Goal: Task Accomplishment & Management: Manage account settings

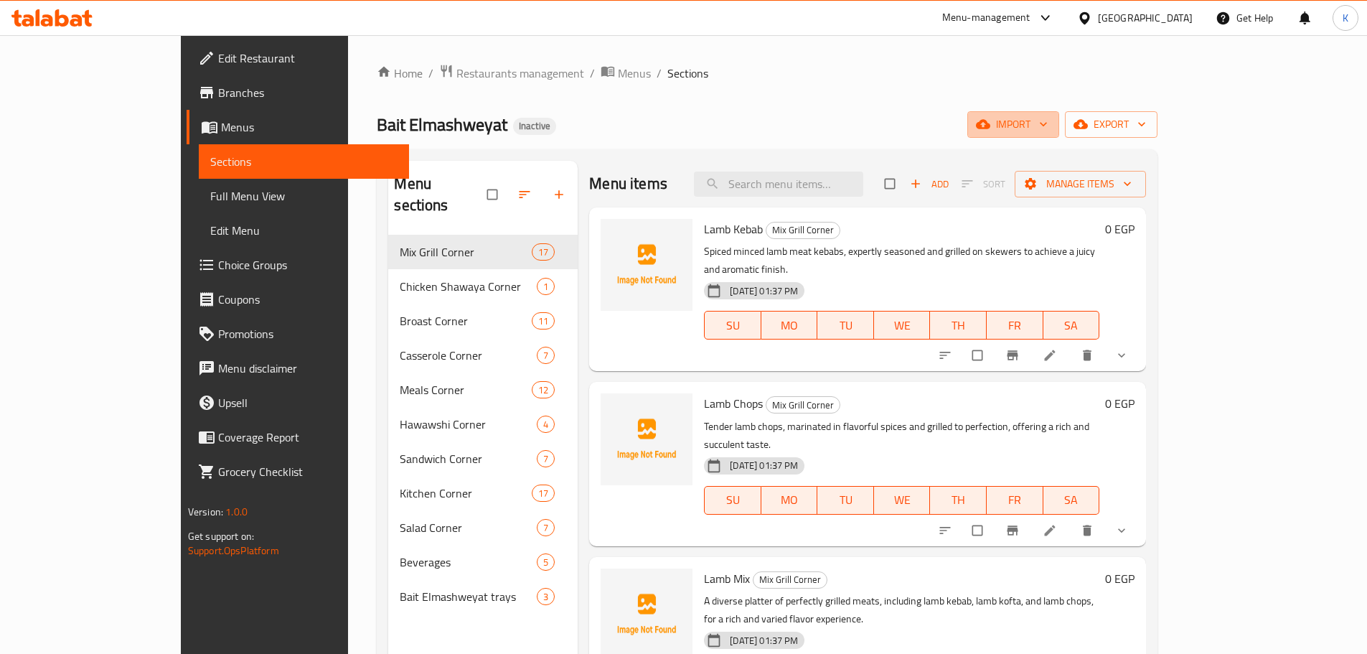
click at [1048, 123] on span "import" at bounding box center [1013, 125] width 69 height 18
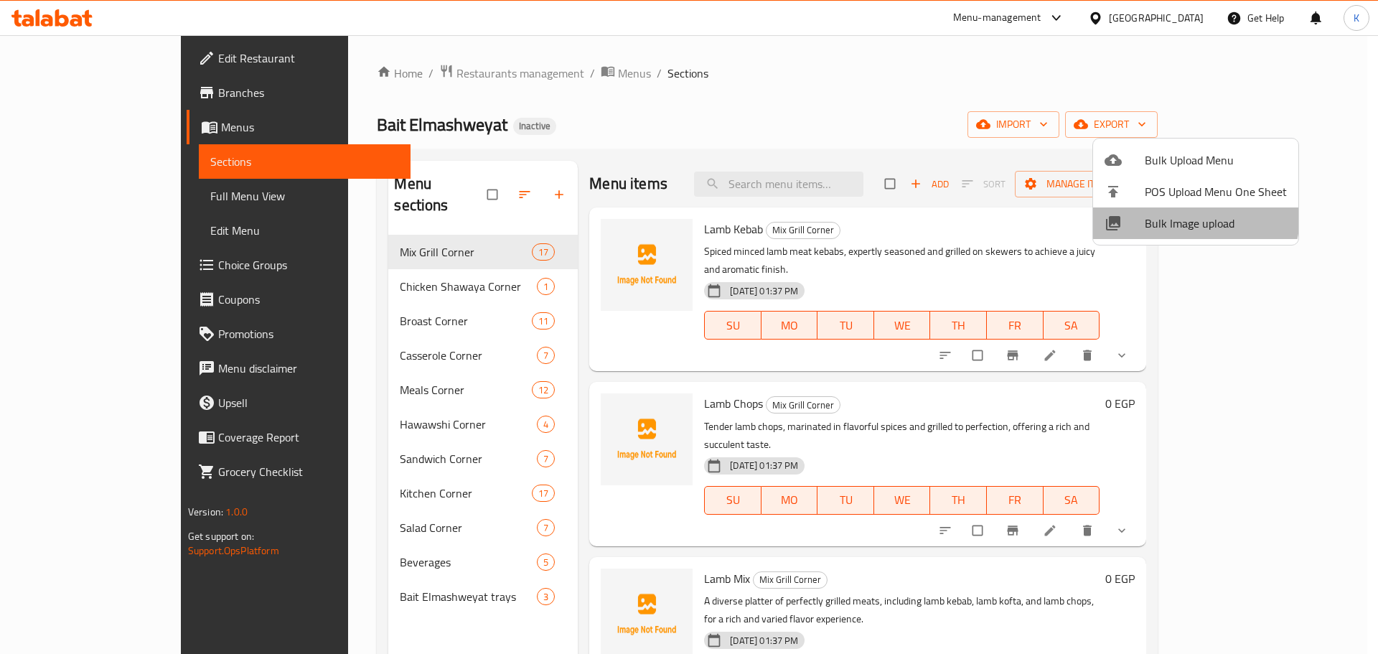
click at [1192, 216] on span "Bulk Image upload" at bounding box center [1216, 223] width 142 height 17
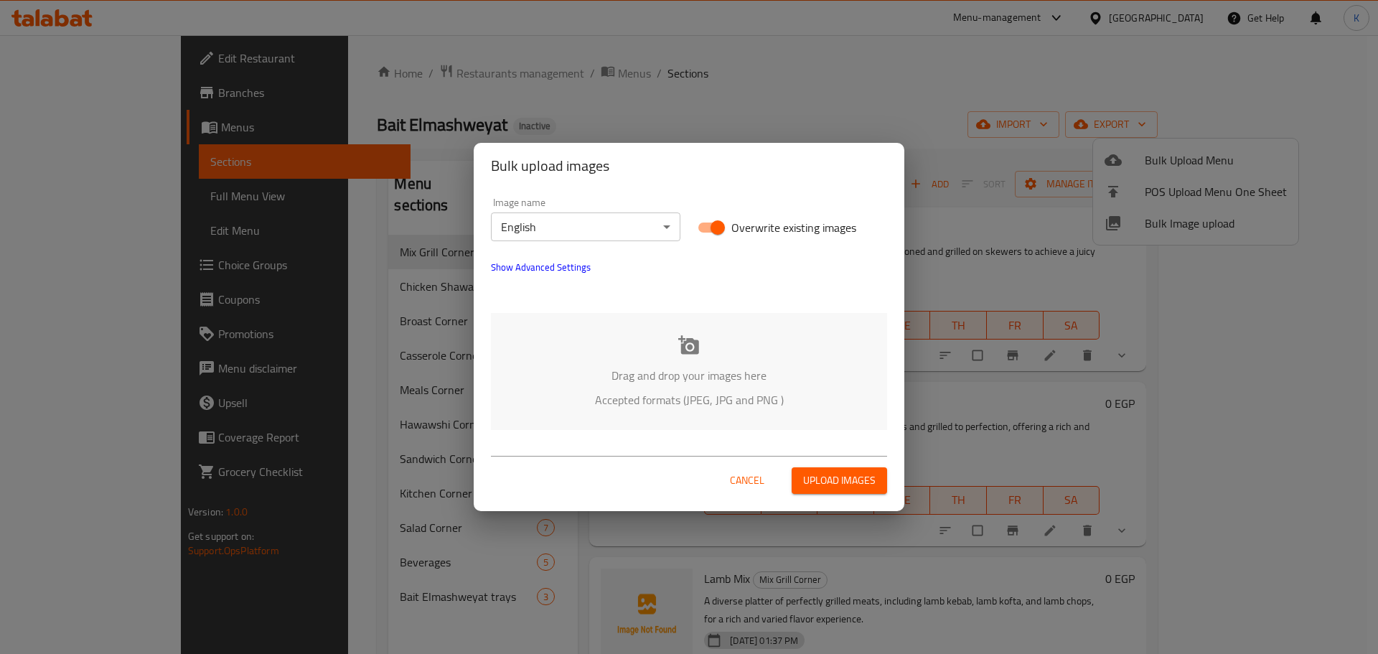
click at [666, 358] on div "Drag and drop your images here Accepted formats (JPEG, JPG and PNG )" at bounding box center [689, 371] width 396 height 117
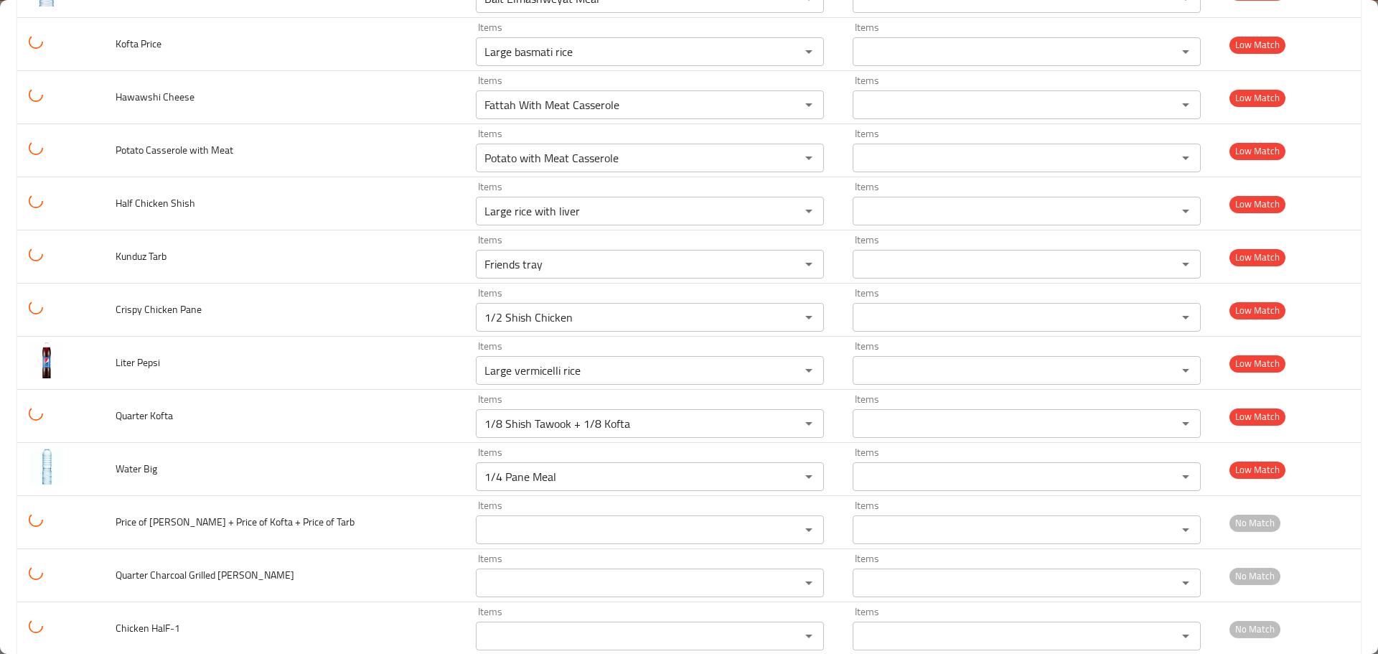
scroll to position [4109, 0]
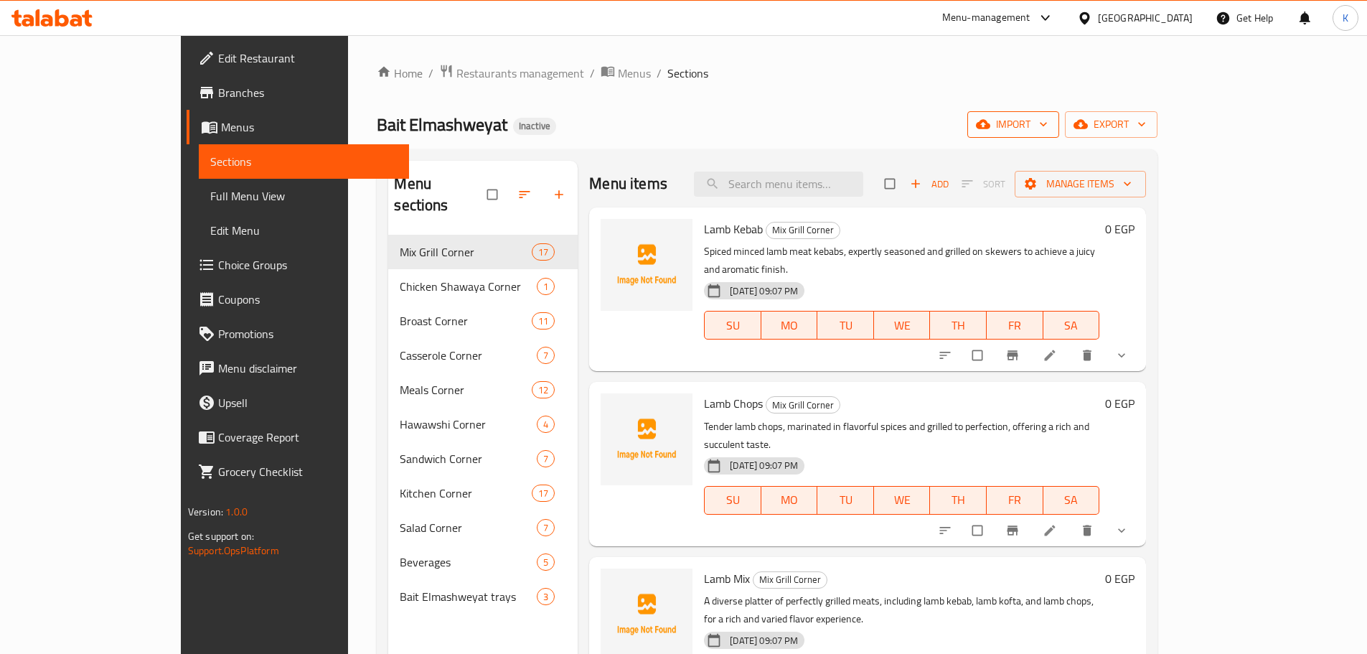
click at [1048, 121] on span "import" at bounding box center [1013, 125] width 69 height 18
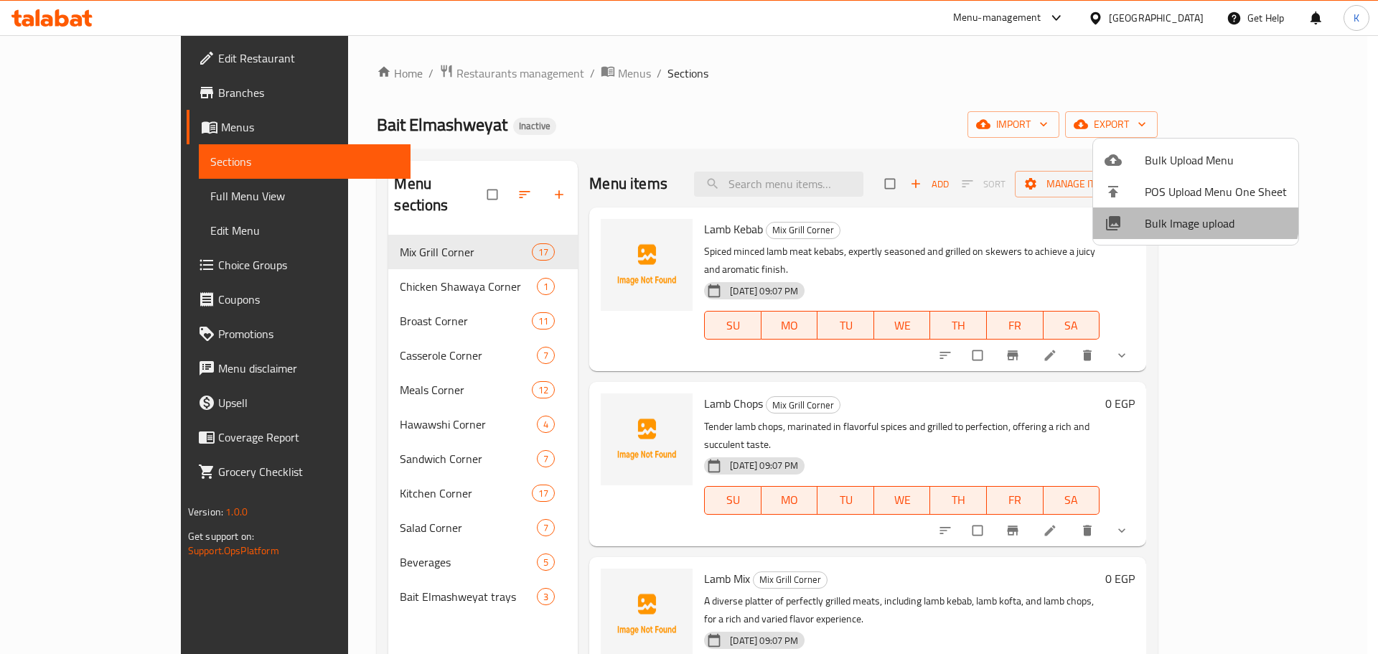
click at [1180, 211] on li "Bulk Image upload" at bounding box center [1195, 223] width 205 height 32
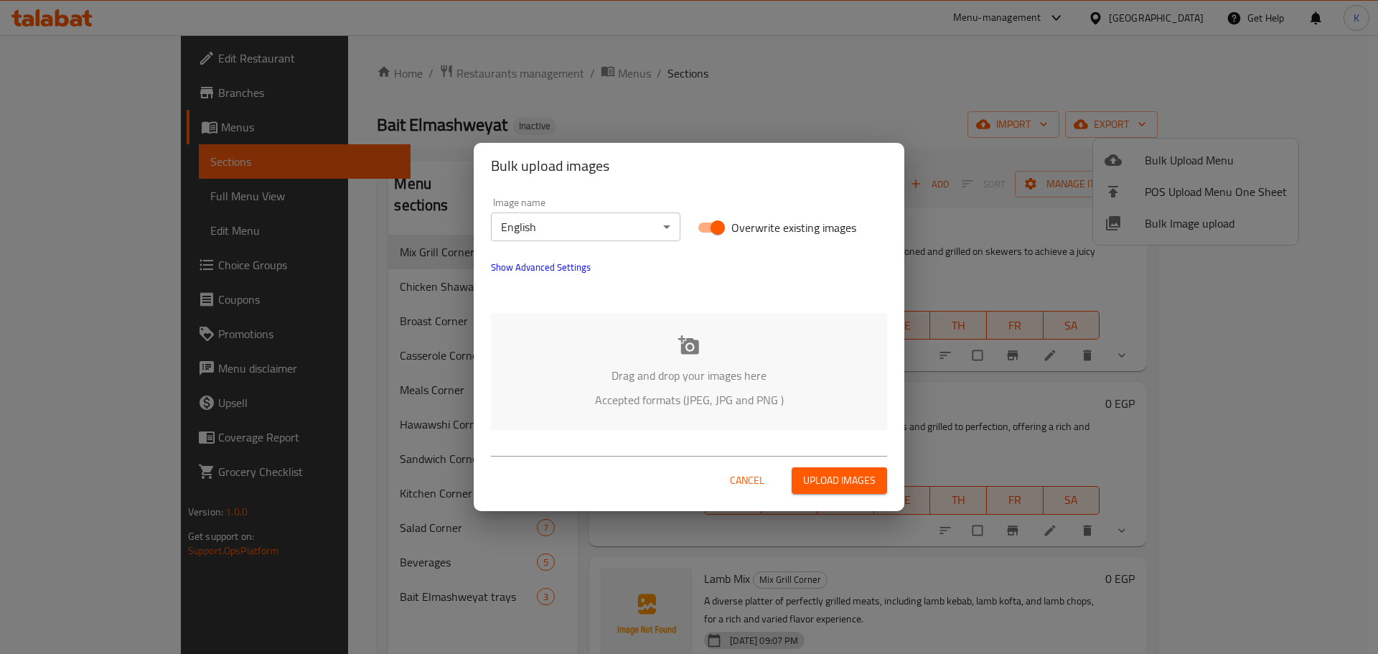
click at [698, 352] on icon at bounding box center [688, 344] width 21 height 19
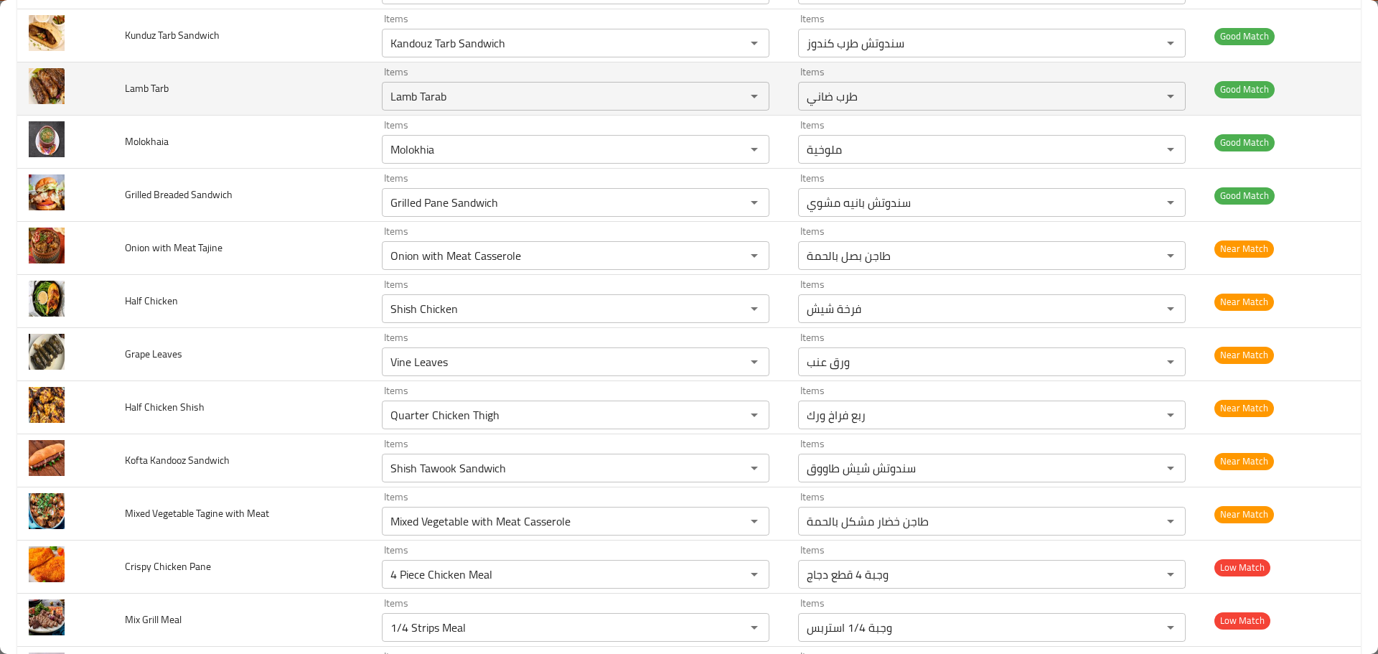
scroll to position [1436, 0]
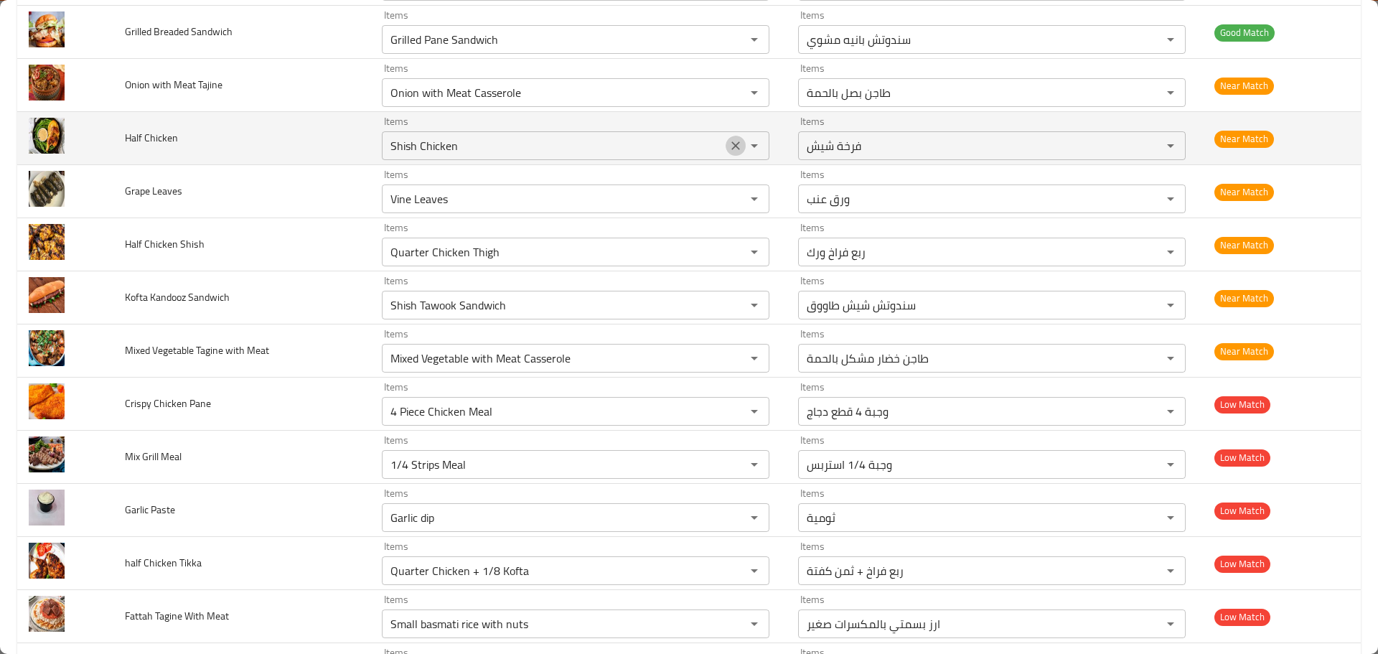
click at [730, 142] on icon "Clear" at bounding box center [736, 146] width 14 height 14
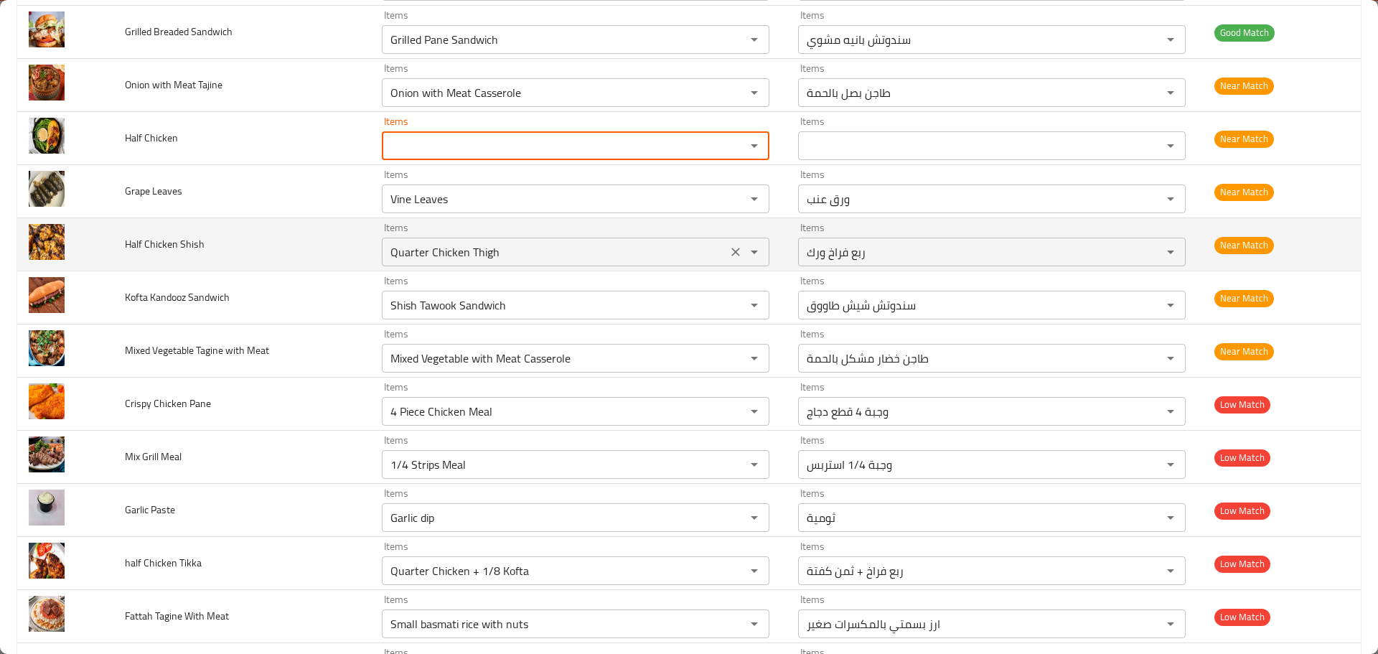
click at [731, 245] on icon "Clear" at bounding box center [736, 252] width 14 height 14
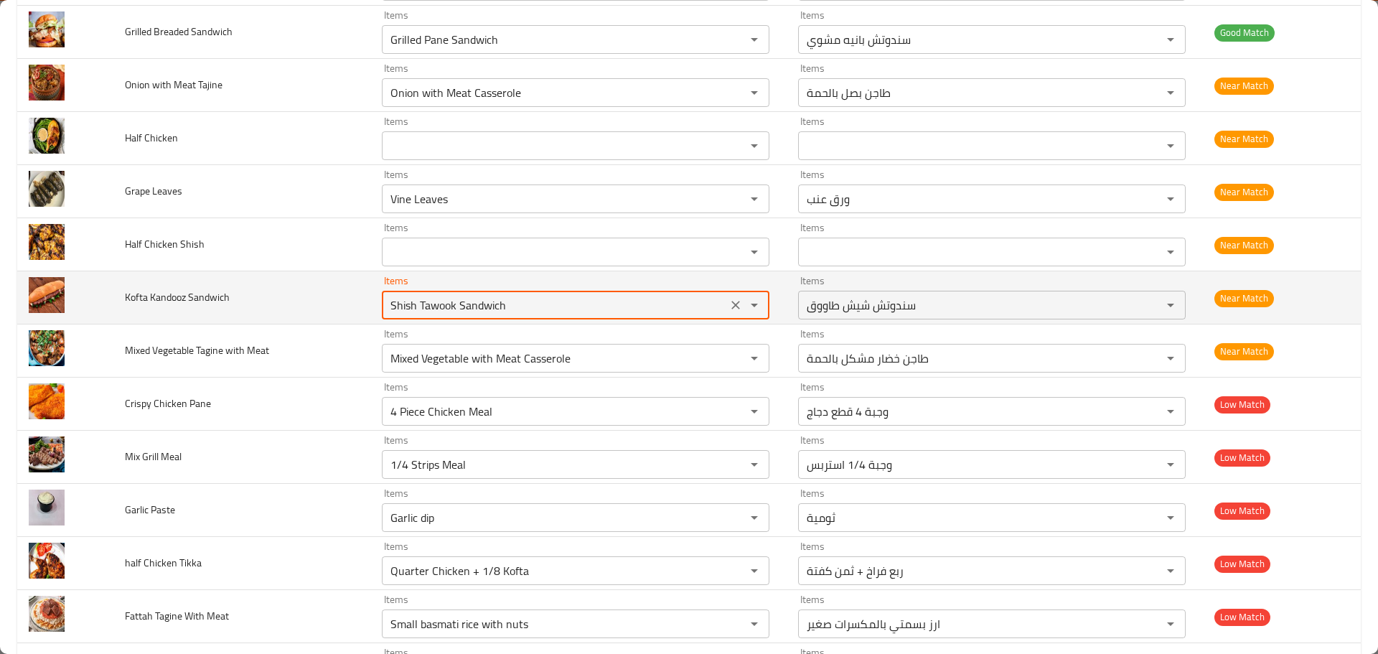
drag, startPoint x: 568, startPoint y: 305, endPoint x: 269, endPoint y: 276, distance: 300.7
click at [269, 276] on tr "Kofta Kandooz Sandwich Items Shish Tawook Sandwich Items Items سندوتش شيش طاووق…" at bounding box center [689, 297] width 1344 height 53
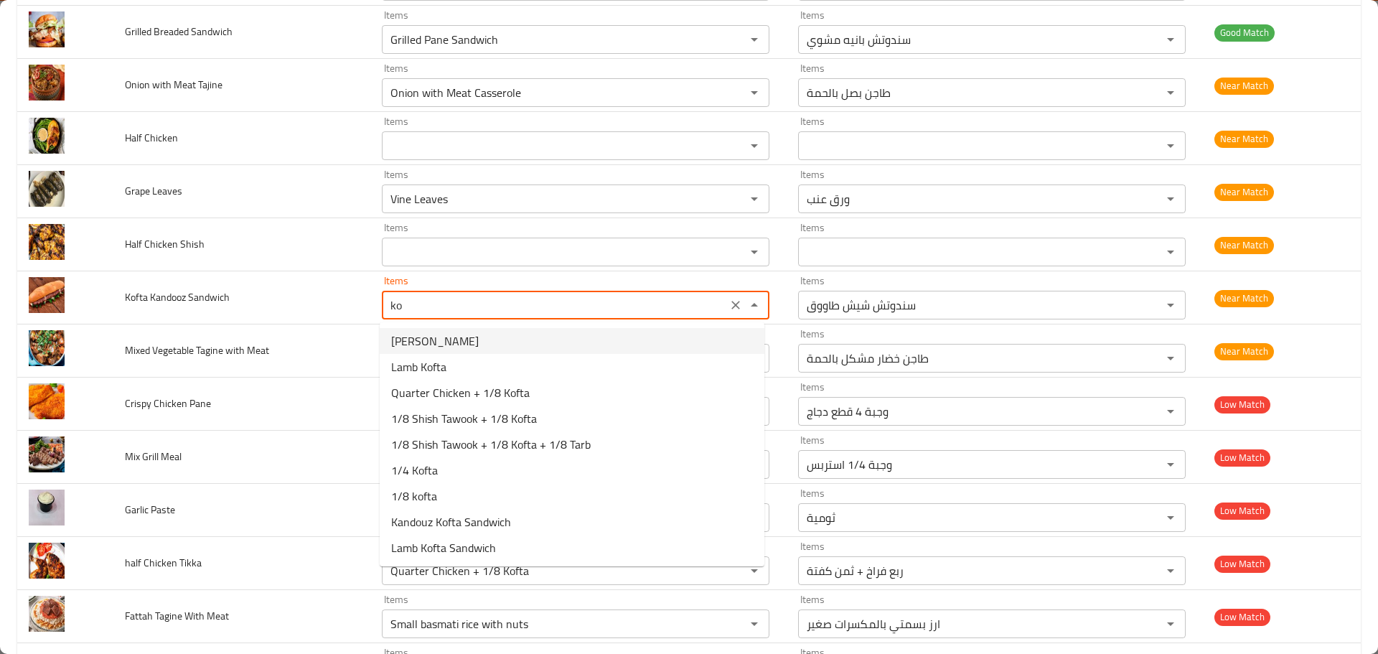
click at [426, 337] on span "[PERSON_NAME]" at bounding box center [435, 340] width 88 height 17
type Sandwich "[PERSON_NAME]"
type Sandwich-ar "كفتة كندوز"
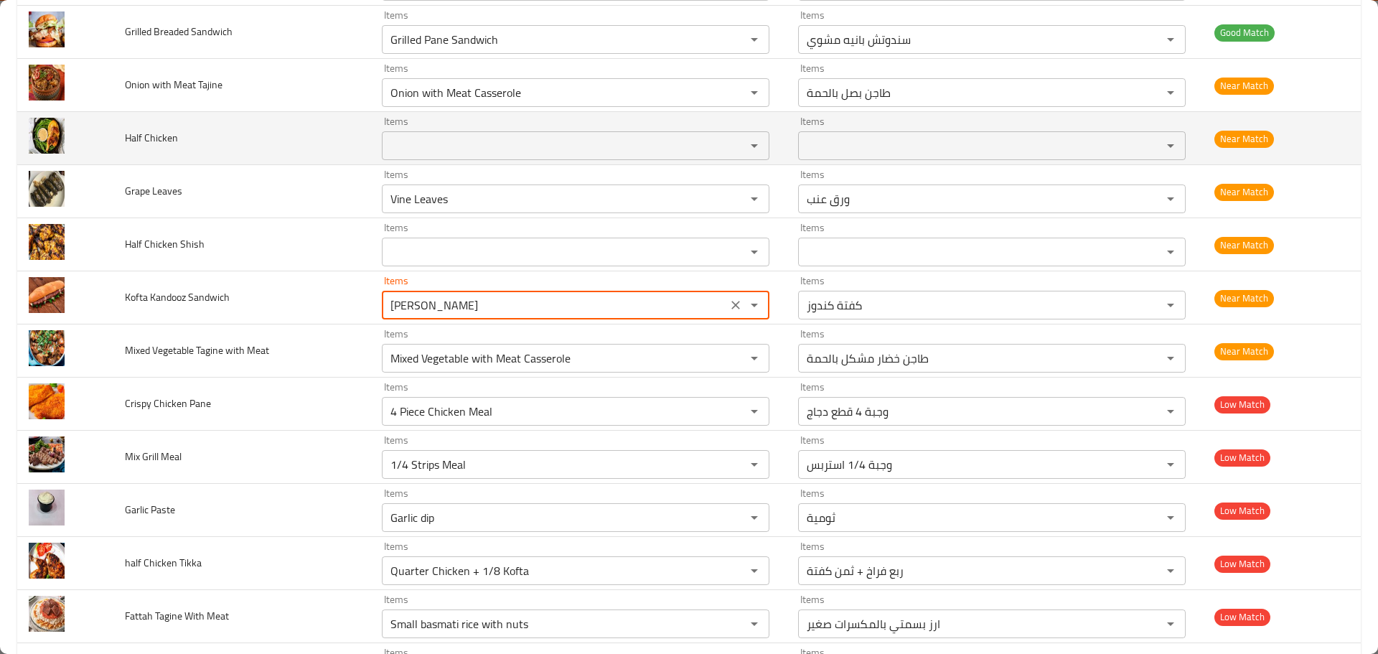
type Sandwich "[PERSON_NAME]"
click at [404, 146] on Chicken "Items" at bounding box center [554, 146] width 337 height 20
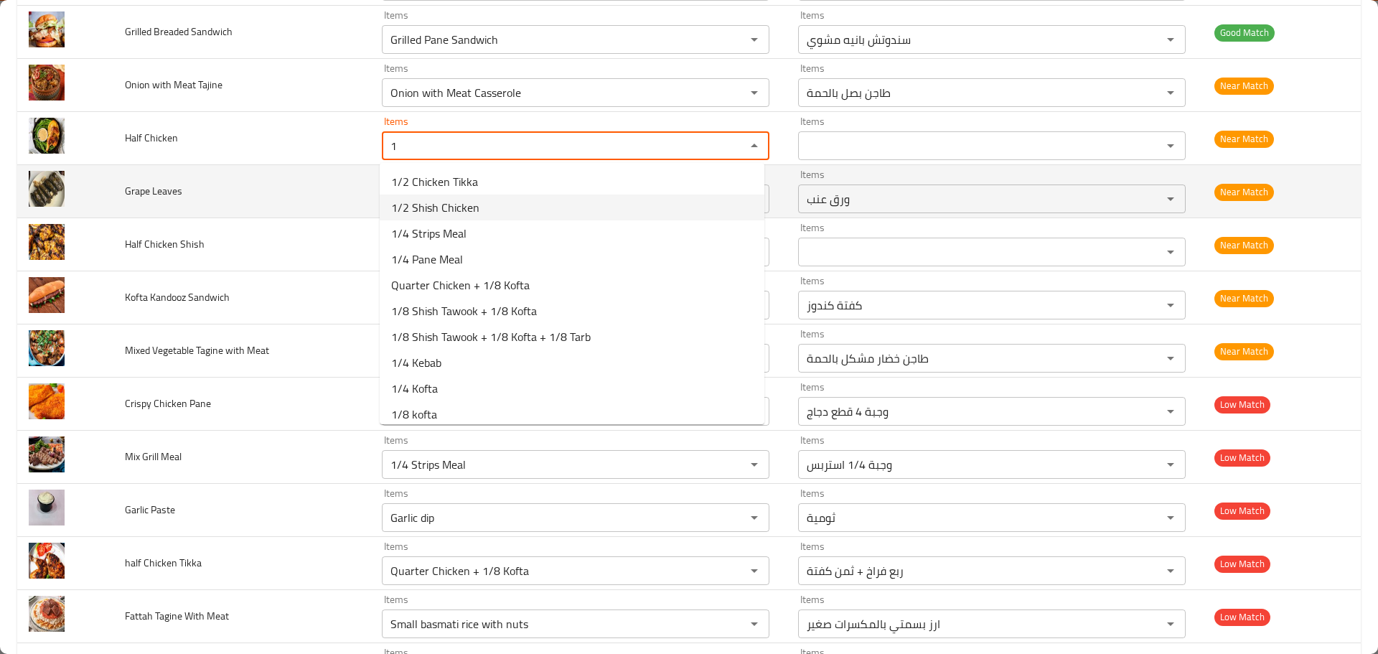
type Chicken "1"
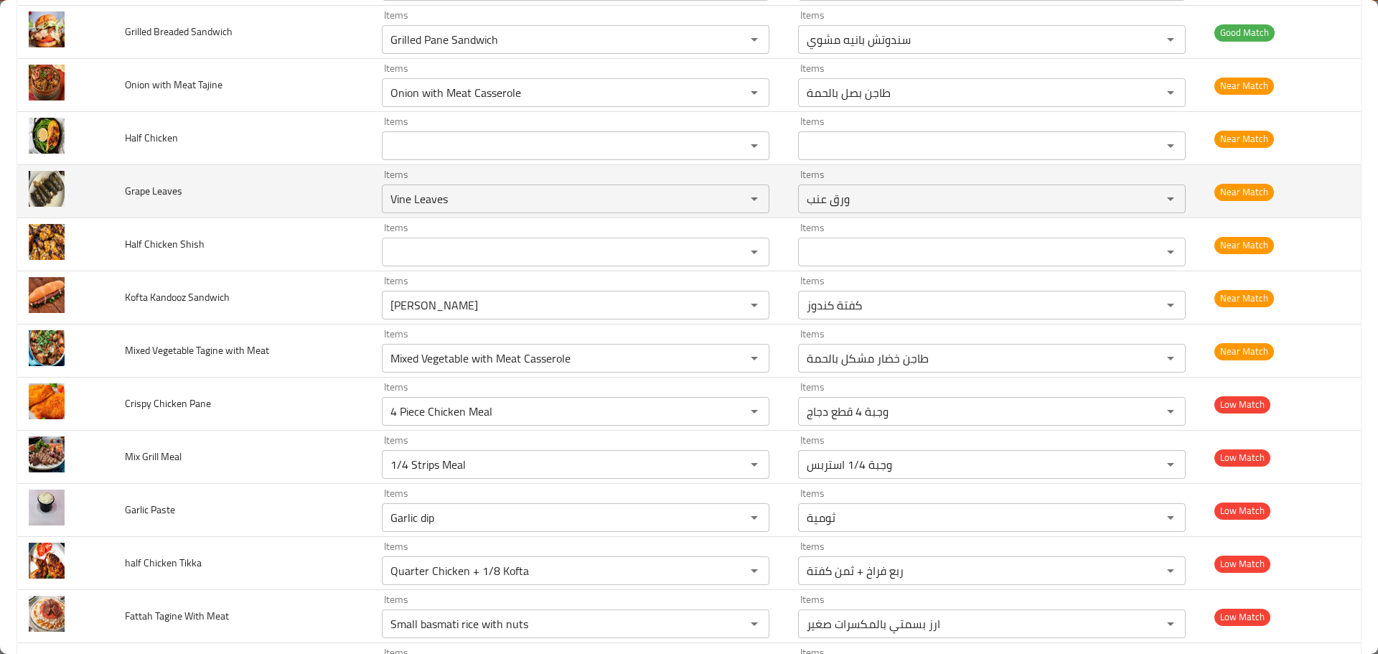
click at [318, 194] on td "Grape Leaves" at bounding box center [241, 191] width 257 height 53
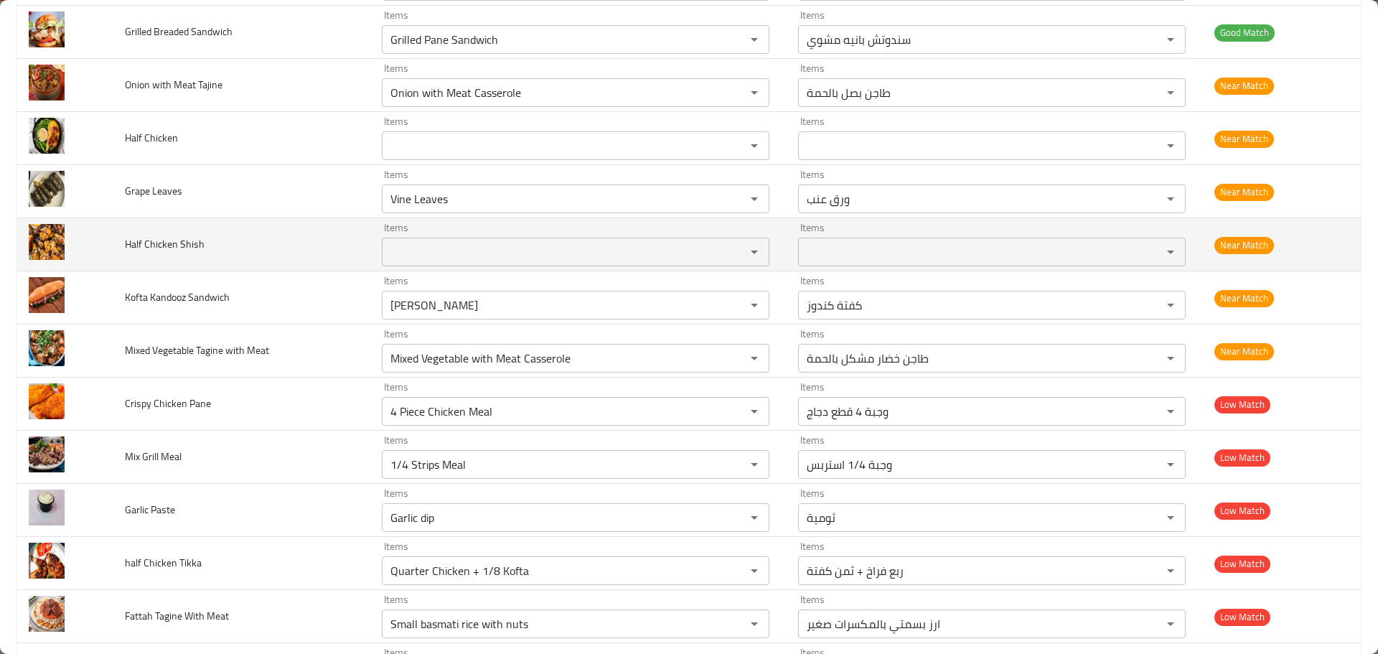
click at [409, 247] on Shish "Items" at bounding box center [554, 252] width 337 height 20
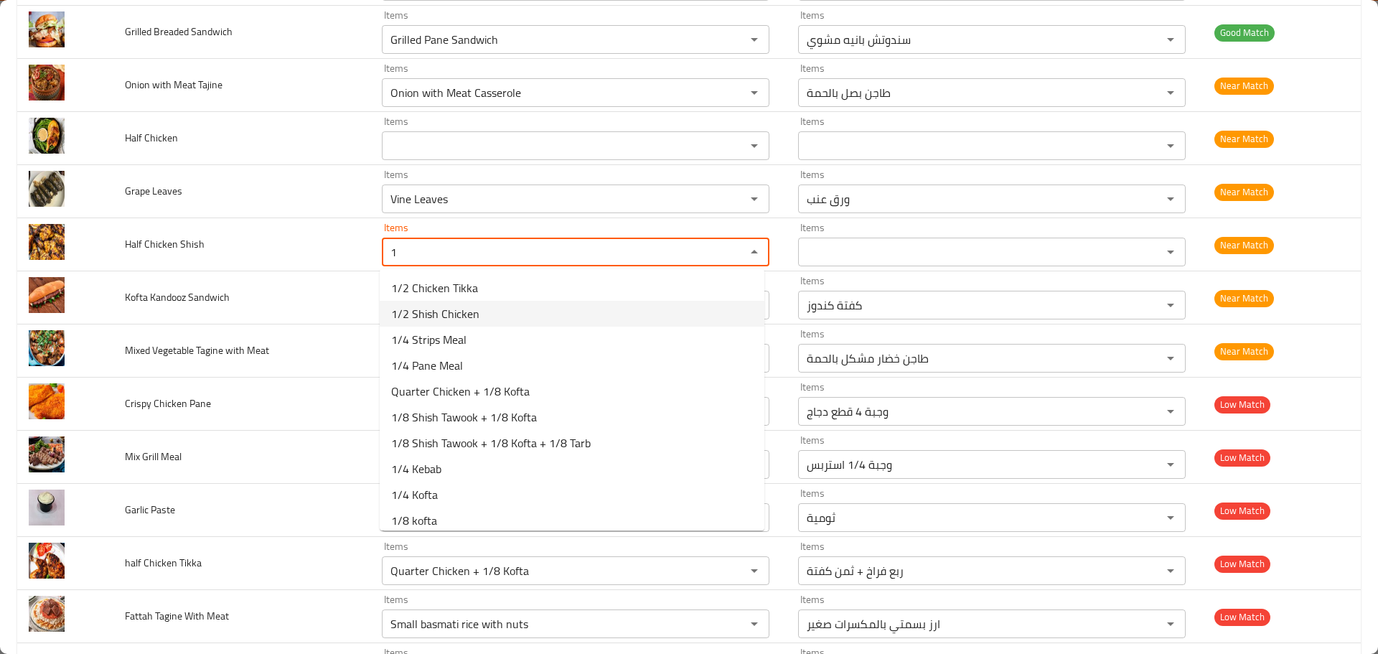
click at [422, 311] on span "1/2 Shish Chicken" at bounding box center [435, 313] width 88 height 17
type Shish "1/2 Shish Chicken"
type Shish-ar "1/2 فرخة شيش"
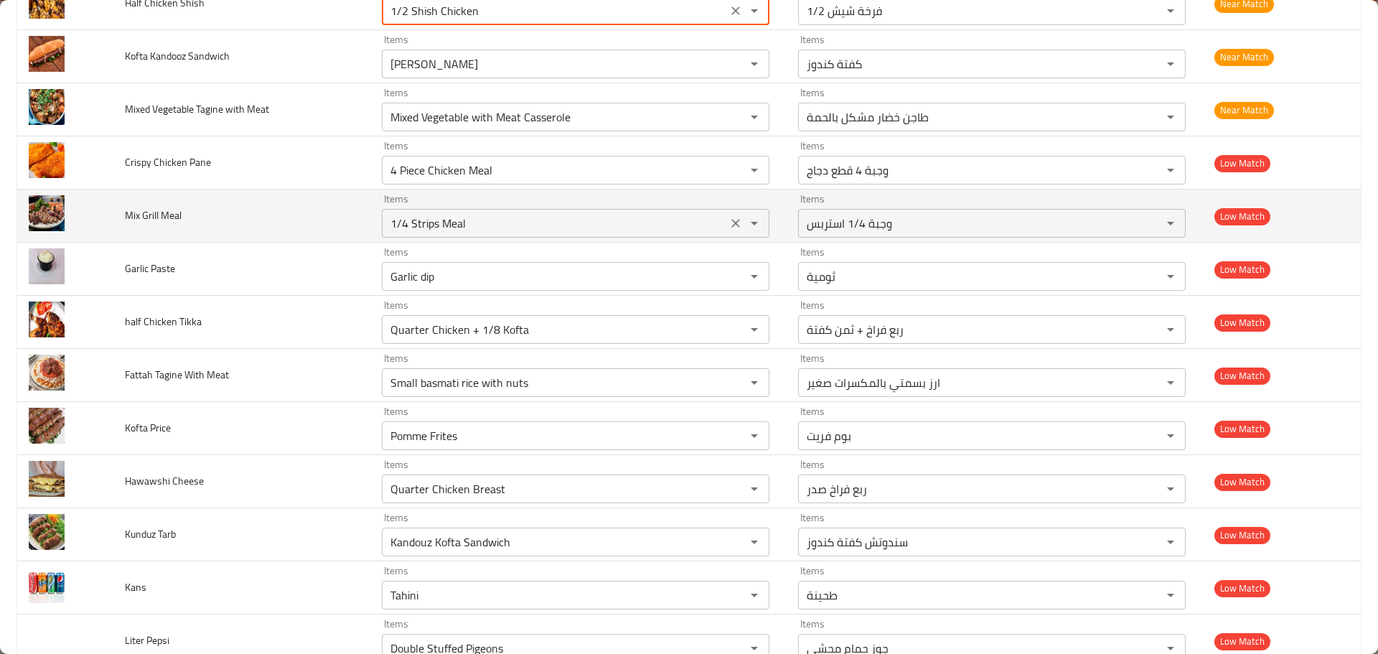
scroll to position [1719, 0]
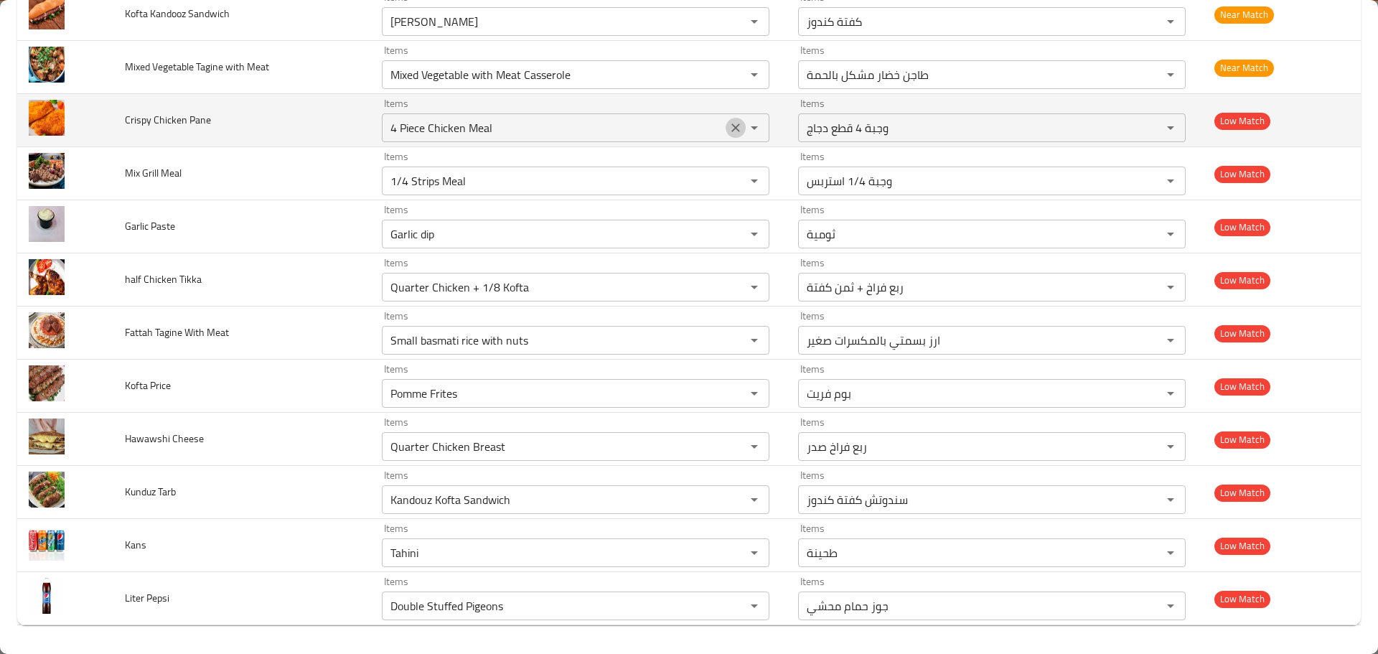
click at [734, 128] on icon "Clear" at bounding box center [736, 128] width 14 height 14
type Shish "1/2 Shish Chicken"
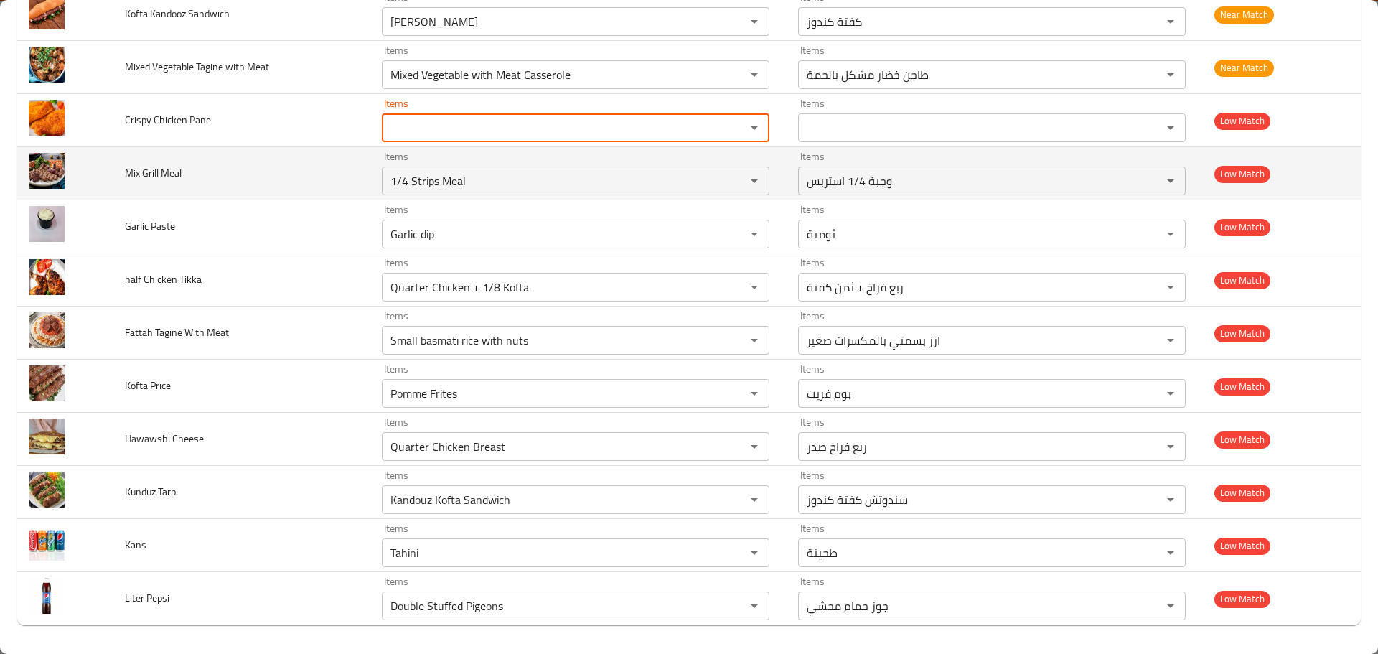
drag, startPoint x: 487, startPoint y: 174, endPoint x: 121, endPoint y: 148, distance: 367.0
click at [121, 148] on tr "Mix Grill Meal Items 1/4 Strips Meal Items Items وجبة 1/4 استربس Items Low Match" at bounding box center [689, 173] width 1344 height 53
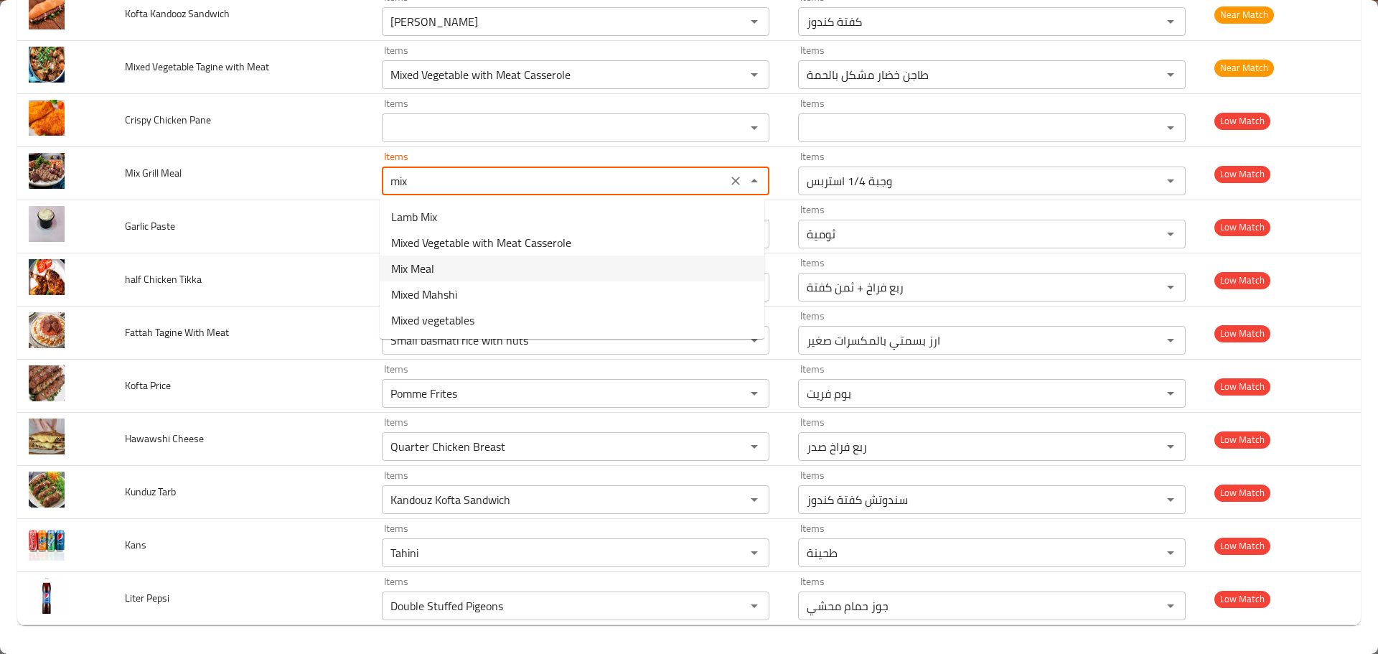
click at [434, 273] on span "Mix Meal" at bounding box center [412, 268] width 43 height 17
type Meal "Mix Meal"
type Meal-ar "وجبة ميكس"
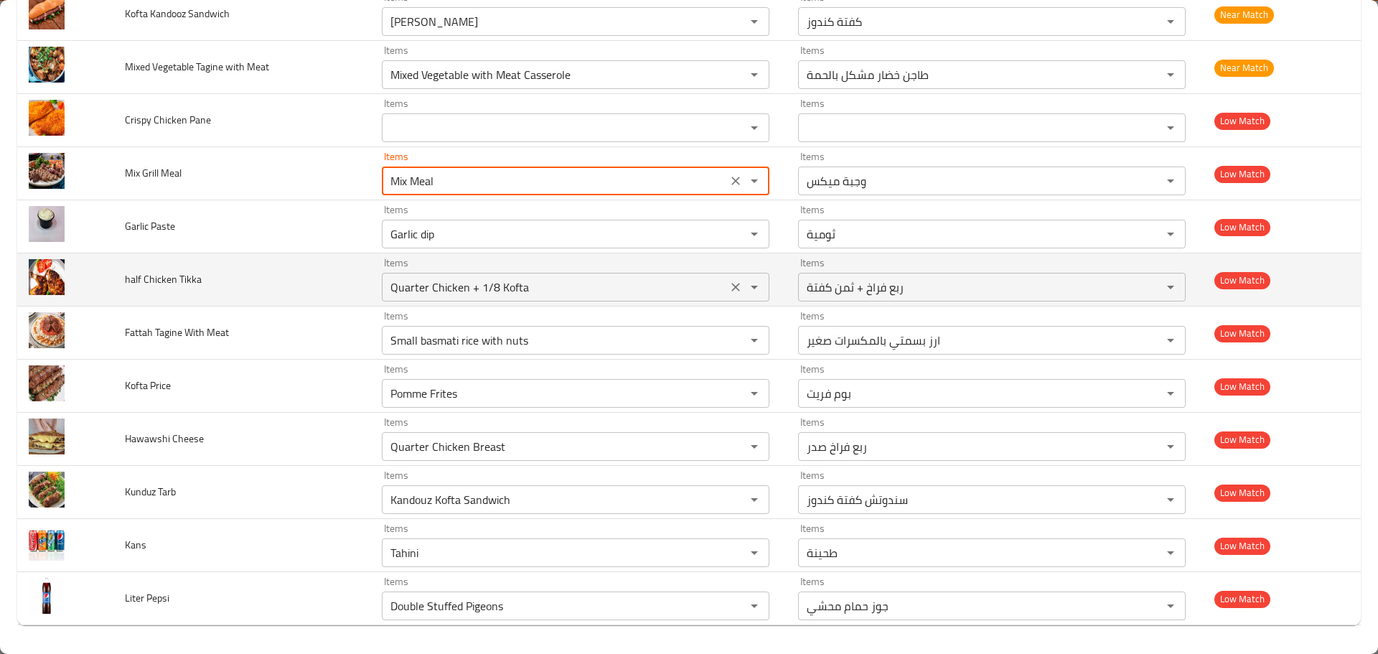
type Meal "Mix Meal"
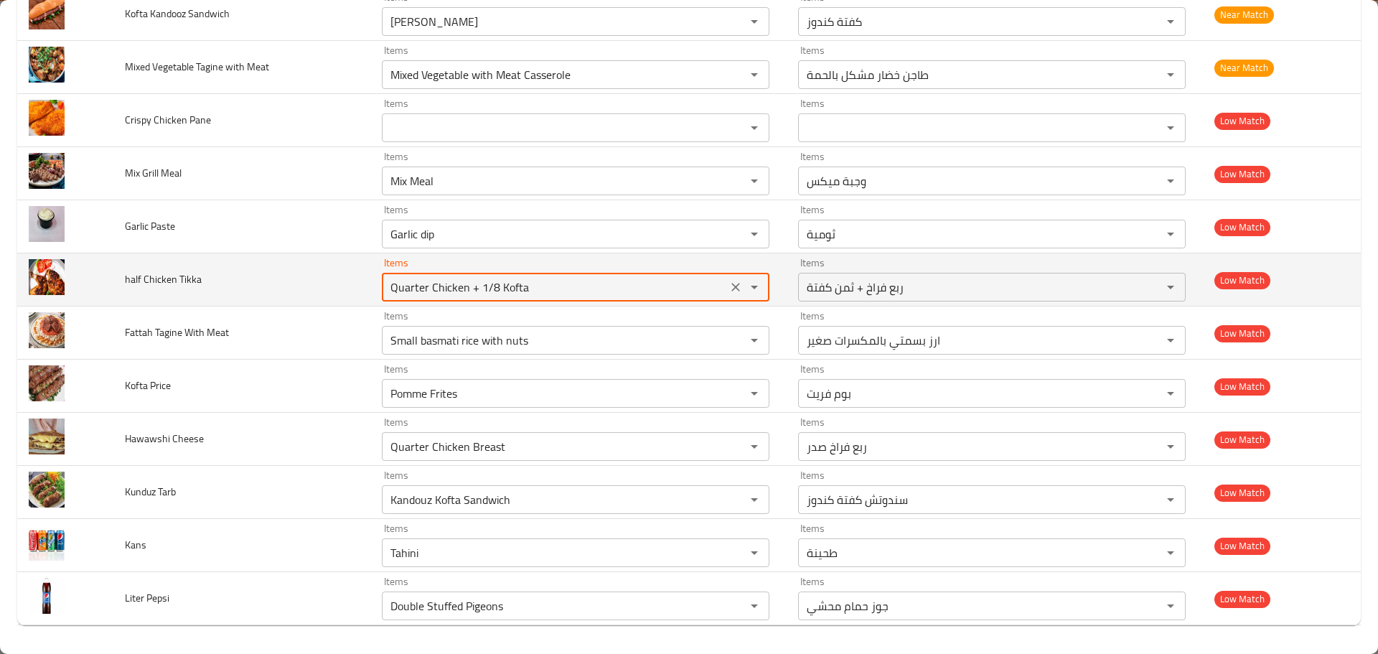
click at [451, 288] on Tikka "Quarter Chicken + 1/8 Kofta" at bounding box center [554, 287] width 337 height 20
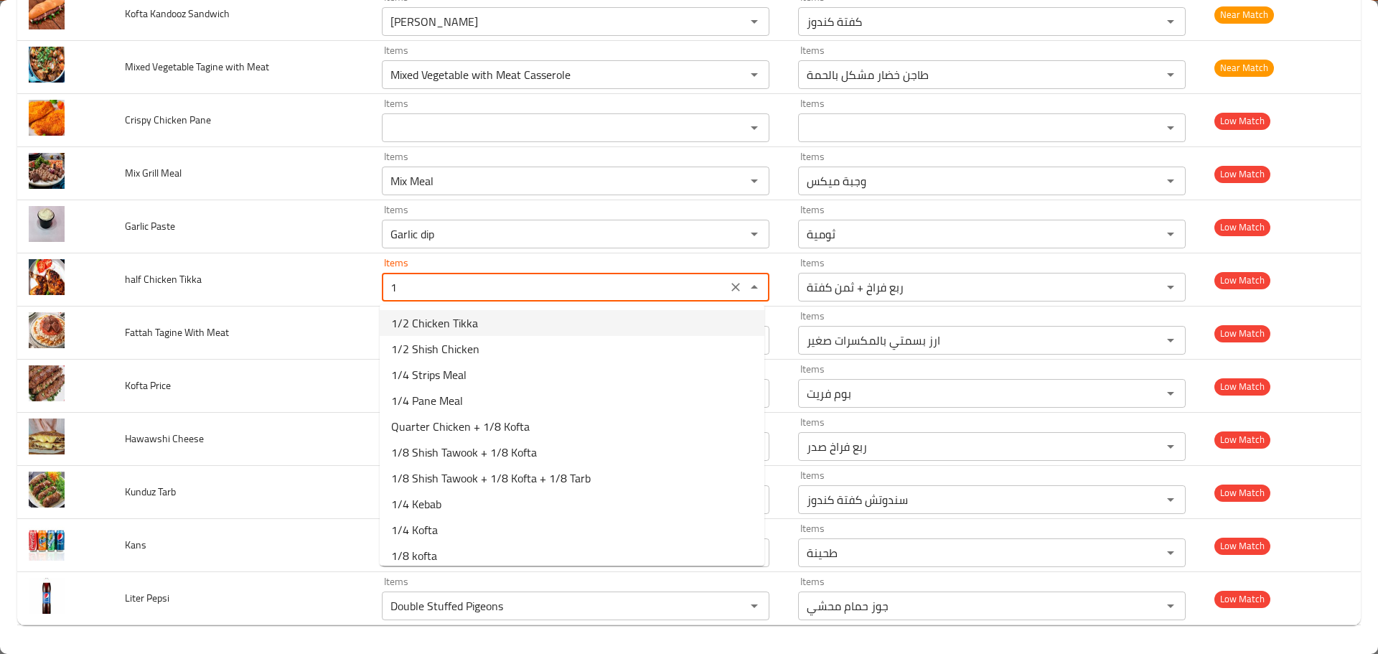
click at [464, 325] on span "1/2 Chicken Tikka" at bounding box center [434, 322] width 87 height 17
type Tikka "1/2 Chicken Tikka"
type Tikka-ar "1/2 فرخة تكا"
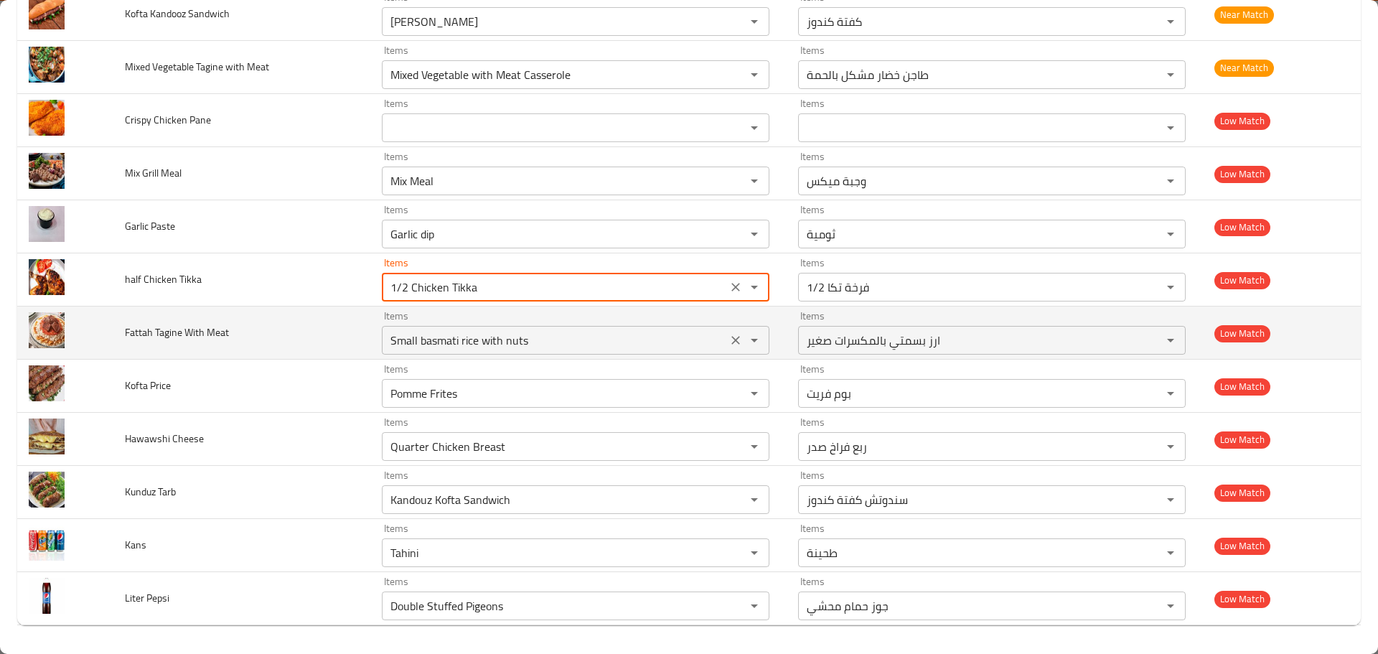
type Tikka "1/2 Chicken Tikka"
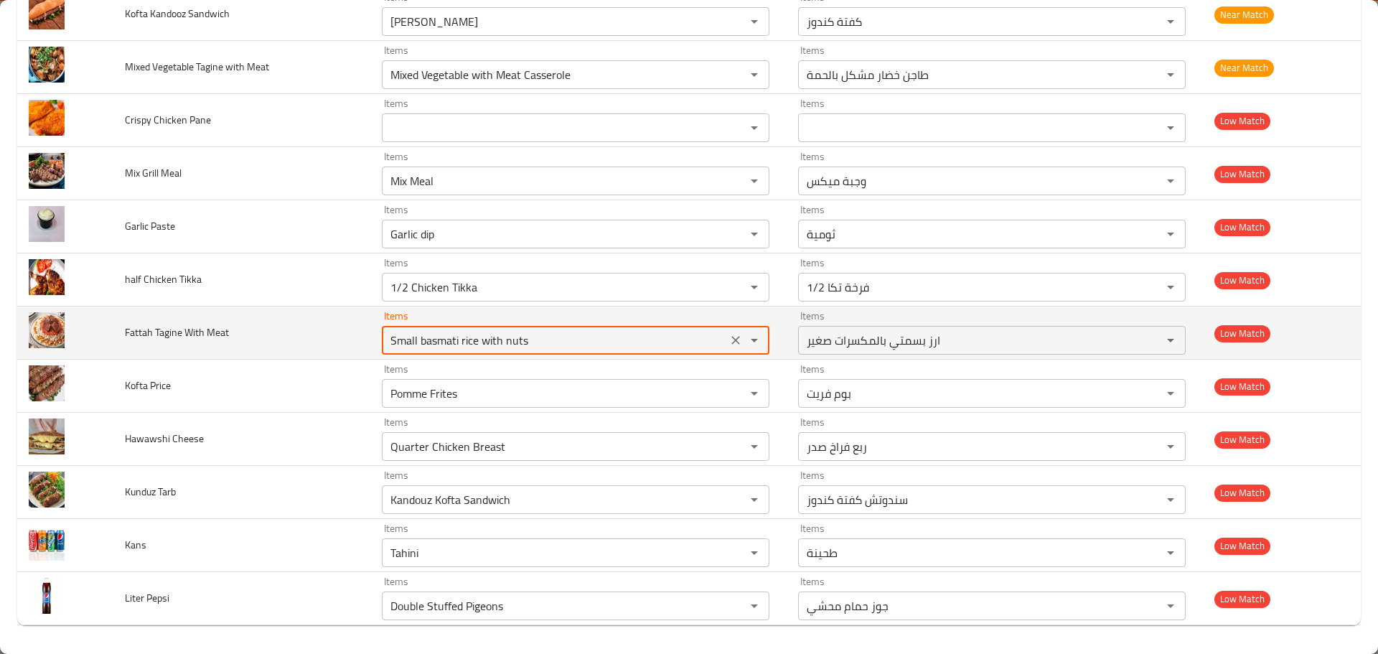
drag, startPoint x: 548, startPoint y: 347, endPoint x: 383, endPoint y: 340, distance: 164.5
click at [386, 340] on Meat "Small basmati rice with nuts" at bounding box center [554, 340] width 337 height 20
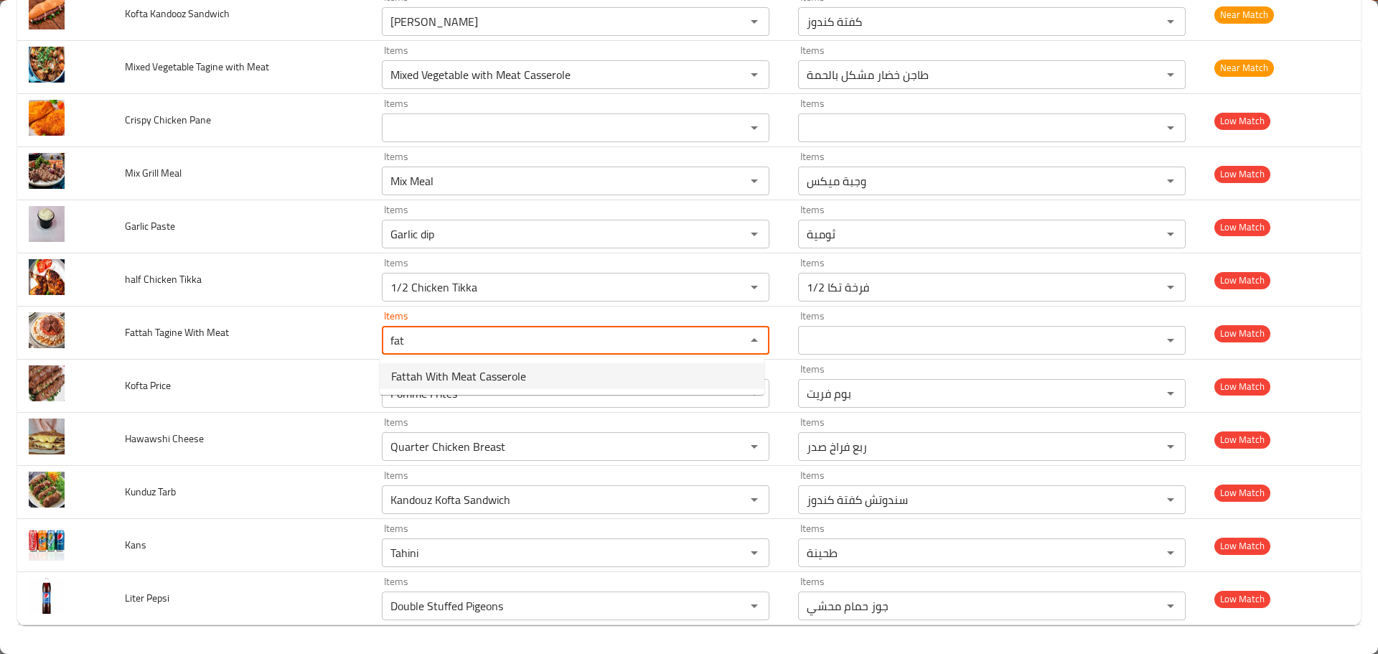
click at [419, 378] on span "Fattah With Meat Casserole" at bounding box center [458, 375] width 135 height 17
type Meat "Fattah With Meat Casserole"
type Meat-ar "طاجن فتة بالحمة"
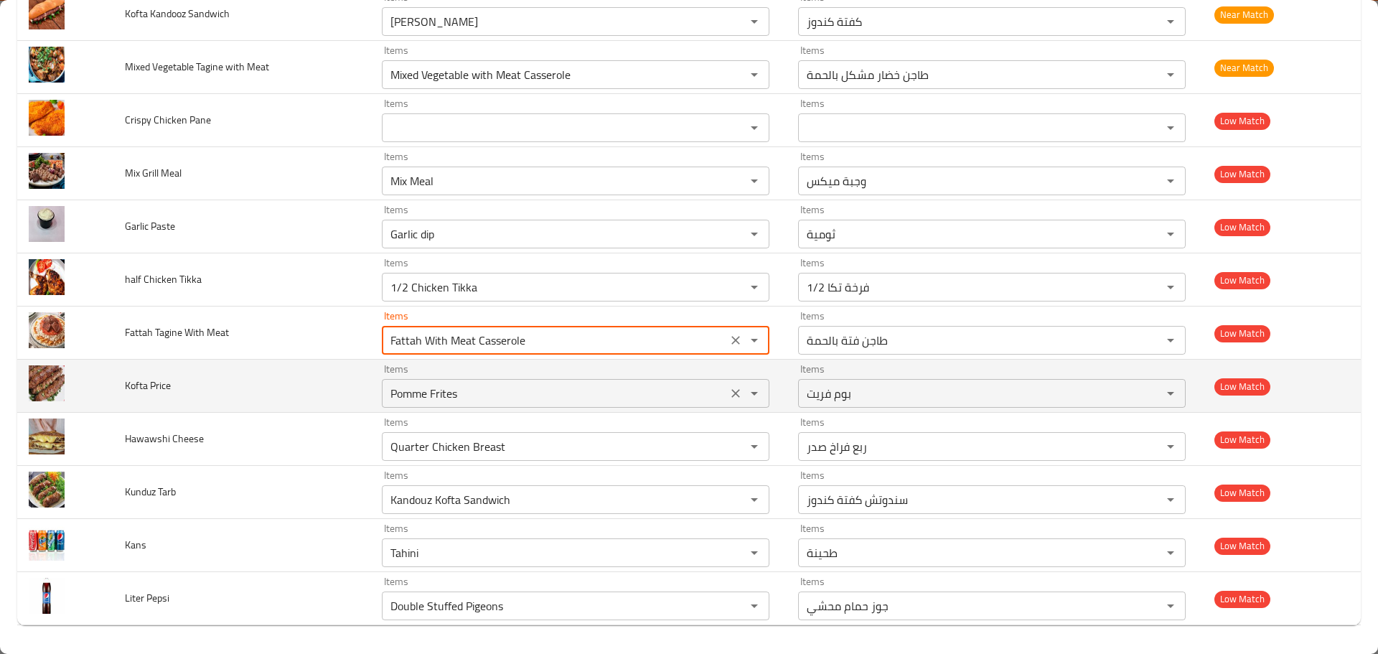
type Meat "Fattah With Meat Casserole"
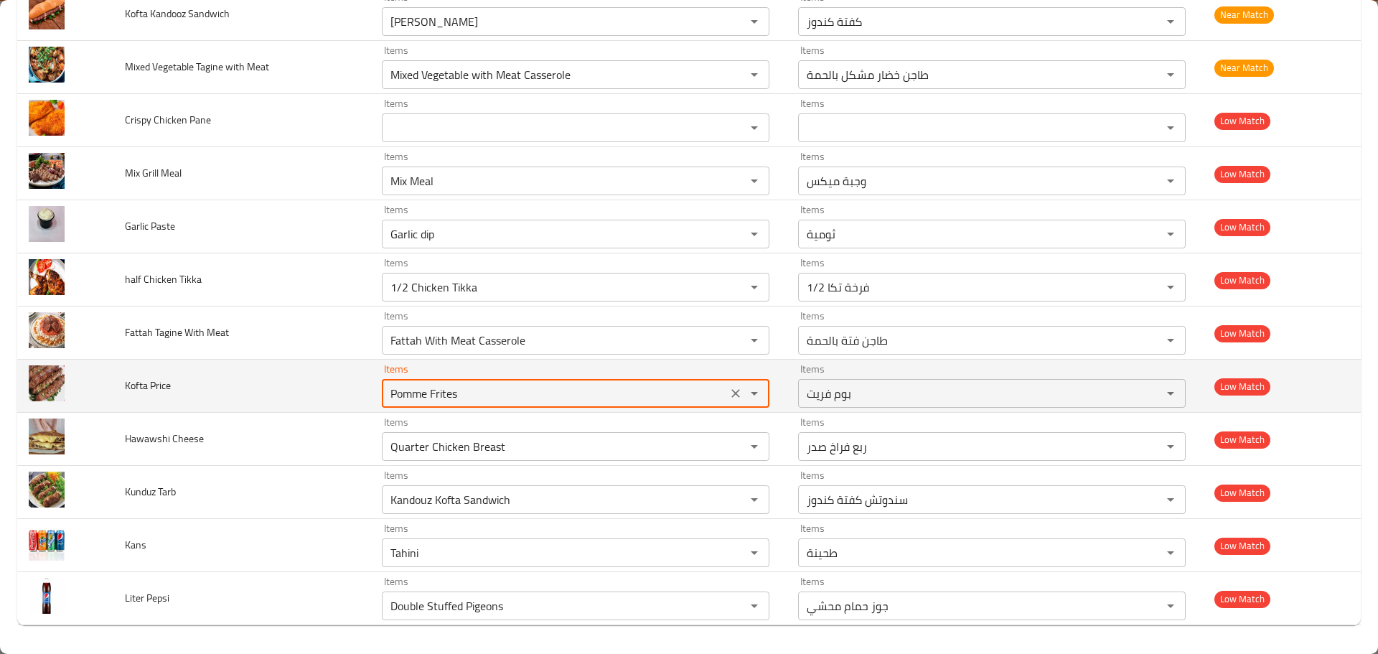
drag, startPoint x: 483, startPoint y: 395, endPoint x: 336, endPoint y: 385, distance: 147.5
click at [336, 385] on tr "Kofta Price Items Pomme Frites Items Items بوم فريت Items Low Match" at bounding box center [689, 386] width 1344 height 53
type Price "ko"
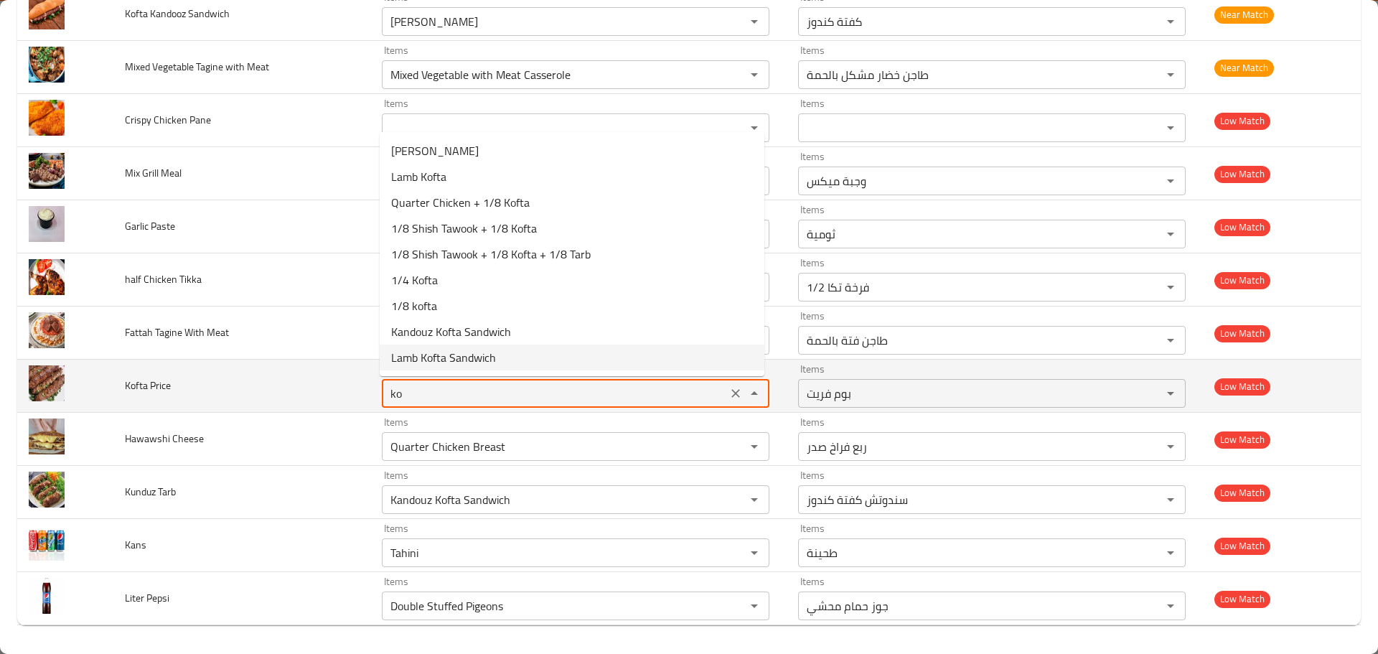
drag, startPoint x: 426, startPoint y: 390, endPoint x: 324, endPoint y: 379, distance: 103.3
click at [324, 379] on tr "Kofta Price Items ko Items Items بوم فريت Items Low Match" at bounding box center [689, 386] width 1344 height 53
click at [730, 392] on icon "Clear" at bounding box center [736, 393] width 14 height 14
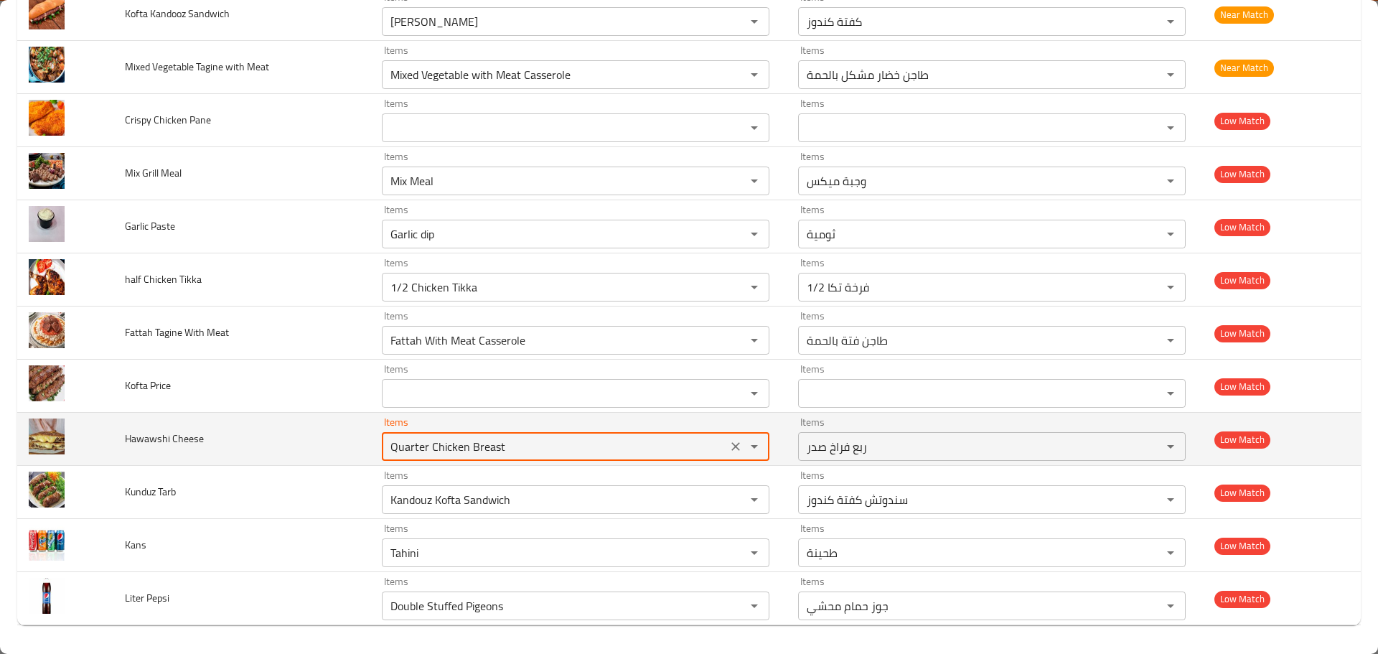
drag, startPoint x: 526, startPoint y: 444, endPoint x: 332, endPoint y: 440, distance: 193.8
click at [332, 440] on tr "Hawawshi Cheese Items Quarter Chicken Breast Items Items ربع فراخ صدر Items Low…" at bounding box center [689, 439] width 1344 height 53
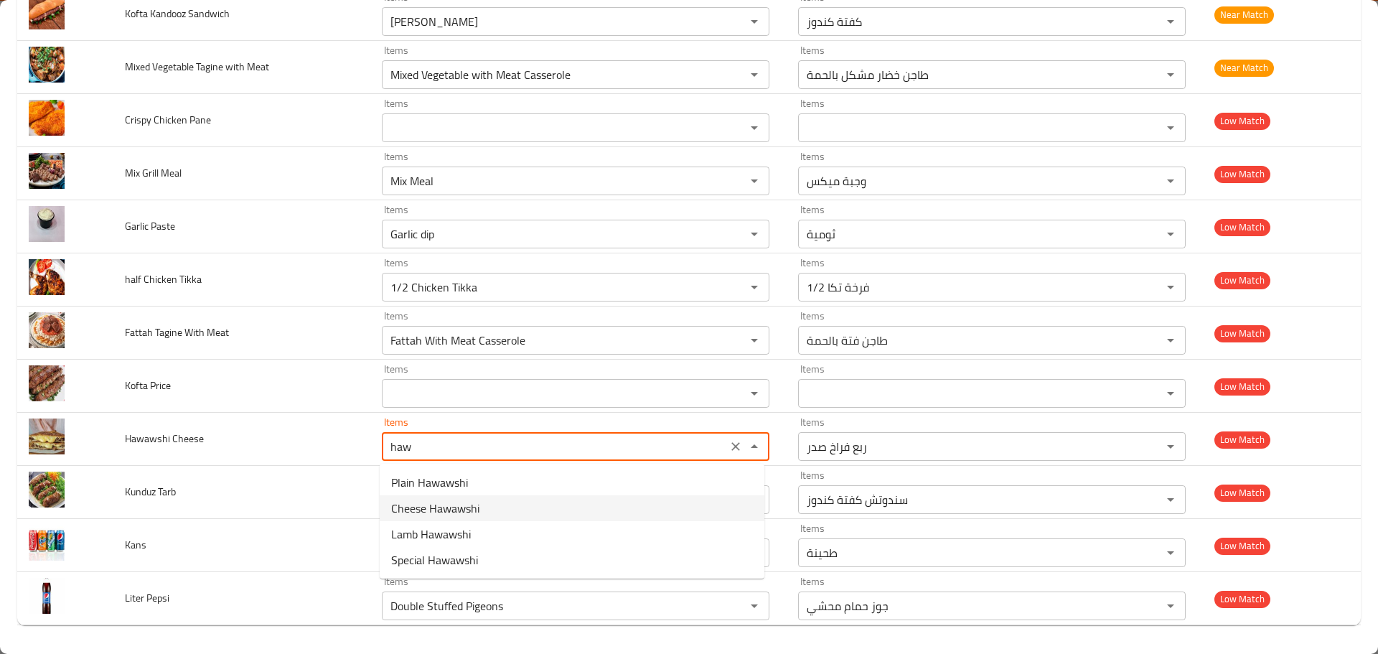
click at [462, 507] on span "Cheese Hawawshi" at bounding box center [435, 508] width 88 height 17
type Cheese "Cheese Hawawshi"
type Cheese-ar "حواوشي جبنة"
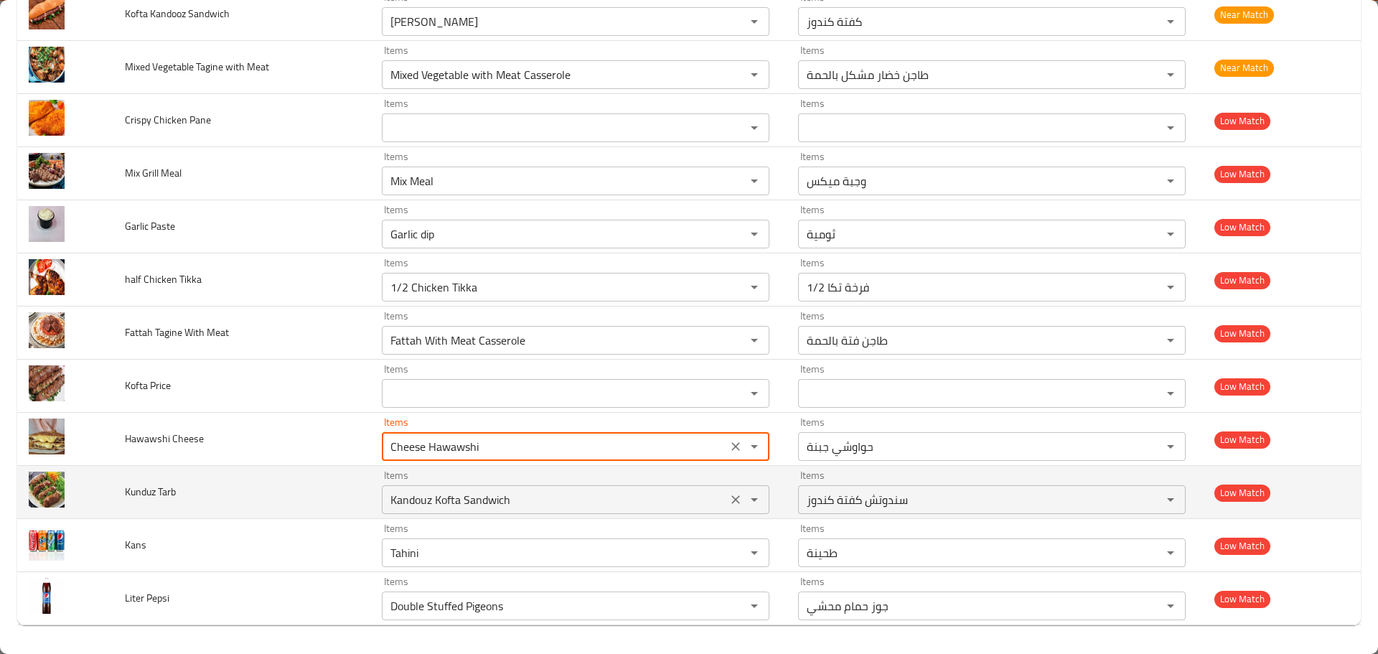
type Cheese "Cheese Hawawshi"
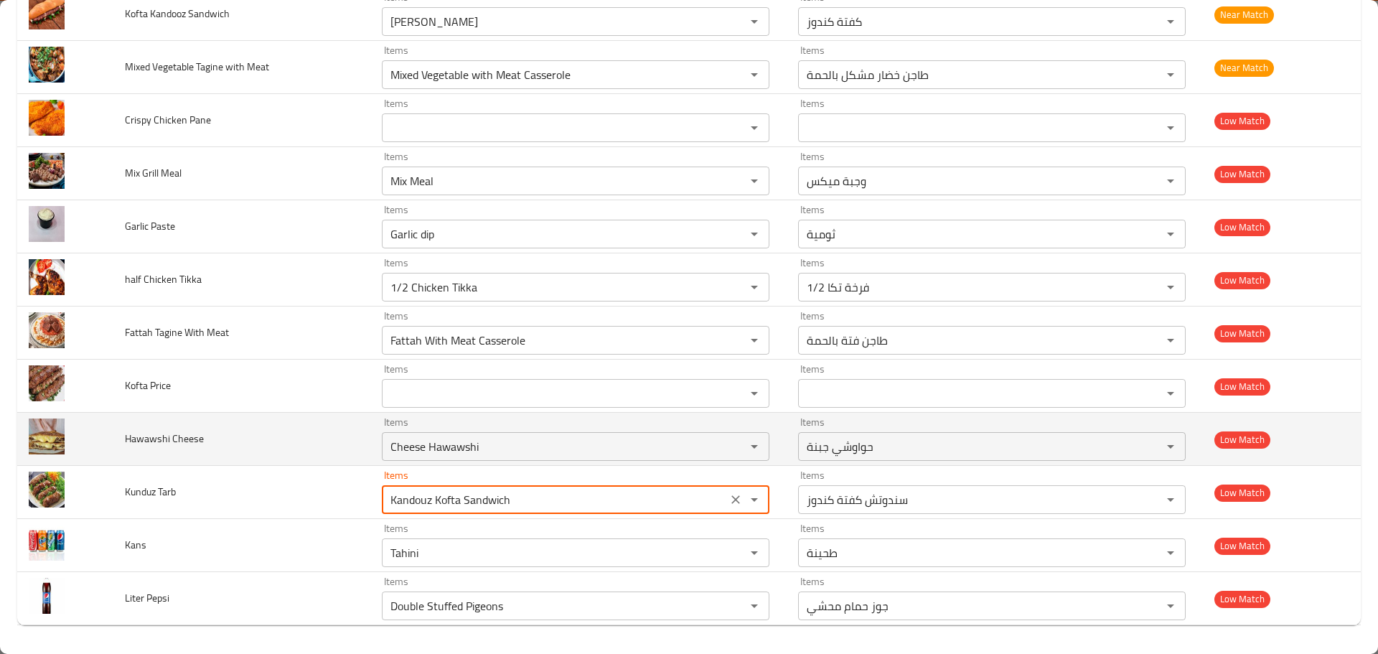
drag, startPoint x: 528, startPoint y: 494, endPoint x: 299, endPoint y: 464, distance: 230.9
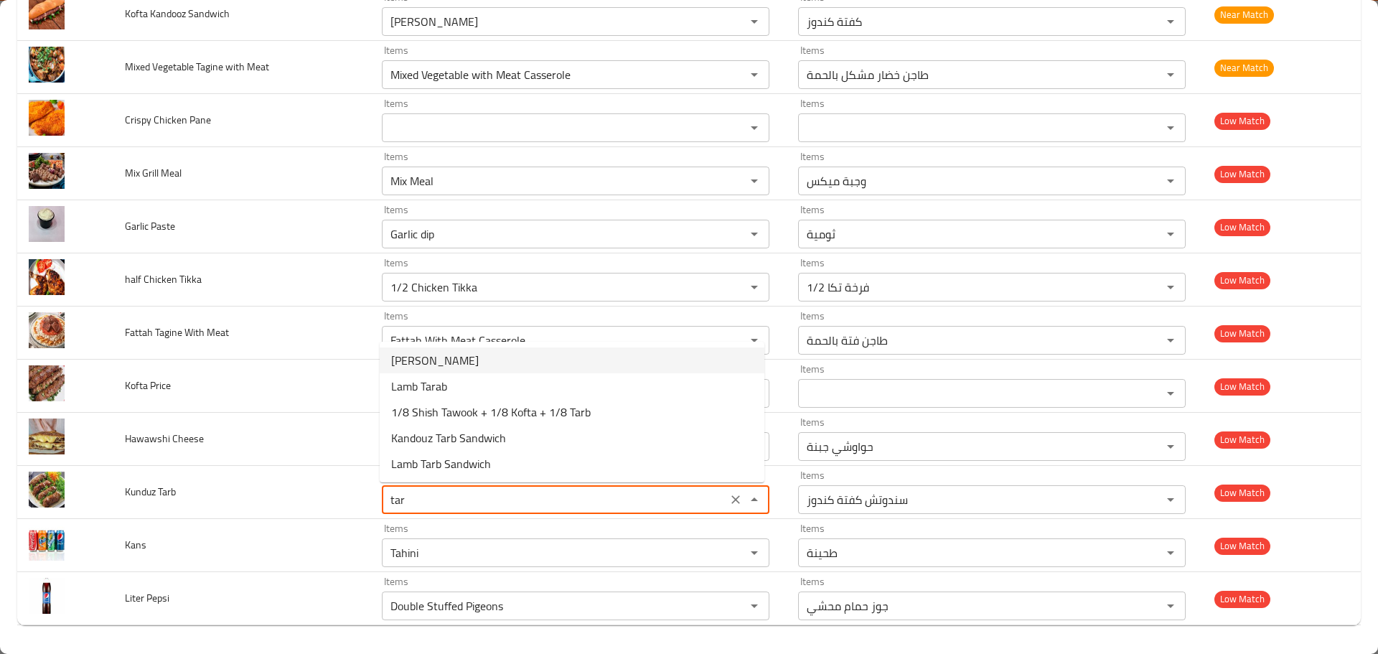
click at [447, 353] on span "[PERSON_NAME]" at bounding box center [435, 360] width 88 height 17
type Tarb "[PERSON_NAME]"
type Tarb-ar "طرب كندوز"
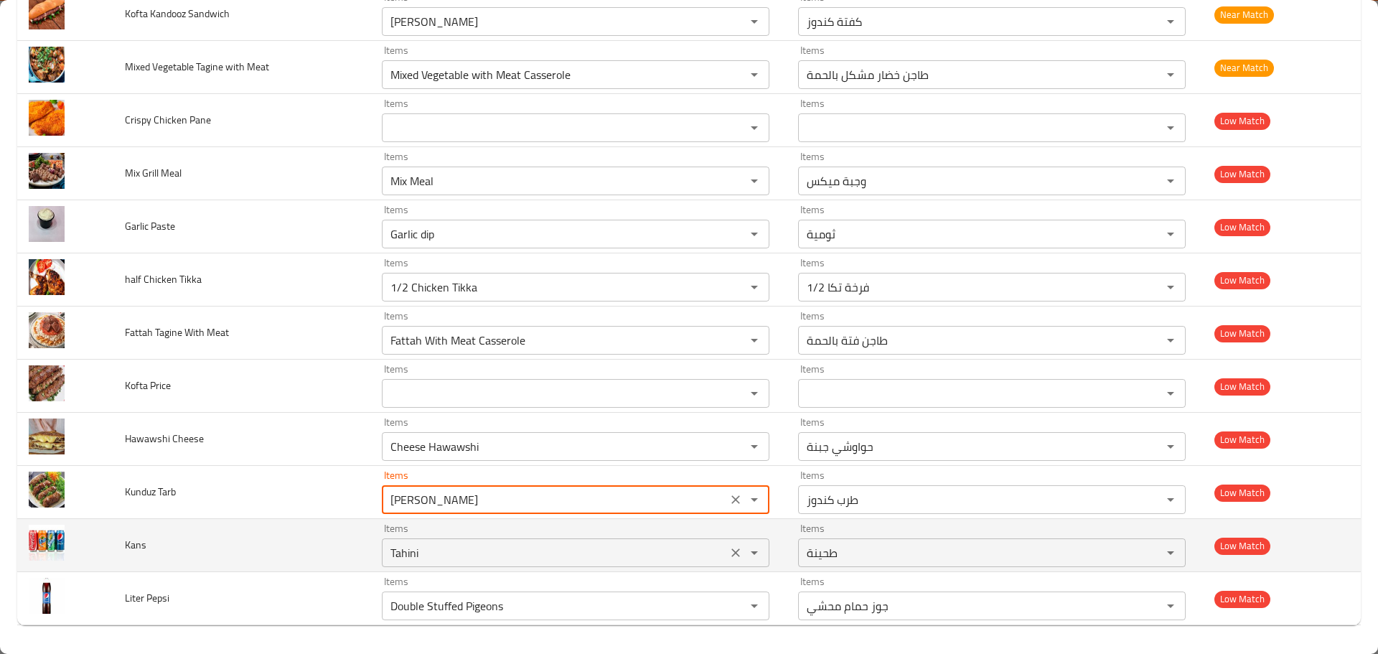
click at [730, 550] on icon "Clear" at bounding box center [736, 553] width 14 height 14
type Tarb "[PERSON_NAME]"
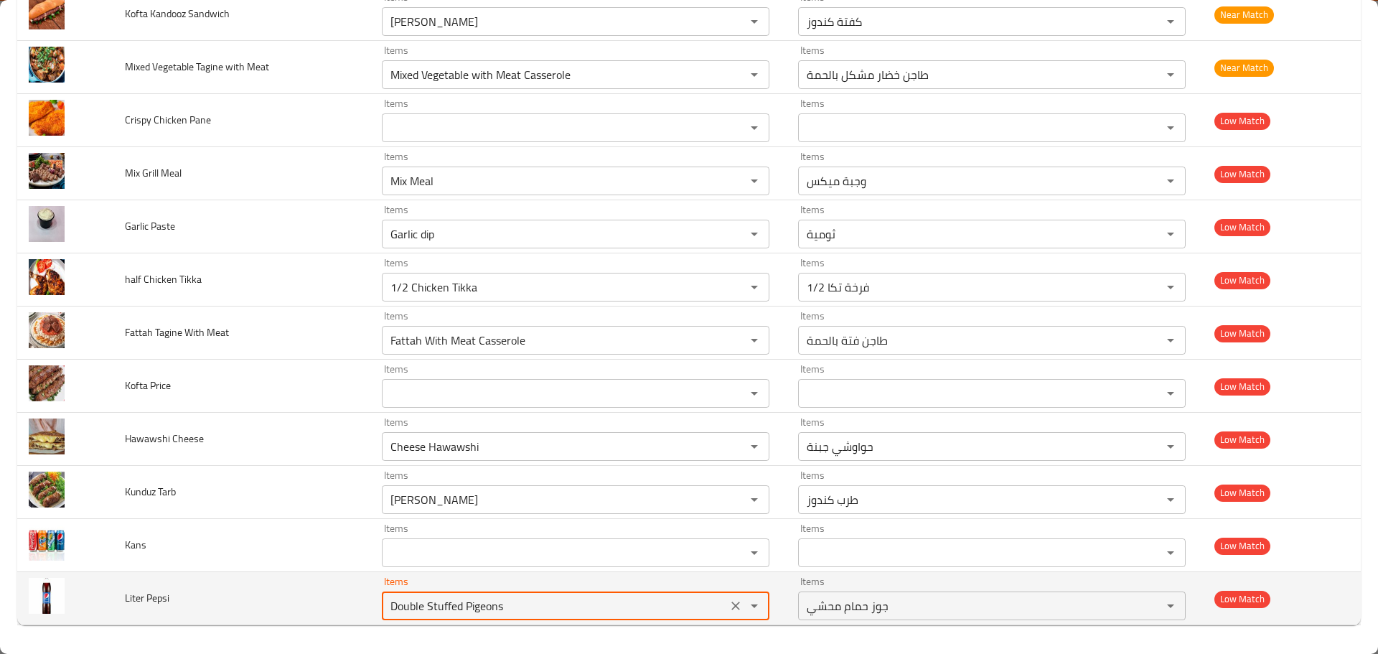
drag, startPoint x: 439, startPoint y: 604, endPoint x: 283, endPoint y: 599, distance: 155.8
click at [283, 599] on tr "Liter Pepsi Items Double Stuffed Pigeons Items Items جوز حمام محشي Items Low Ma…" at bounding box center [689, 598] width 1344 height 53
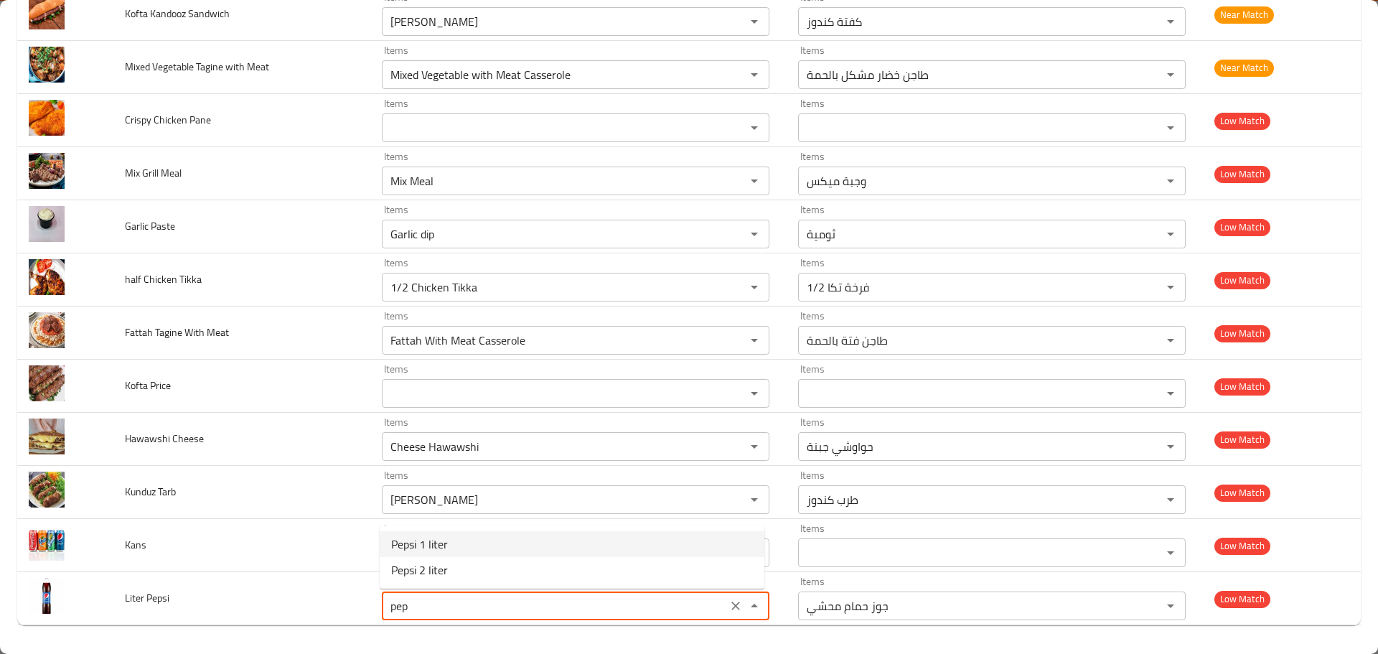
click at [416, 544] on span "Pepsi 1 liter" at bounding box center [419, 543] width 57 height 17
type Pepsi "Pepsi 1 liter"
type Pepsi-ar "لتر بيبسي"
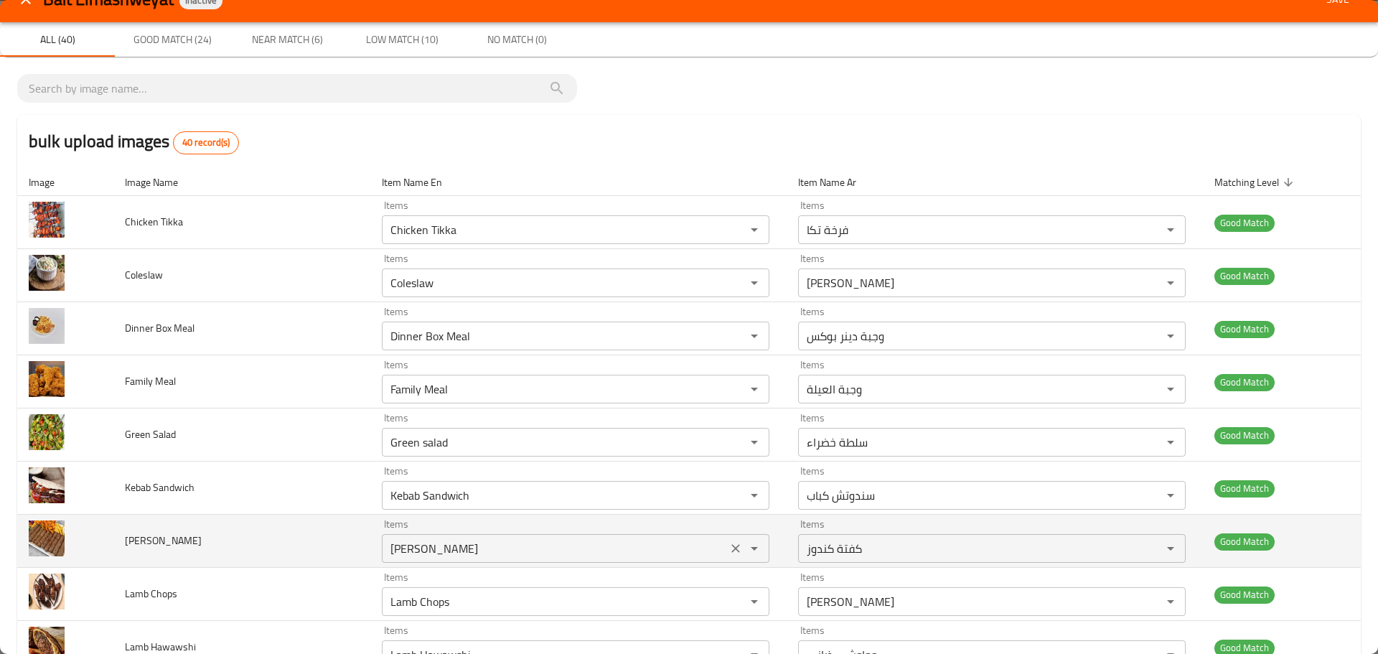
scroll to position [0, 0]
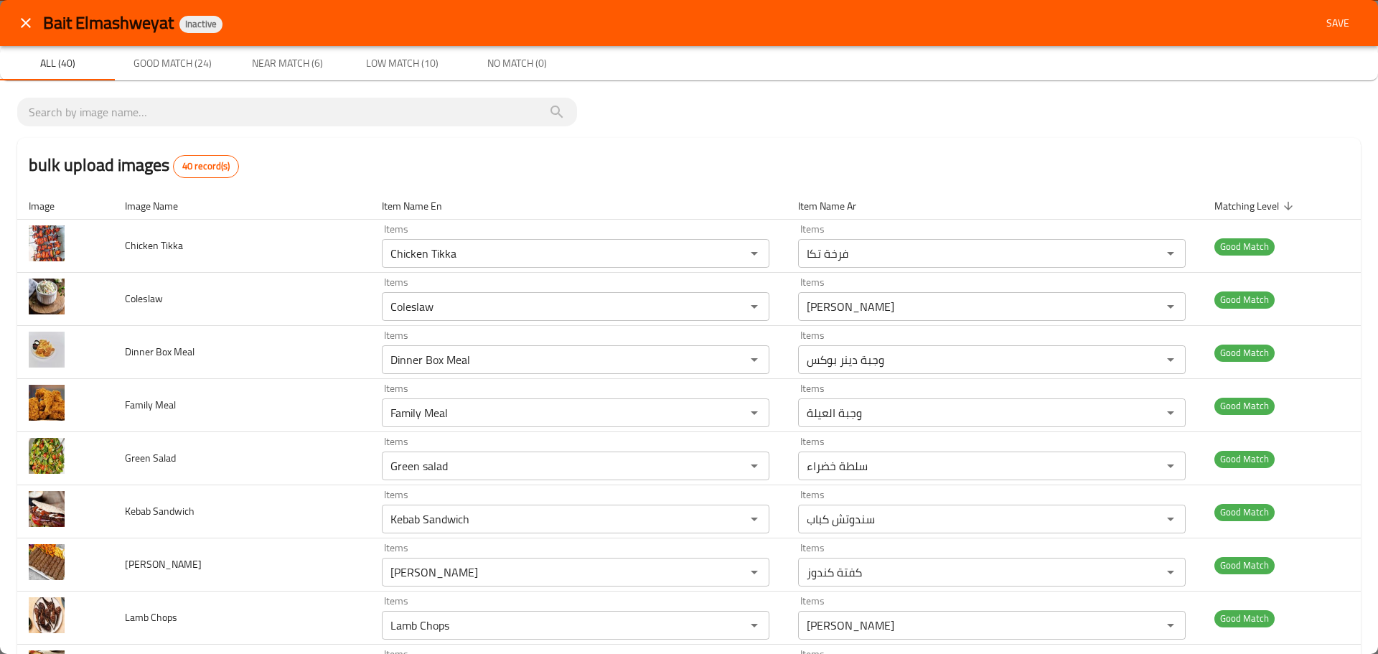
type Pepsi "Pepsi 1 liter"
click at [1321, 16] on span "Save" at bounding box center [1338, 23] width 34 height 18
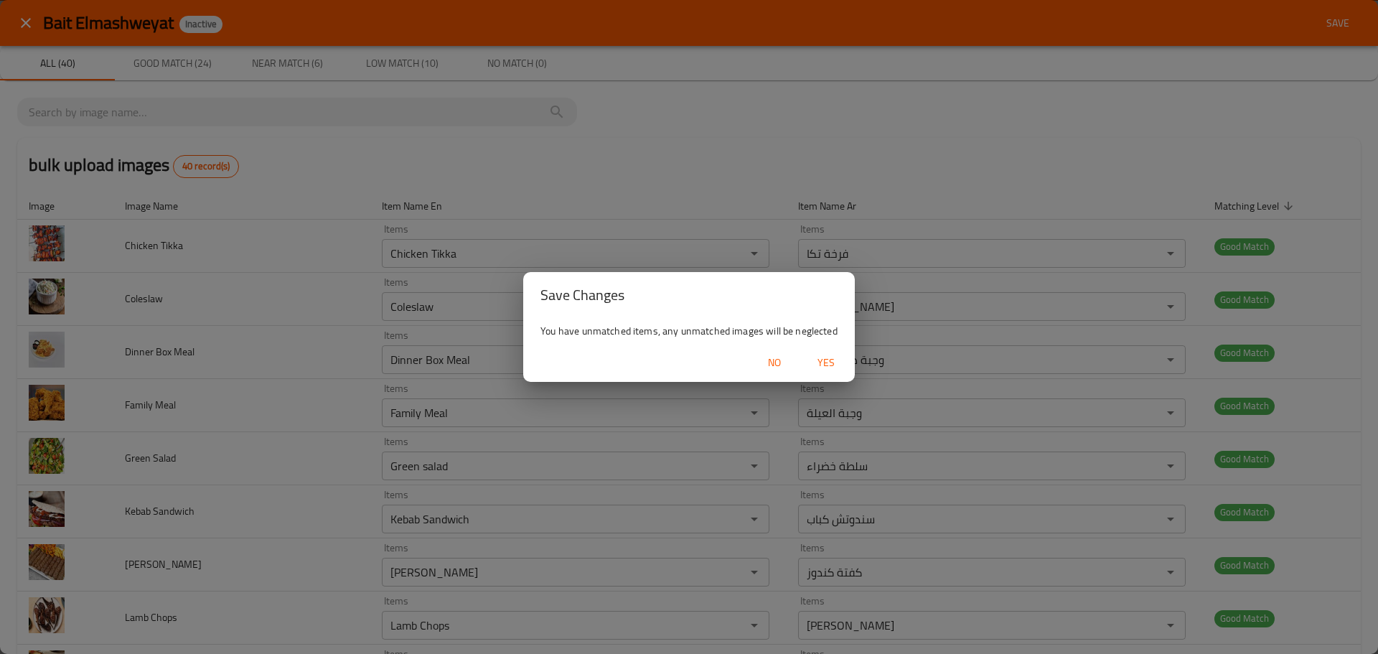
click at [820, 358] on span "Yes" at bounding box center [826, 363] width 34 height 18
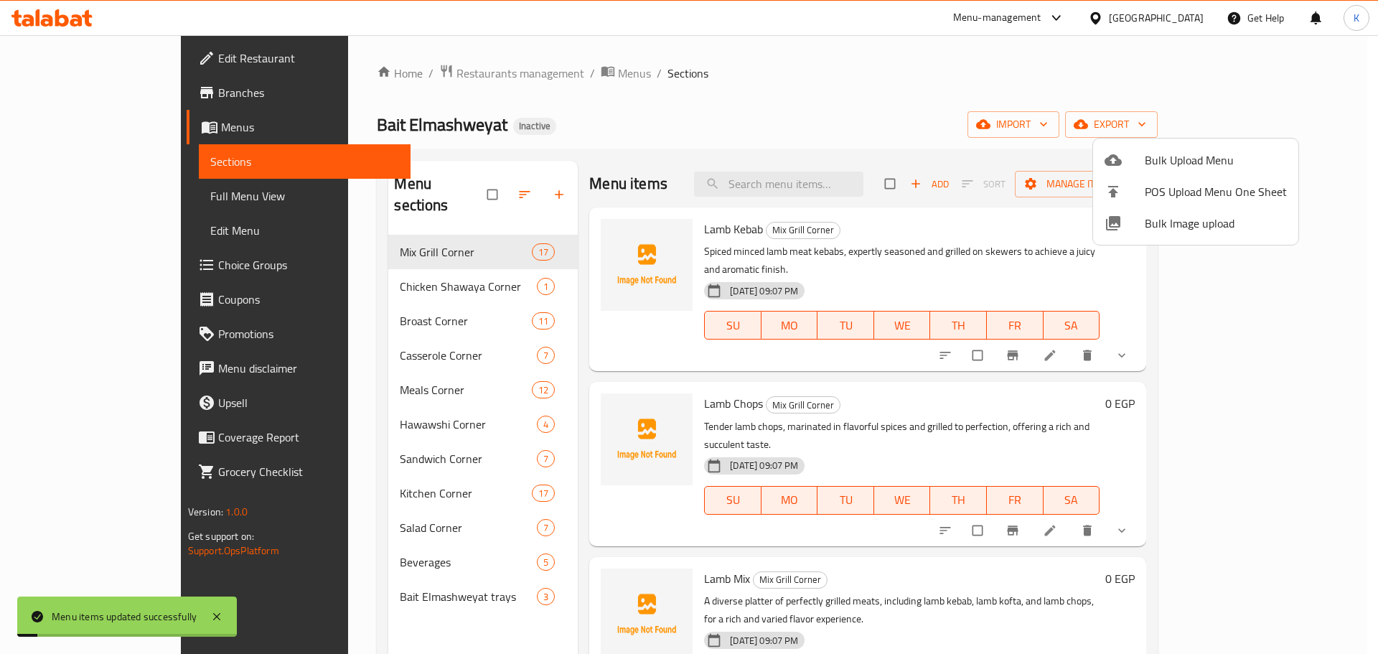
click at [1158, 225] on span "Bulk Image upload" at bounding box center [1216, 223] width 142 height 17
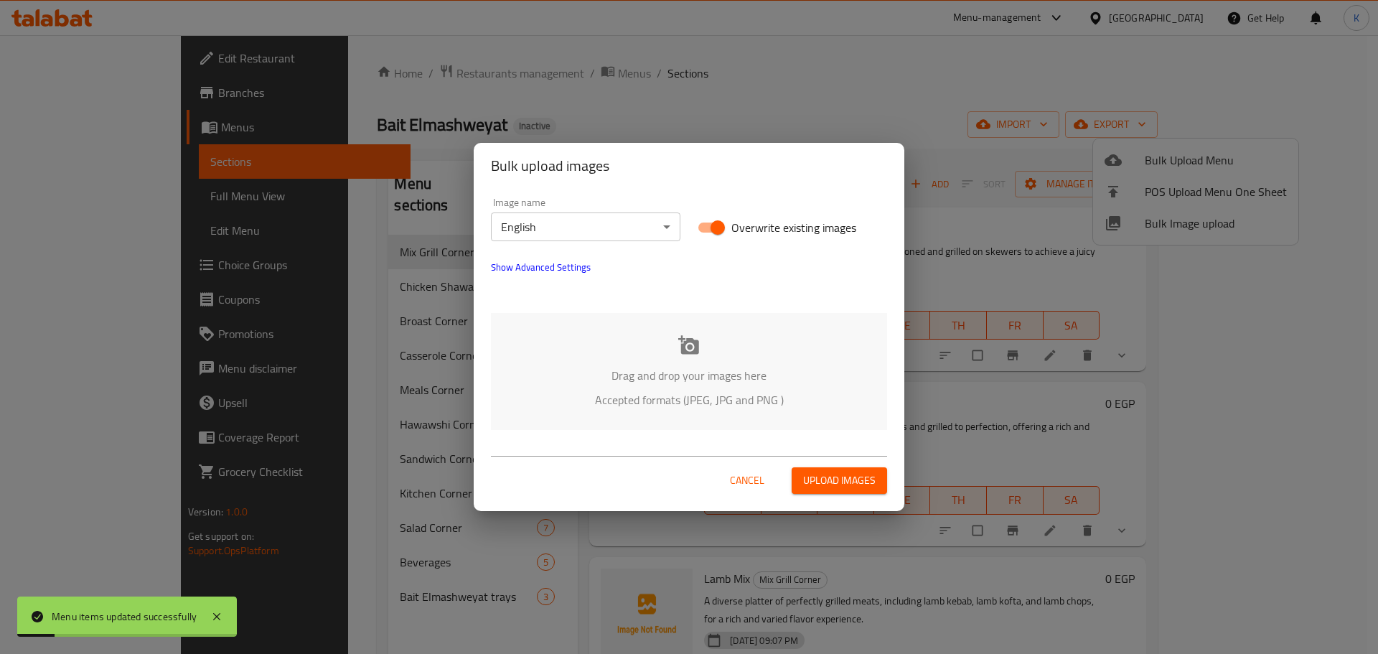
click at [676, 367] on p "Drag and drop your images here" at bounding box center [688, 375] width 353 height 17
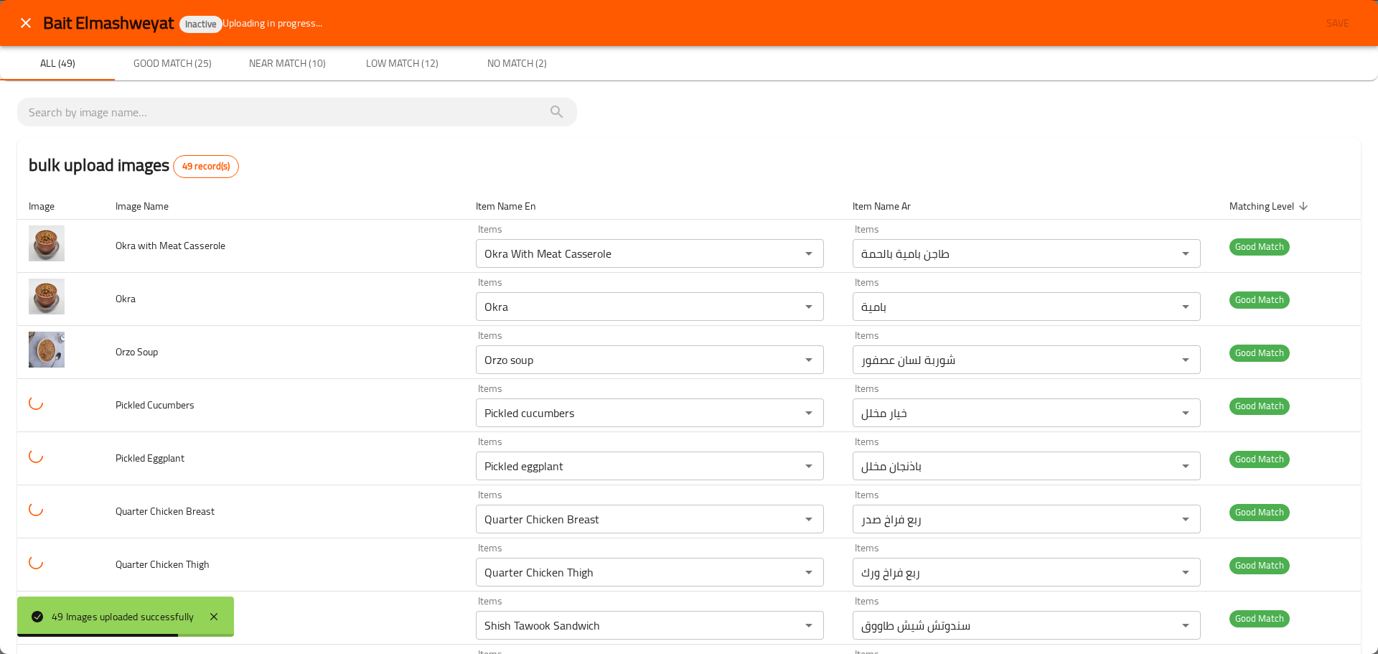
click at [942, 167] on div "bulk upload images 49 record(s)" at bounding box center [689, 165] width 1344 height 55
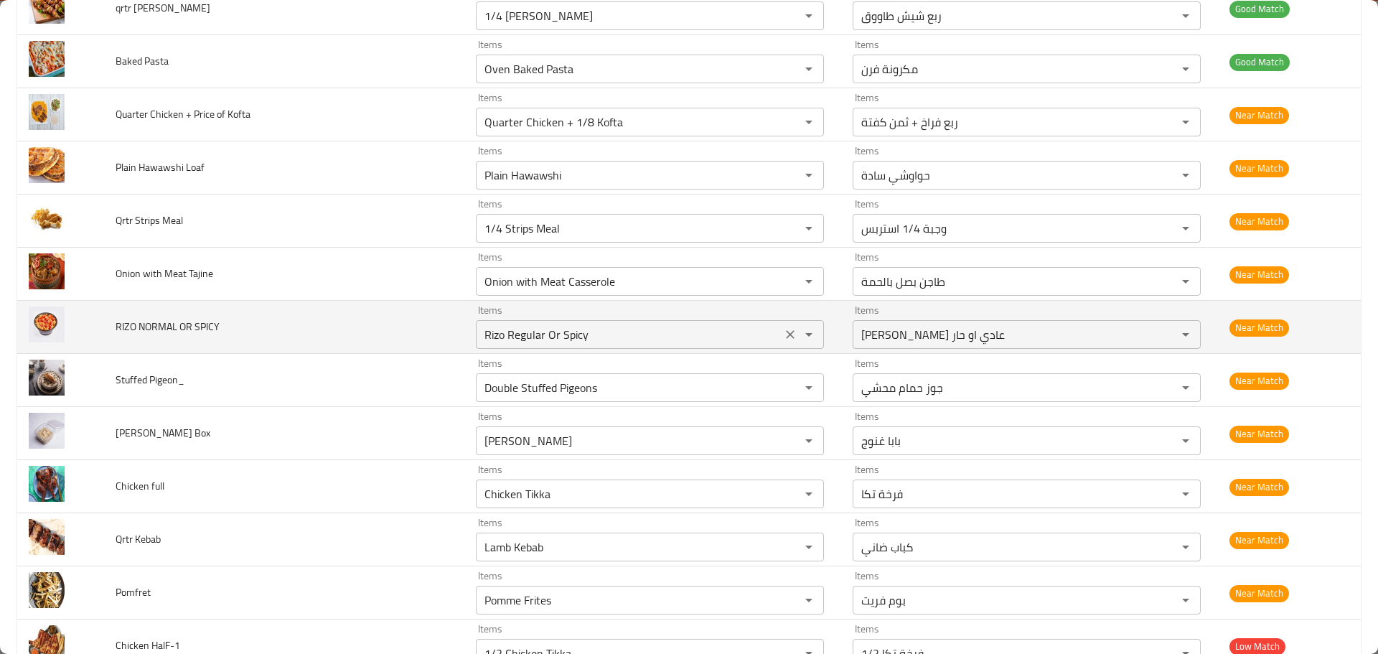
scroll to position [1479, 0]
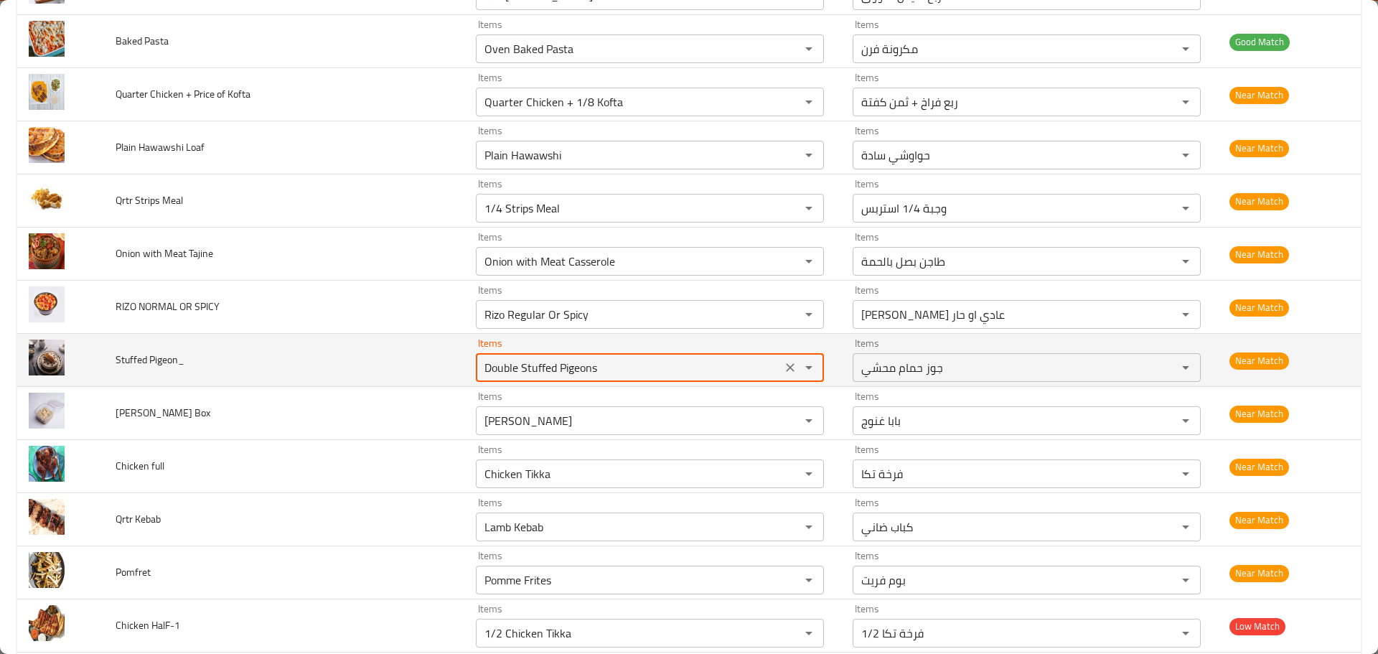
drag, startPoint x: 583, startPoint y: 367, endPoint x: 563, endPoint y: 368, distance: 19.4
click at [563, 368] on Pigeon_ "Double Stuffed Pigeons" at bounding box center [628, 367] width 297 height 20
click at [493, 370] on Pigeon_ "Double Stuffed Pigeons" at bounding box center [628, 367] width 297 height 20
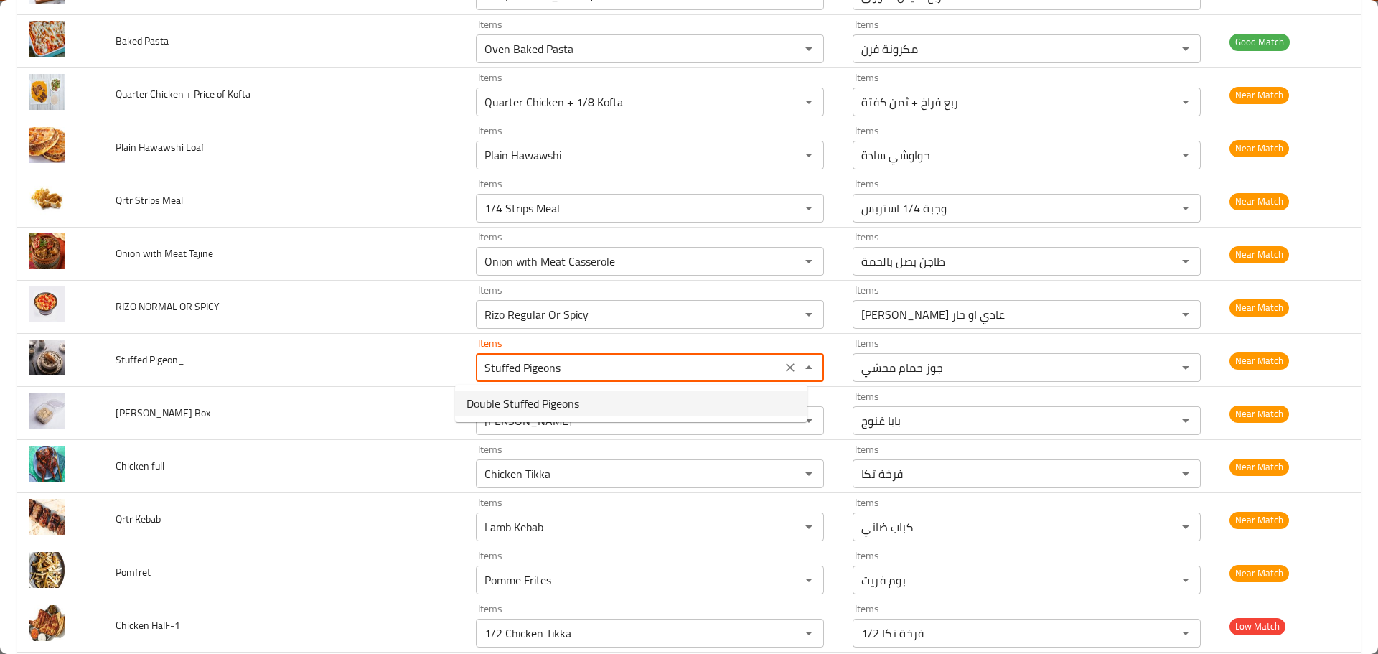
click at [526, 403] on span "Double Stuffed Pigeons" at bounding box center [523, 403] width 113 height 17
type Pigeon_ "Double Stuffed Pigeons"
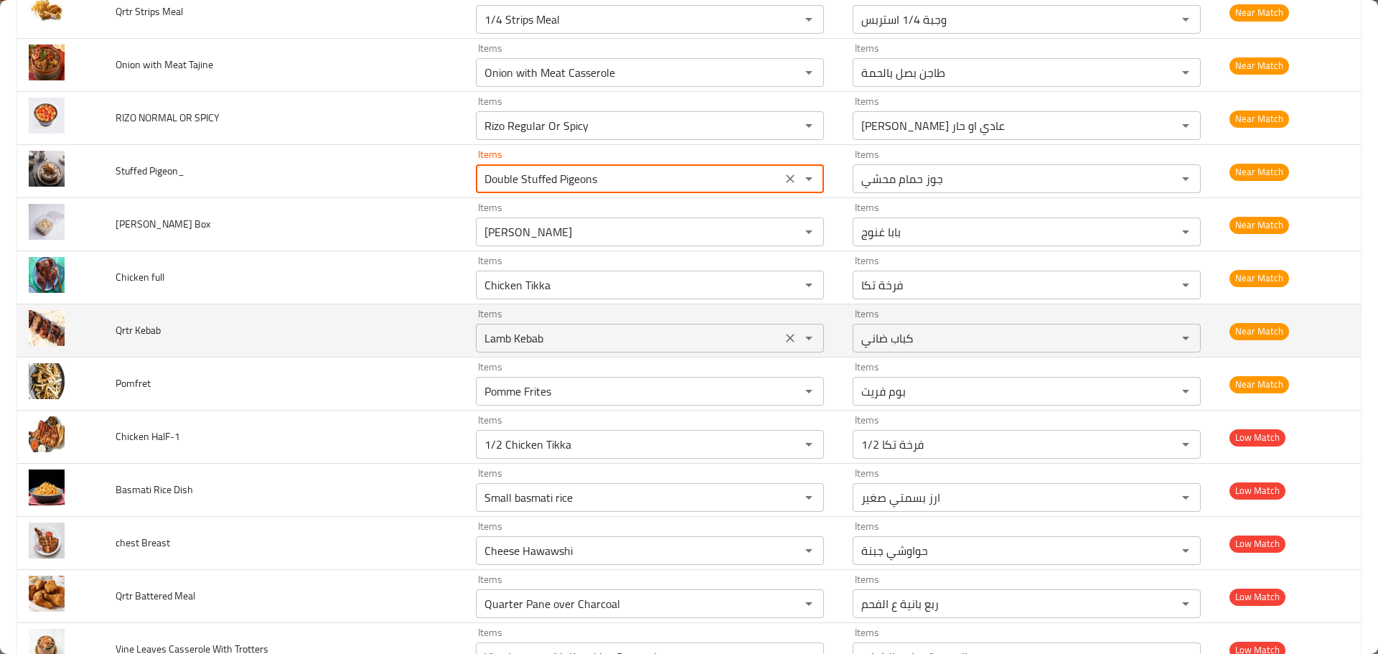
scroll to position [1695, 0]
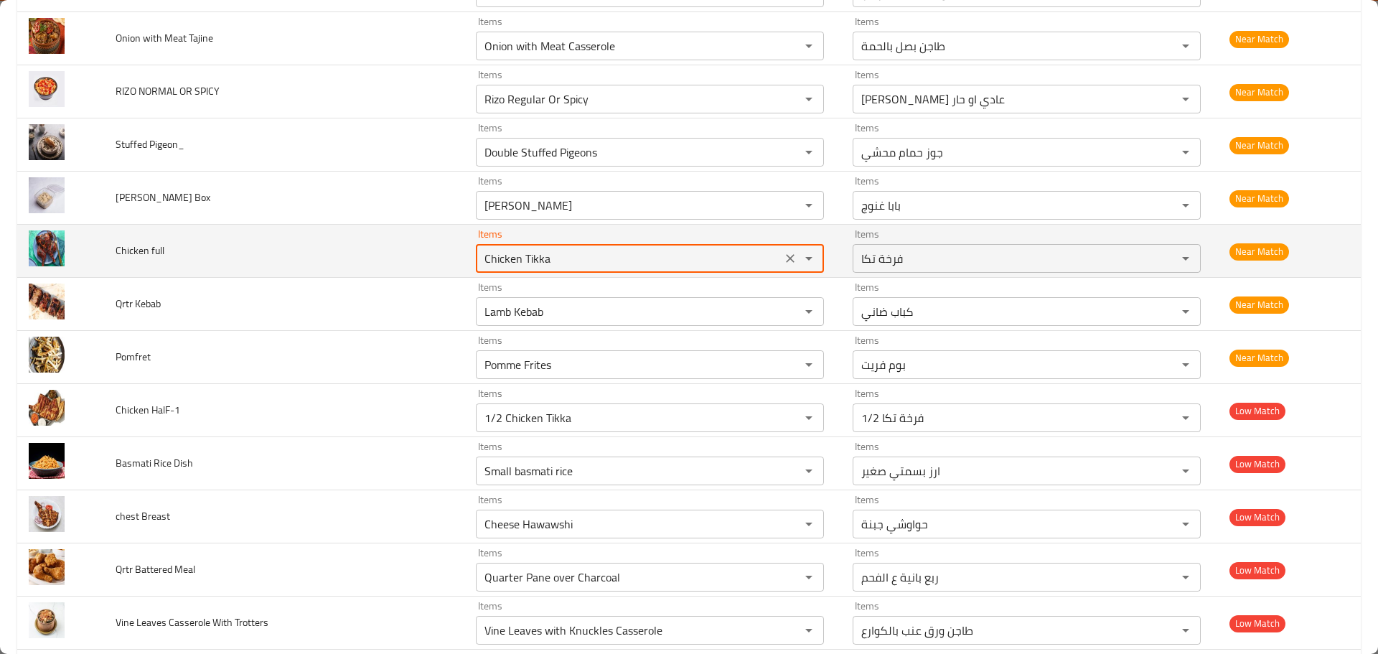
drag, startPoint x: 530, startPoint y: 258, endPoint x: 382, endPoint y: 243, distance: 149.3
click at [382, 243] on tr "Chicken full Items Chicken Tikka Items Items فرخة تكا Items Near Match" at bounding box center [689, 251] width 1344 height 53
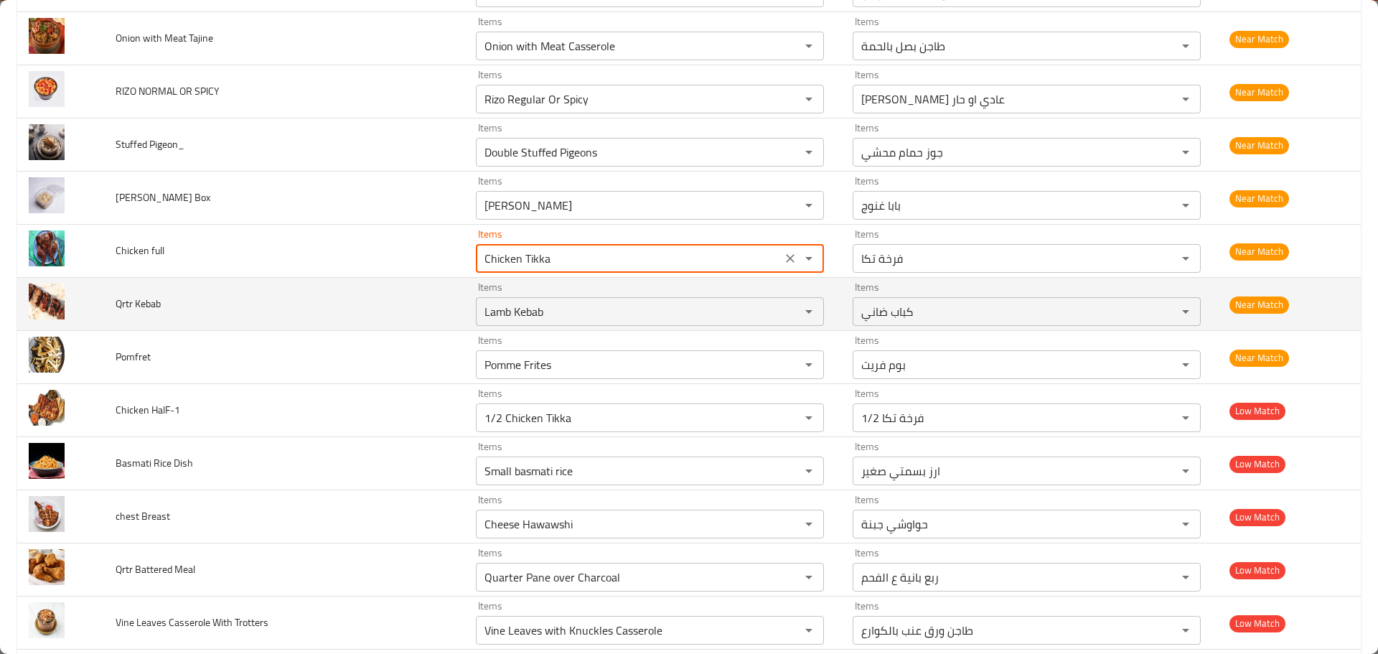
type full "f"
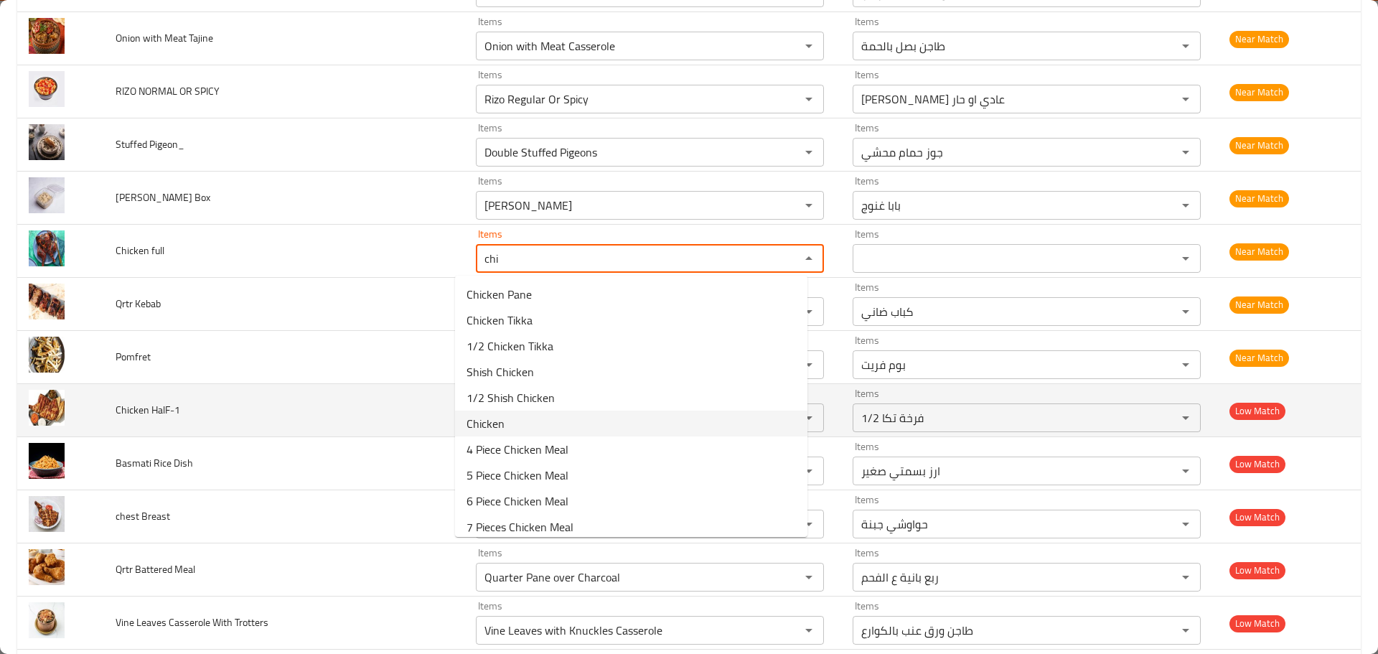
click at [500, 426] on span "Chicken" at bounding box center [486, 423] width 38 height 17
type full "Chicken"
type full-ar "فرخة"
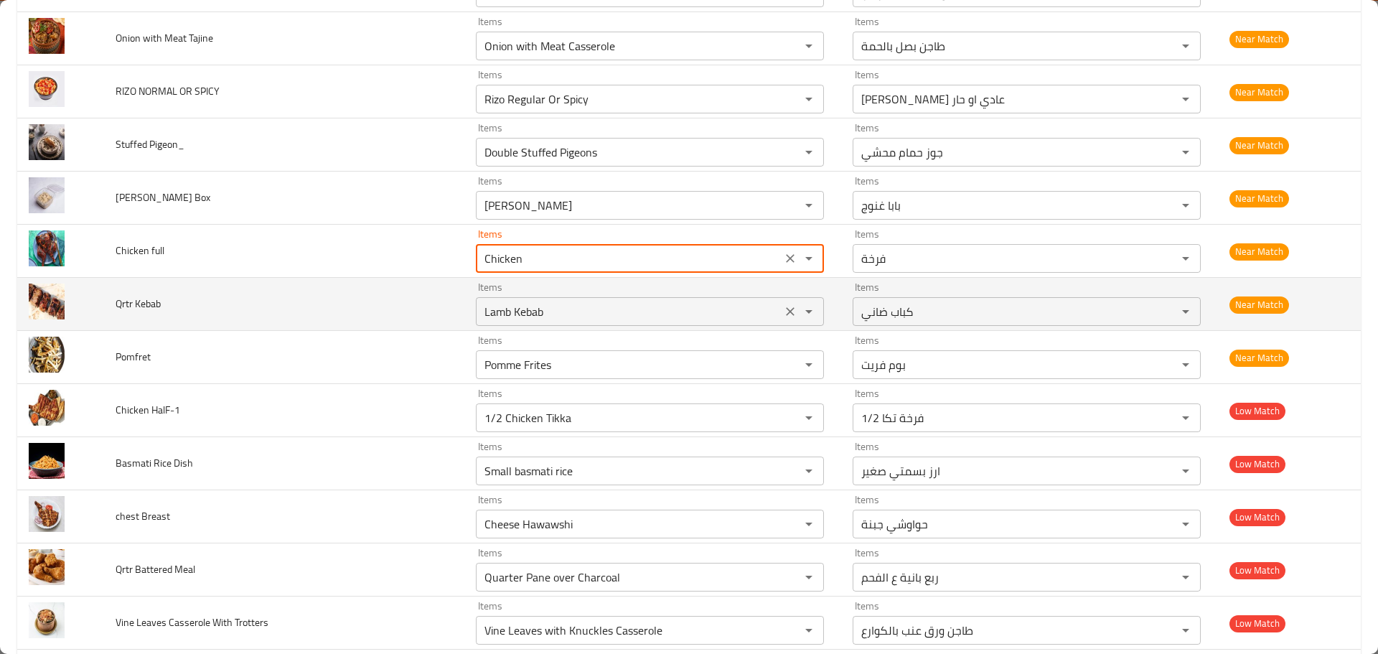
type full "Chicken"
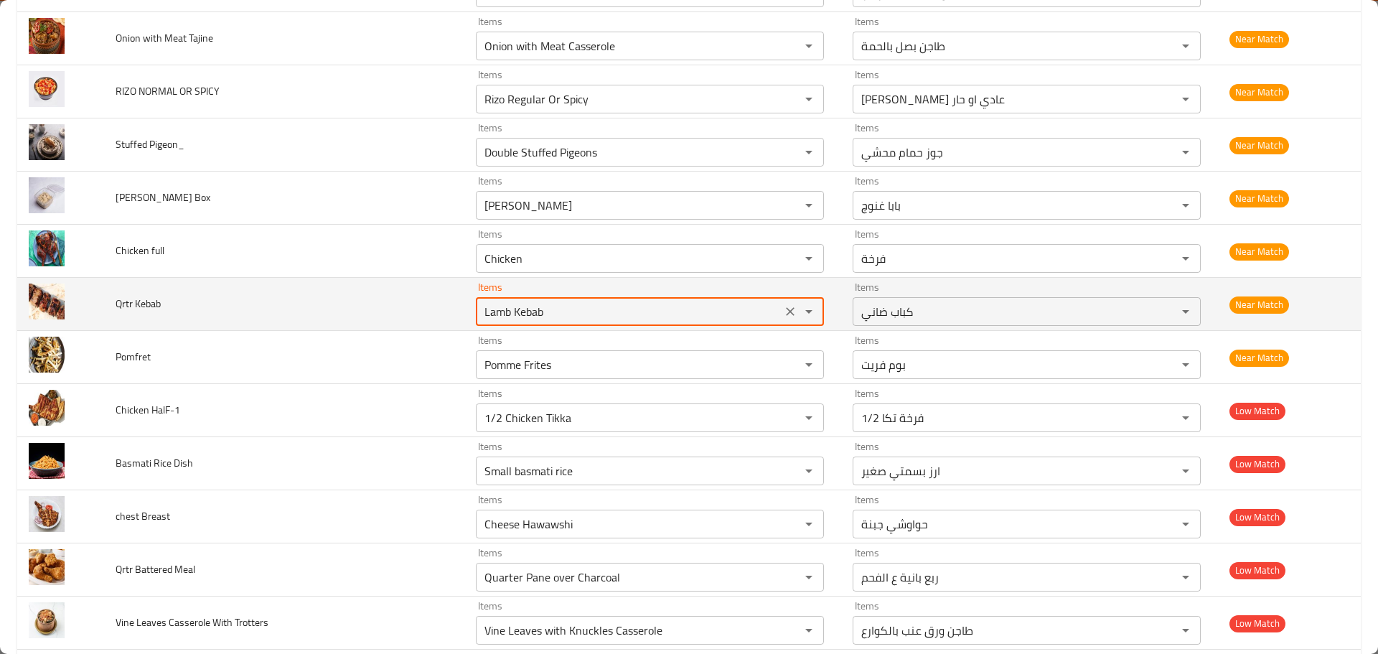
drag, startPoint x: 532, startPoint y: 313, endPoint x: 387, endPoint y: 306, distance: 145.1
click at [388, 309] on tr "Qrtr Kebab Items Lamb Kebab Items Items كباب ضاني Items Near Match" at bounding box center [689, 304] width 1344 height 53
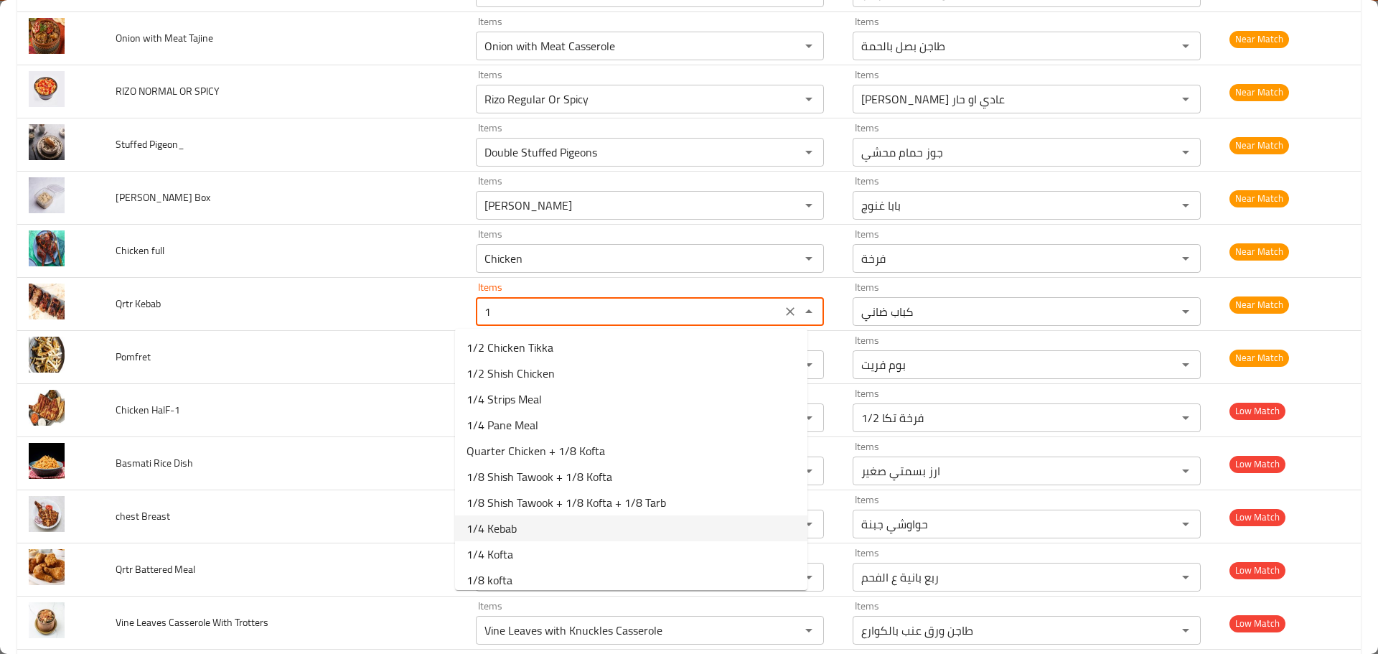
click at [535, 530] on Kebab-option-7 "1/4 Kebab" at bounding box center [631, 528] width 352 height 26
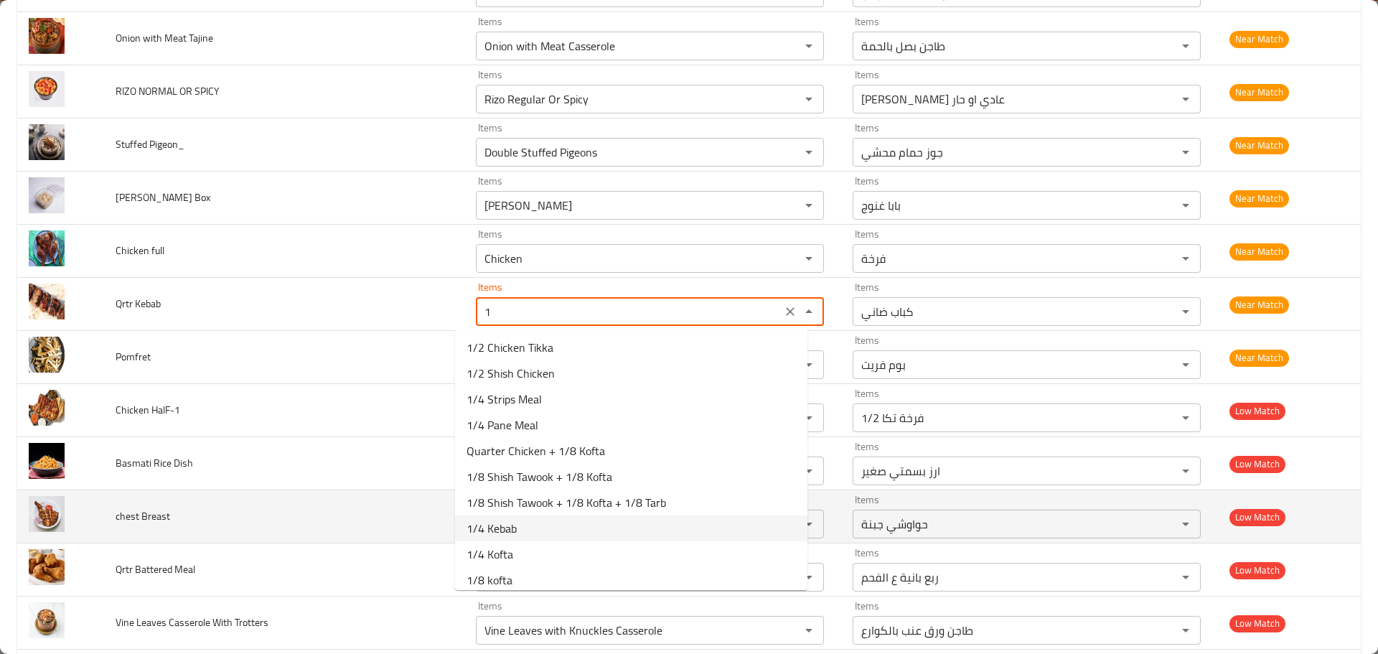
type Kebab "1/4 Kebab"
type Kebab-ar "ربع كباب"
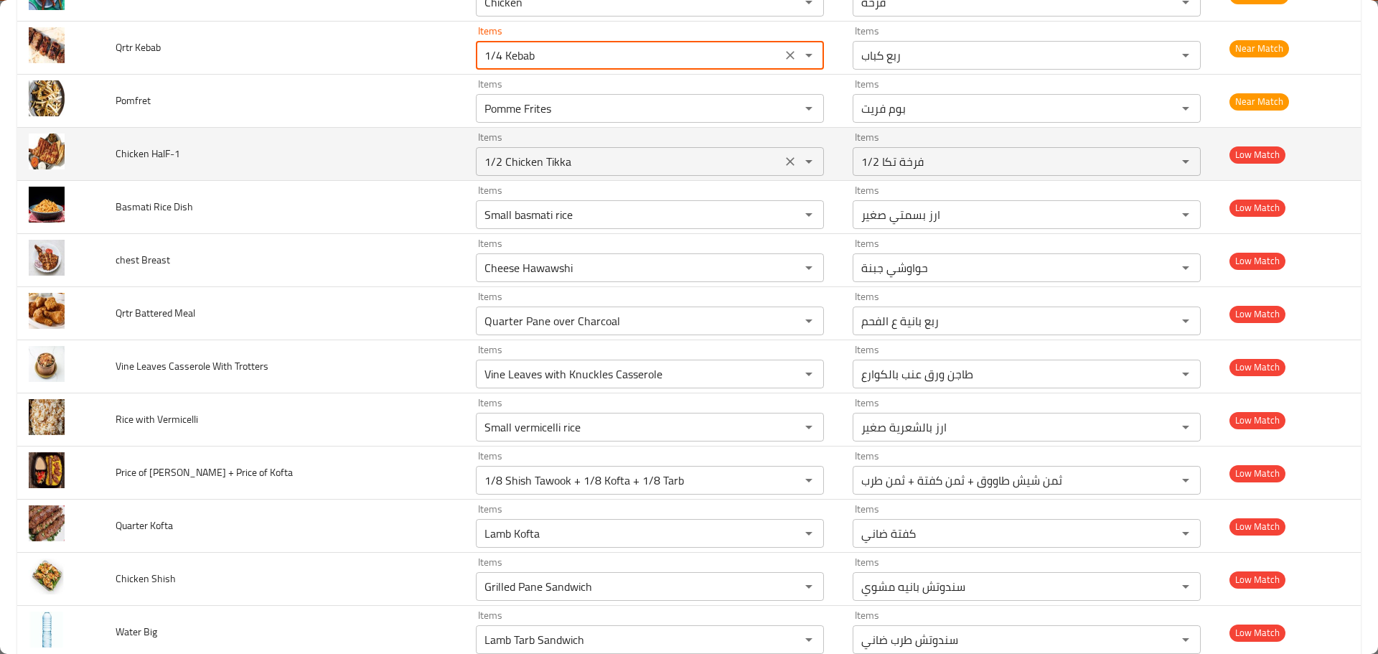
scroll to position [1982, 0]
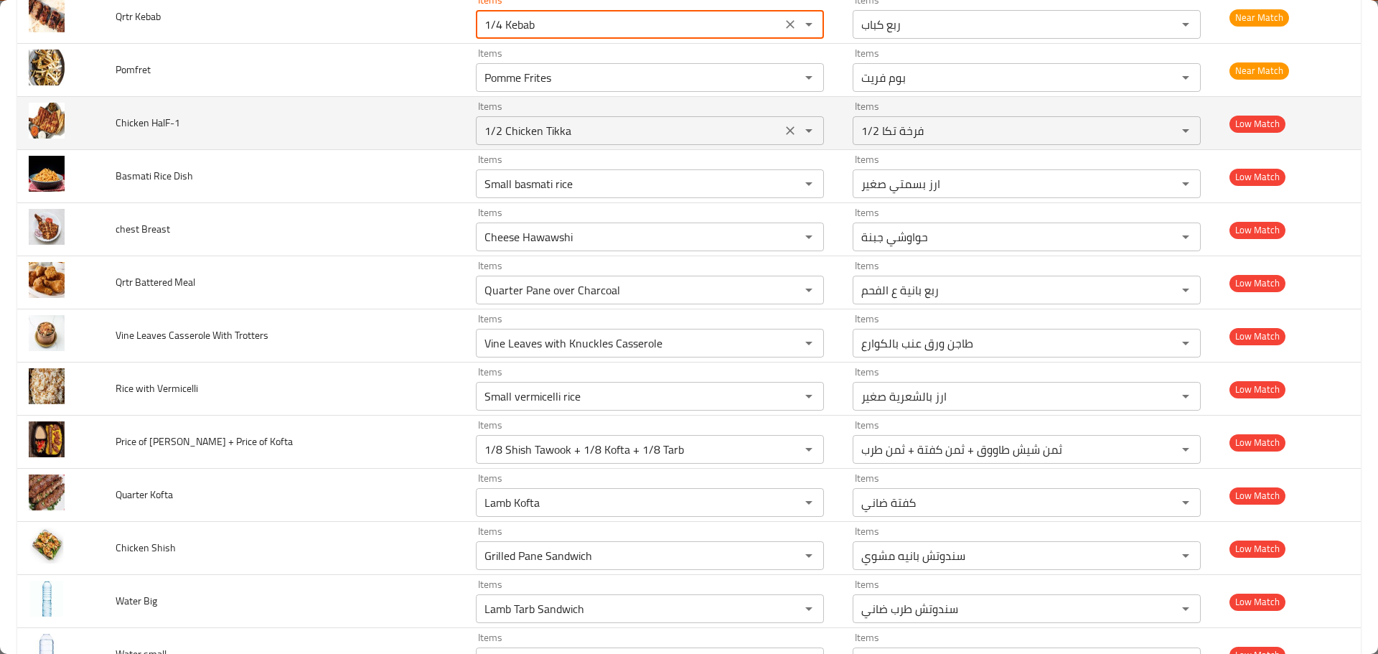
type Kebab "1/4 Kebab"
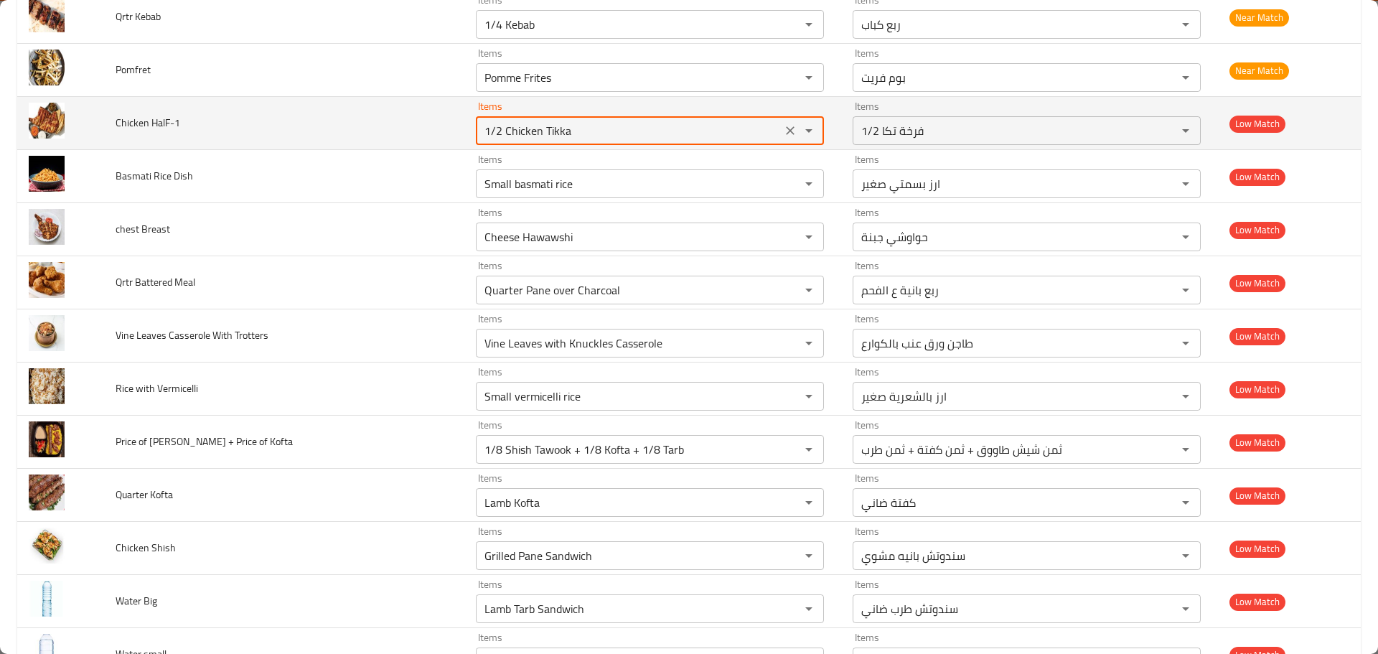
drag, startPoint x: 538, startPoint y: 128, endPoint x: 413, endPoint y: 127, distance: 124.2
click at [413, 127] on tr "Chicken HalF-1 Items 1/2 Chicken Tikka Items Items 1/2 فرخة تكا Items Low Match" at bounding box center [689, 123] width 1344 height 53
click at [783, 134] on icon "Clear" at bounding box center [790, 130] width 14 height 14
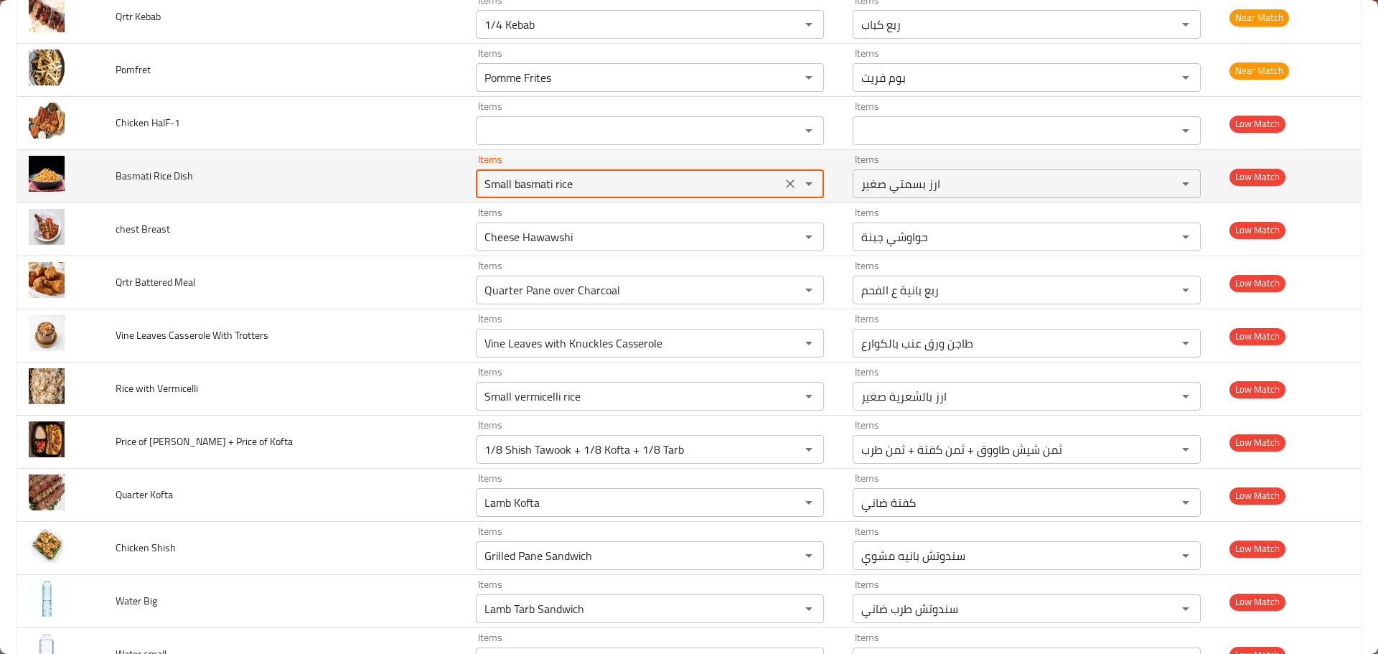
drag, startPoint x: 493, startPoint y: 183, endPoint x: 241, endPoint y: 159, distance: 253.0
click at [239, 160] on tr "Basmati Rice Dish Items Small basmati rice Items Items ارز بسمتي صغير Items Low…" at bounding box center [689, 176] width 1344 height 53
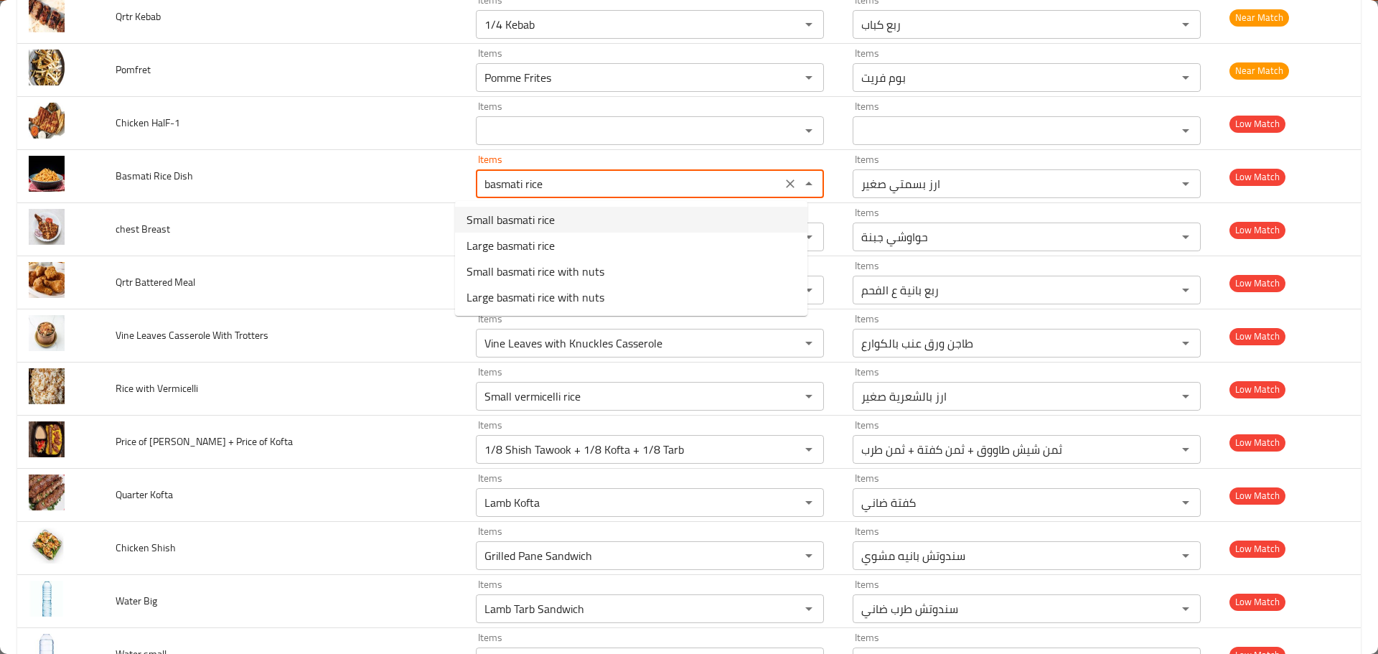
click at [530, 219] on span "Small basmati rice" at bounding box center [511, 219] width 88 height 17
type Dish "Small basmati rice"
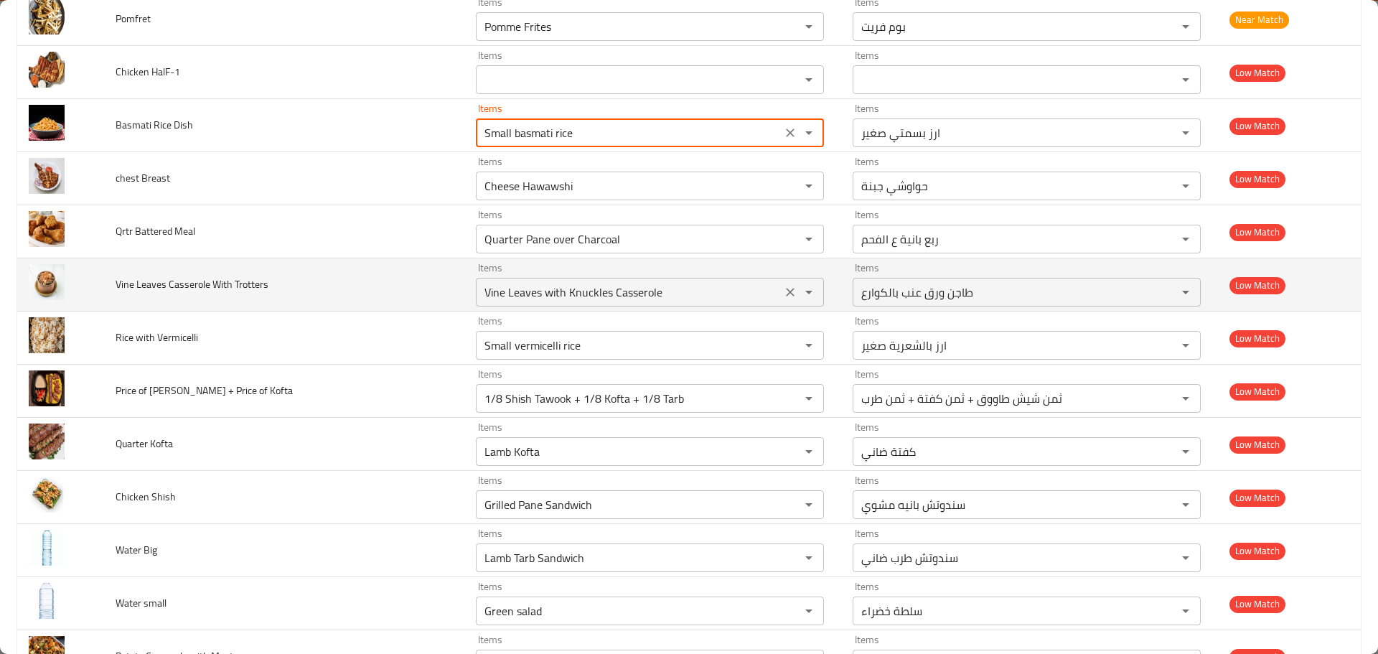
scroll to position [2125, 0]
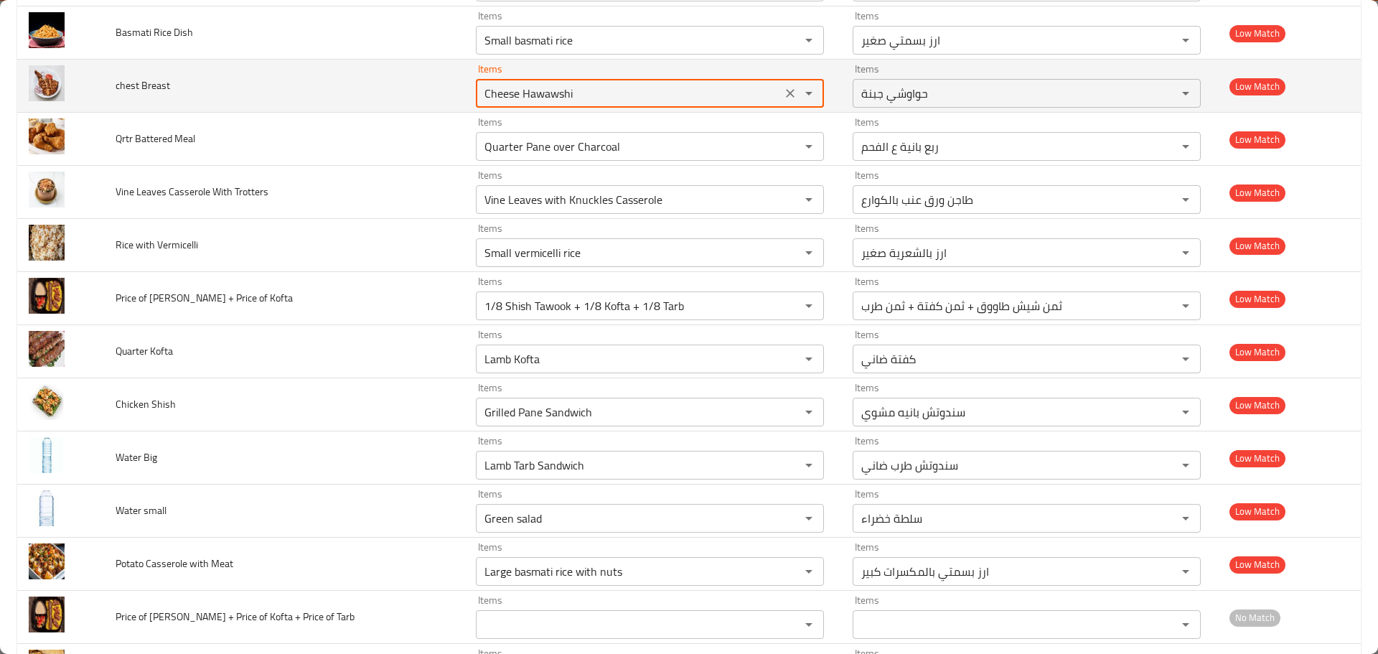
drag, startPoint x: 581, startPoint y: 98, endPoint x: 402, endPoint y: 100, distance: 179.4
click at [404, 100] on tr "chest Breast Items Cheese Hawawshi Items Items حواوشي جبنة Items Low Match" at bounding box center [689, 86] width 1344 height 53
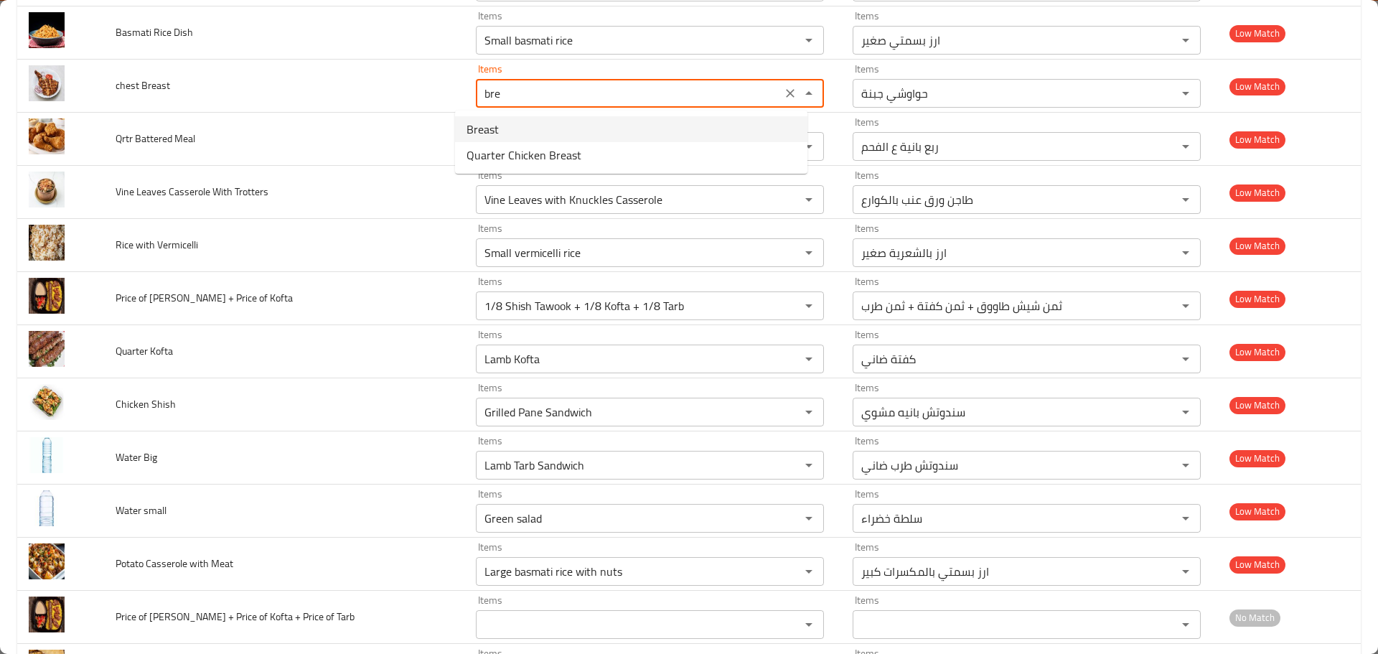
click at [486, 136] on span "Breast" at bounding box center [483, 129] width 32 height 17
type Breast "Breast"
type Breast-ar "صدر"
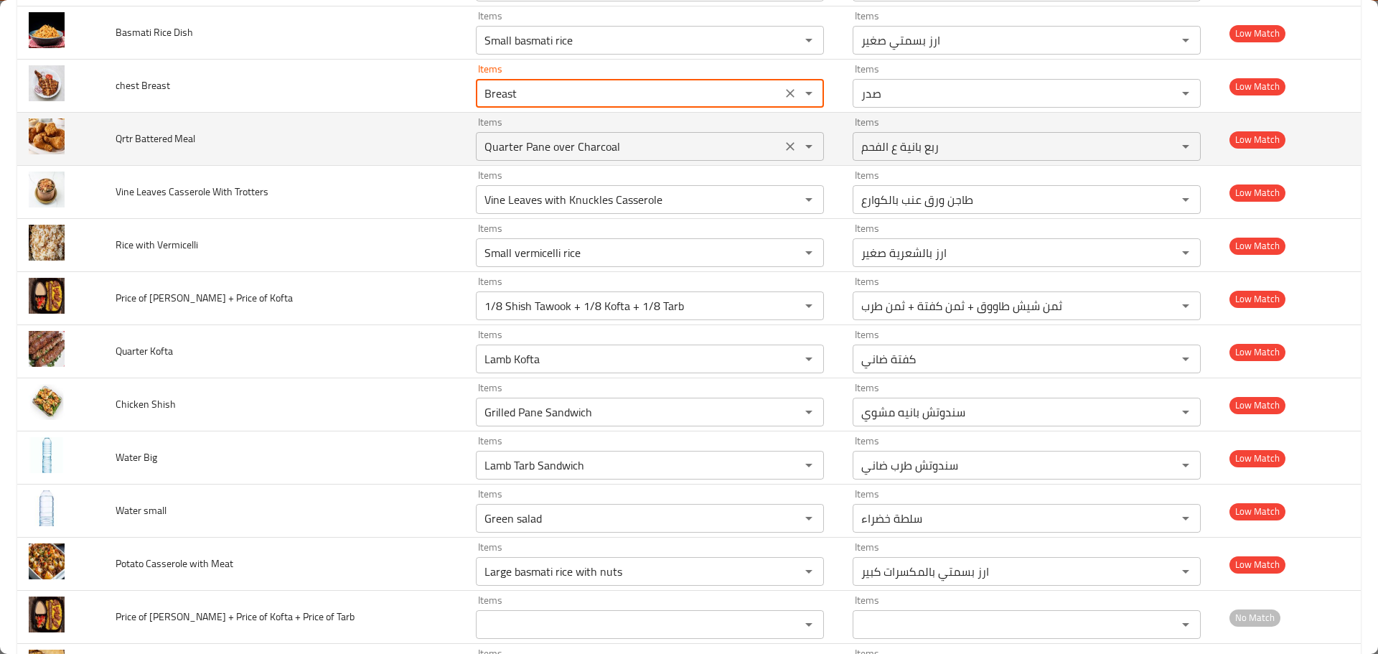
type Breast "Breast"
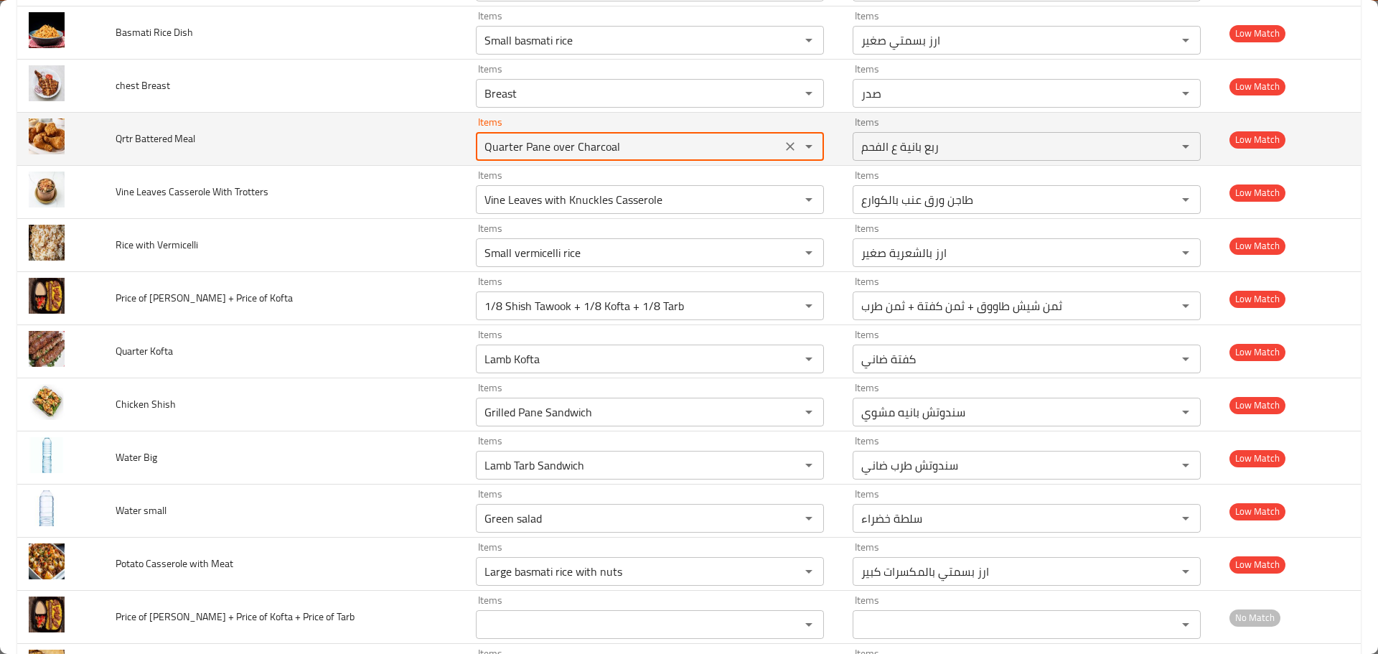
drag, startPoint x: 624, startPoint y: 141, endPoint x: 395, endPoint y: 131, distance: 228.5
click at [395, 131] on tr "Qrtr Battered Meal Items Quarter Pane over Charcoal Items Items ربع بانية ع الف…" at bounding box center [689, 139] width 1344 height 53
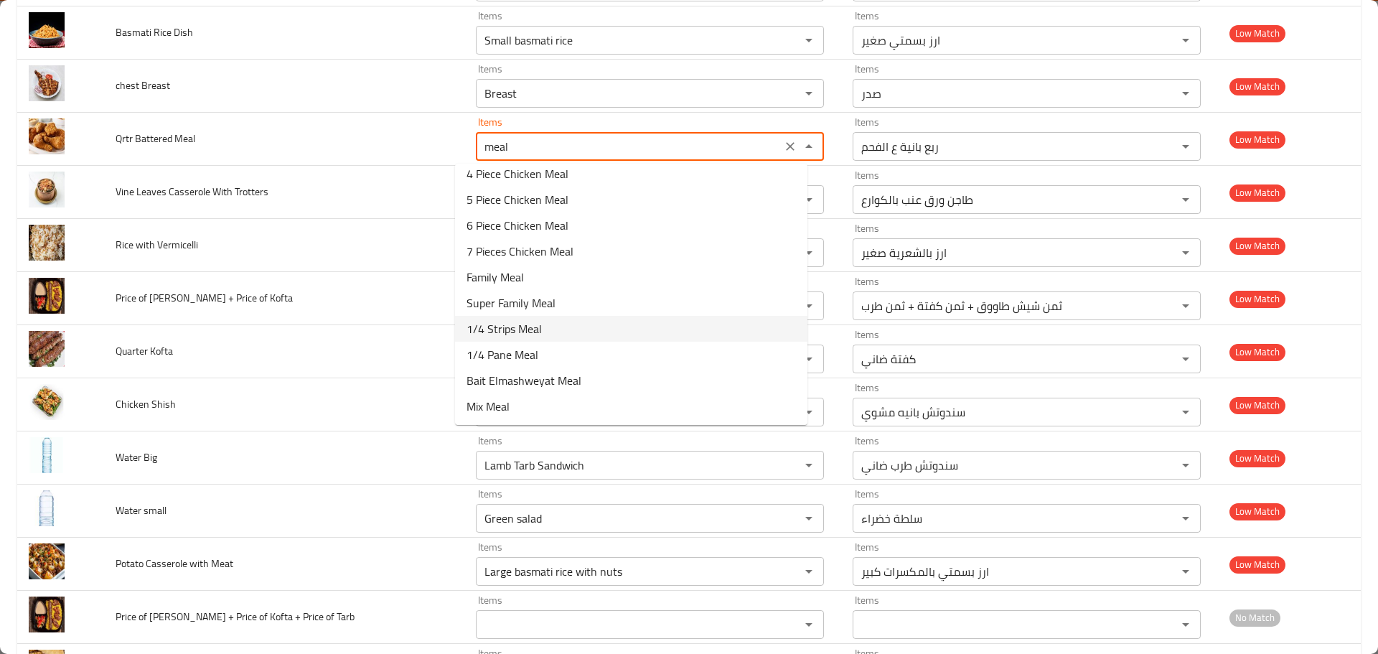
scroll to position [0, 0]
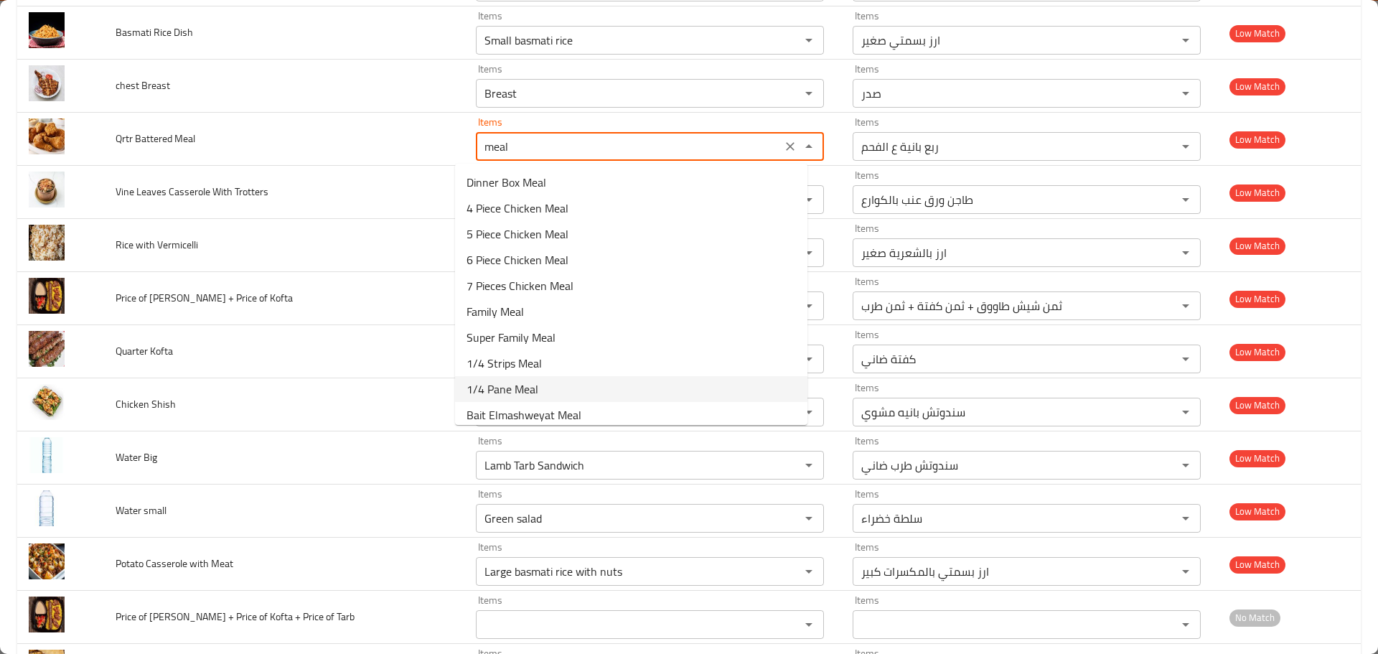
click at [528, 380] on span "1/4 Pane Meal" at bounding box center [503, 388] width 72 height 17
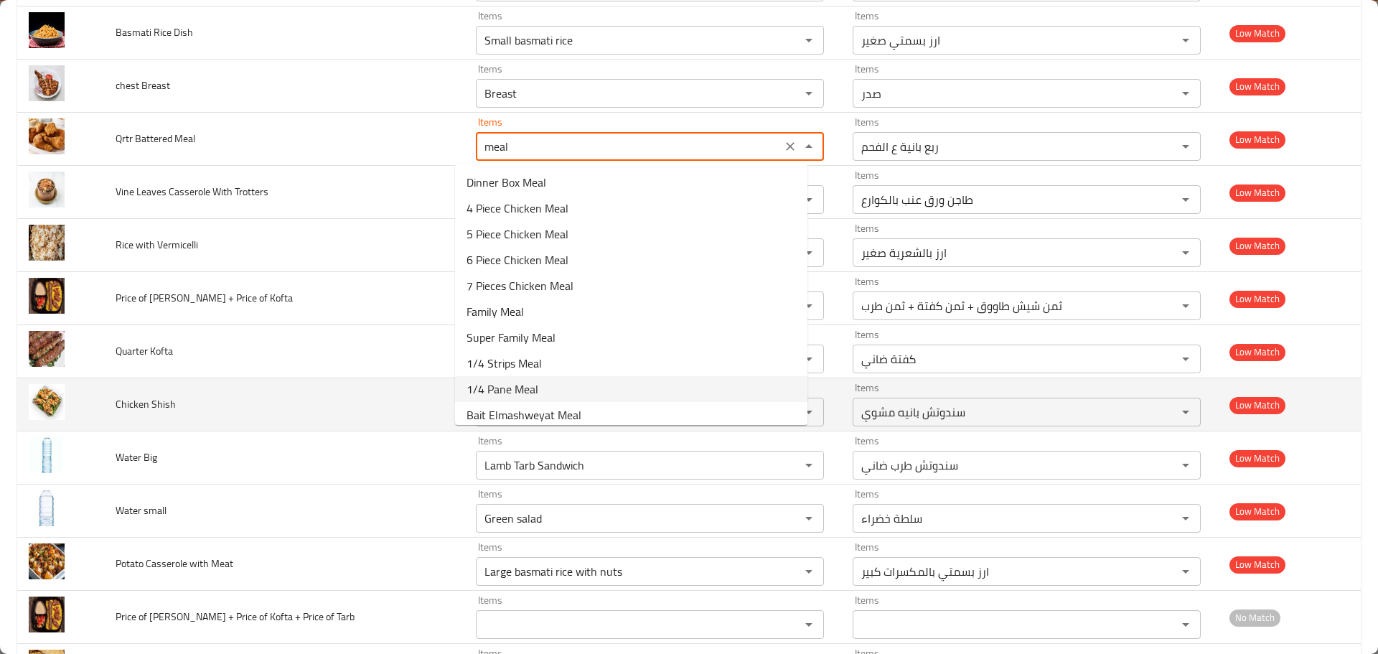
type Meal "1/4 Pane Meal"
type Meal-ar "وجبة 1/4 بانية"
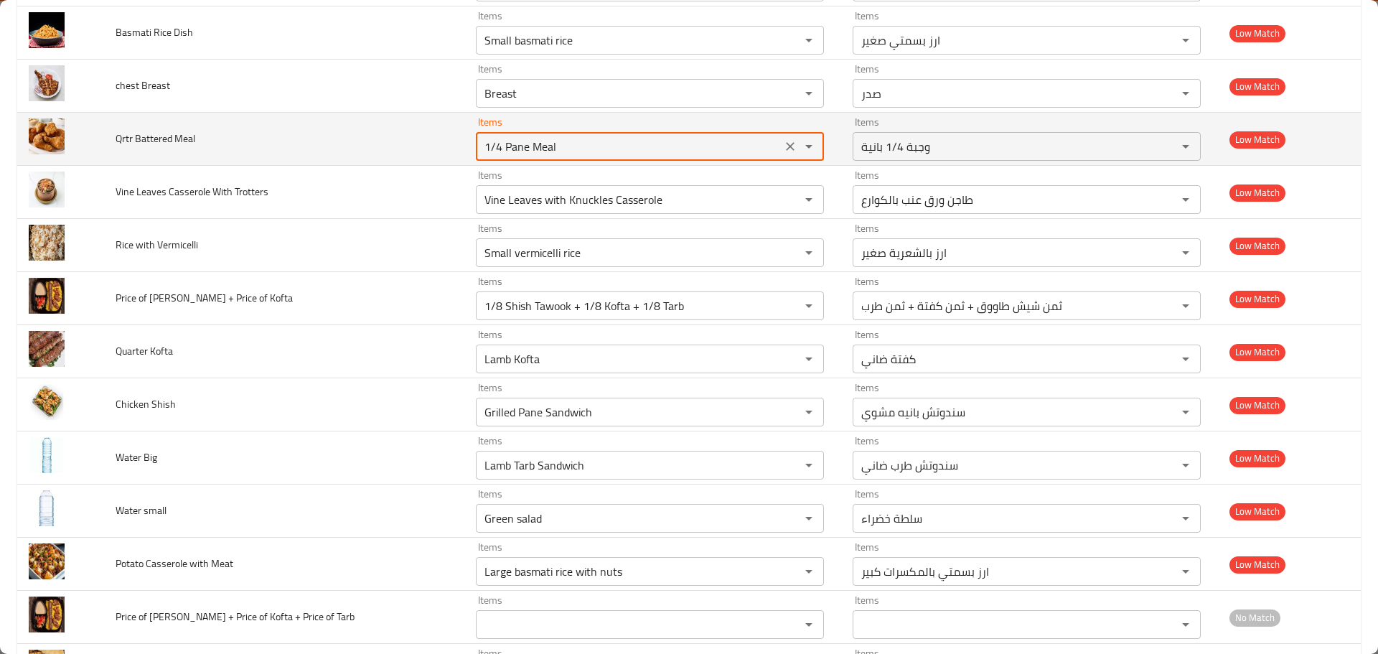
click at [783, 144] on icon "Clear" at bounding box center [790, 146] width 14 height 14
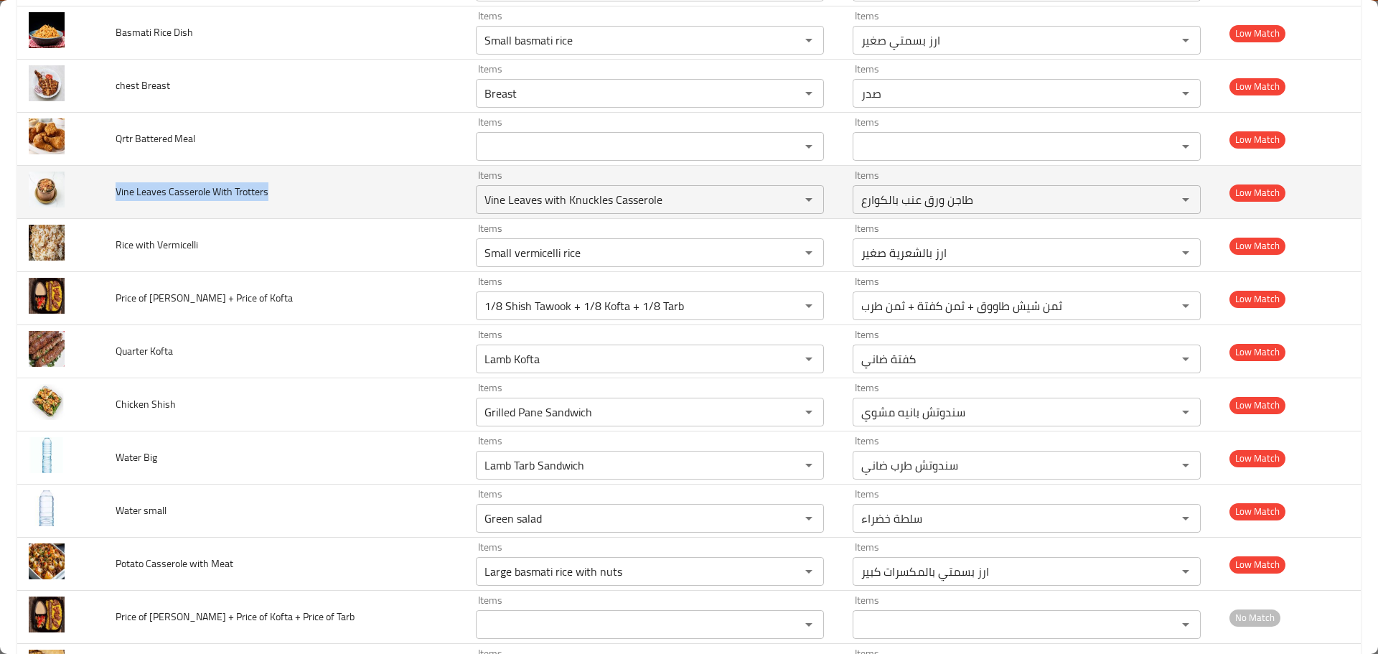
drag, startPoint x: 188, startPoint y: 198, endPoint x: 299, endPoint y: 207, distance: 110.9
click at [299, 207] on td "Vine Leaves Casserole With Trotters" at bounding box center [284, 192] width 360 height 53
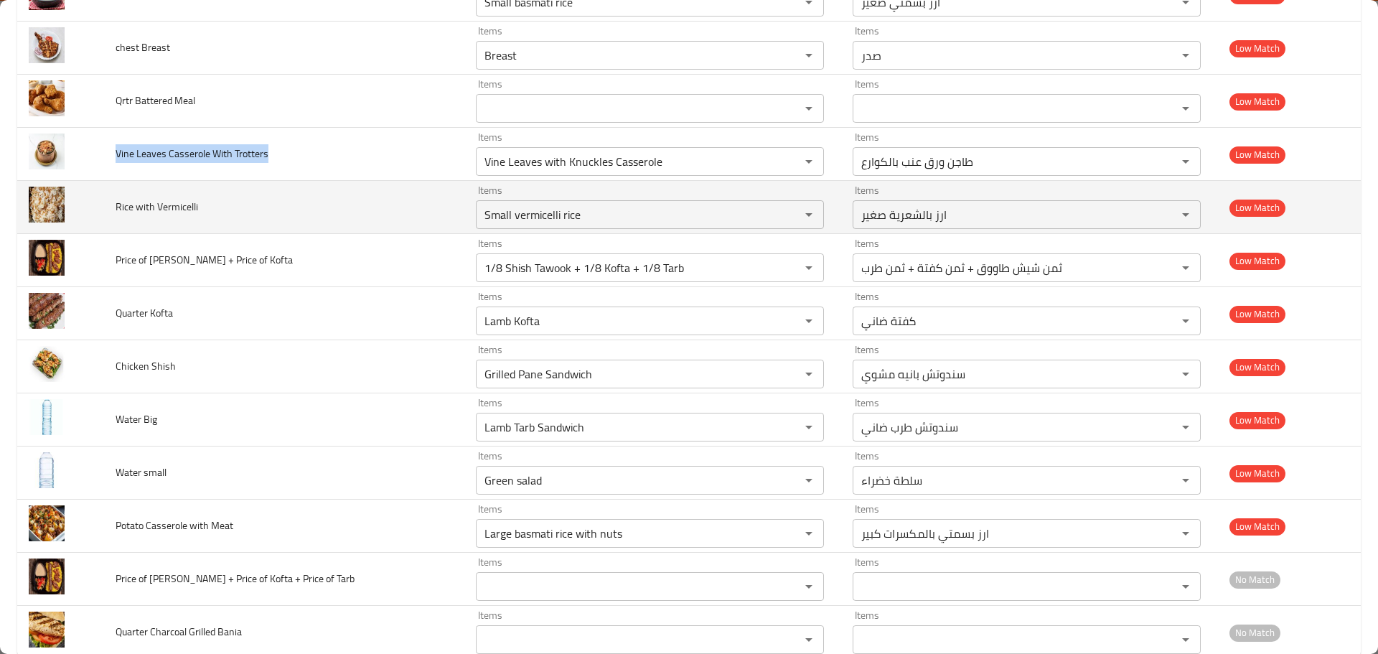
scroll to position [2197, 0]
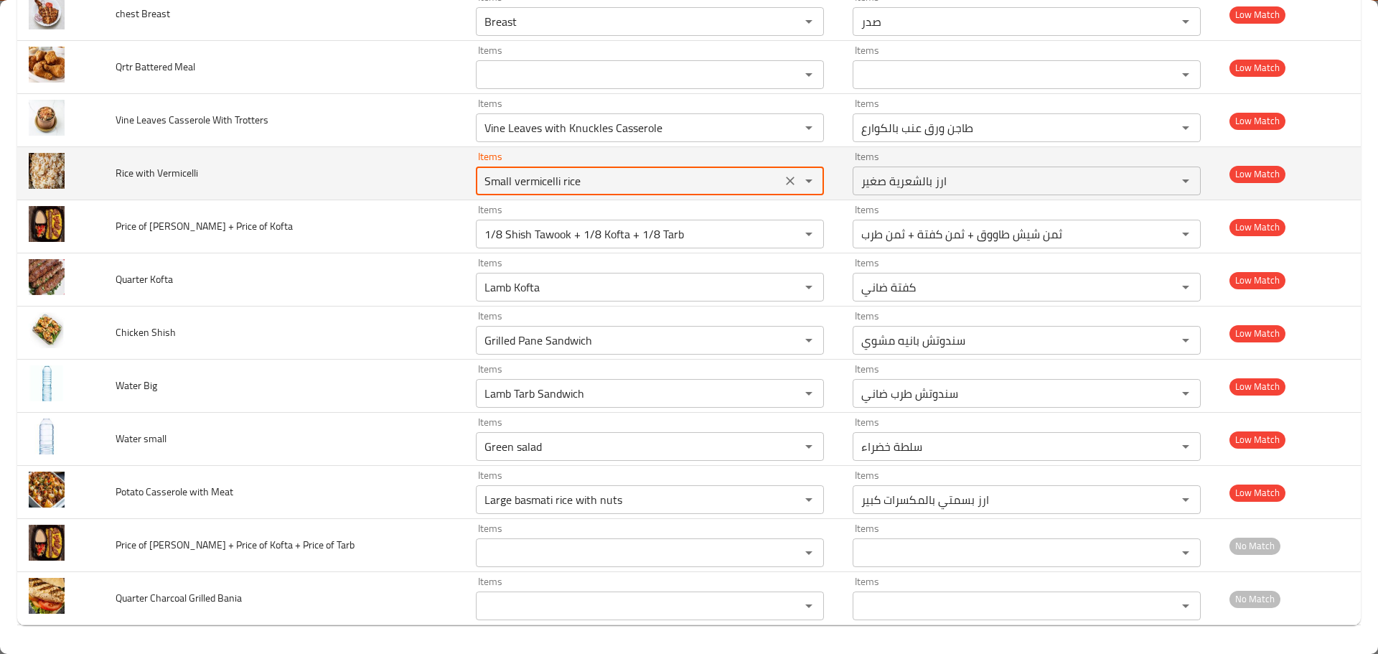
drag, startPoint x: 573, startPoint y: 177, endPoint x: 381, endPoint y: 184, distance: 191.8
click at [385, 183] on tr "Rice with Vermicelli Items Small vermicelli rice Items Items ارز بالشعرية صغير …" at bounding box center [689, 173] width 1344 height 53
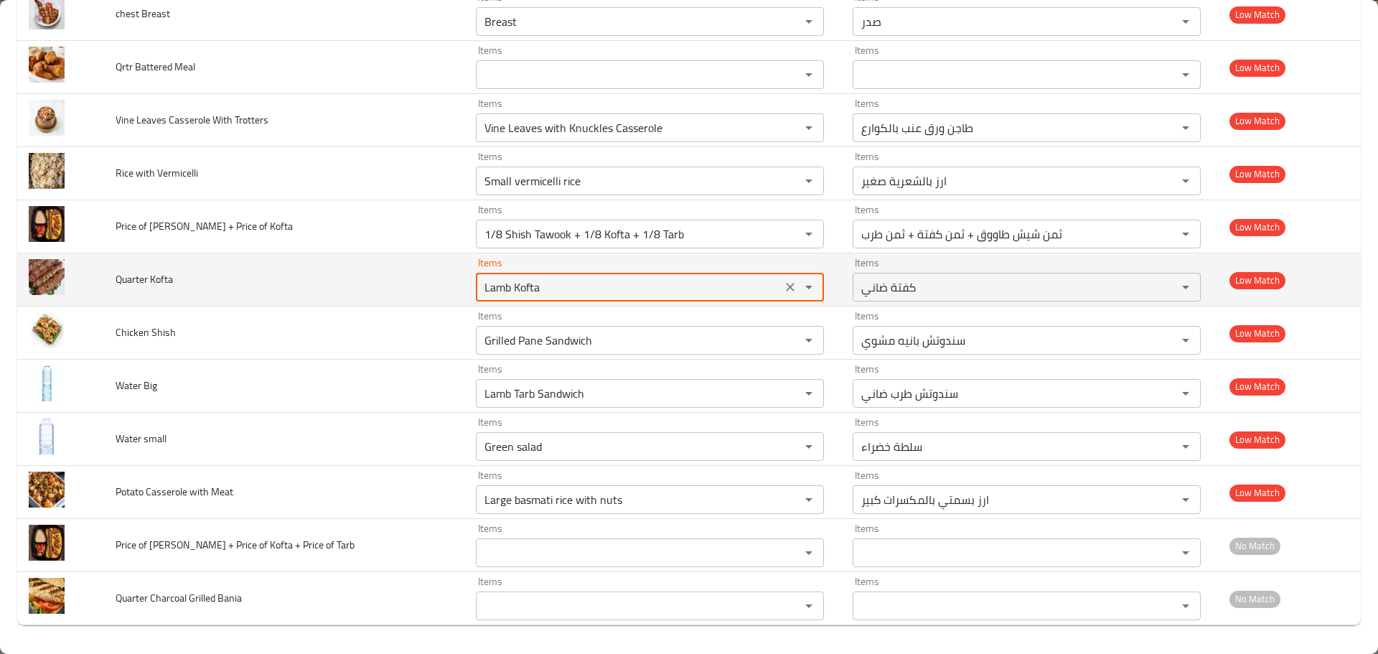
drag, startPoint x: 528, startPoint y: 288, endPoint x: 409, endPoint y: 279, distance: 118.7
click at [410, 279] on tr "Quarter Kofta Items Lamb Kofta Items Items كفتة ضاني Items Low Match" at bounding box center [689, 279] width 1344 height 53
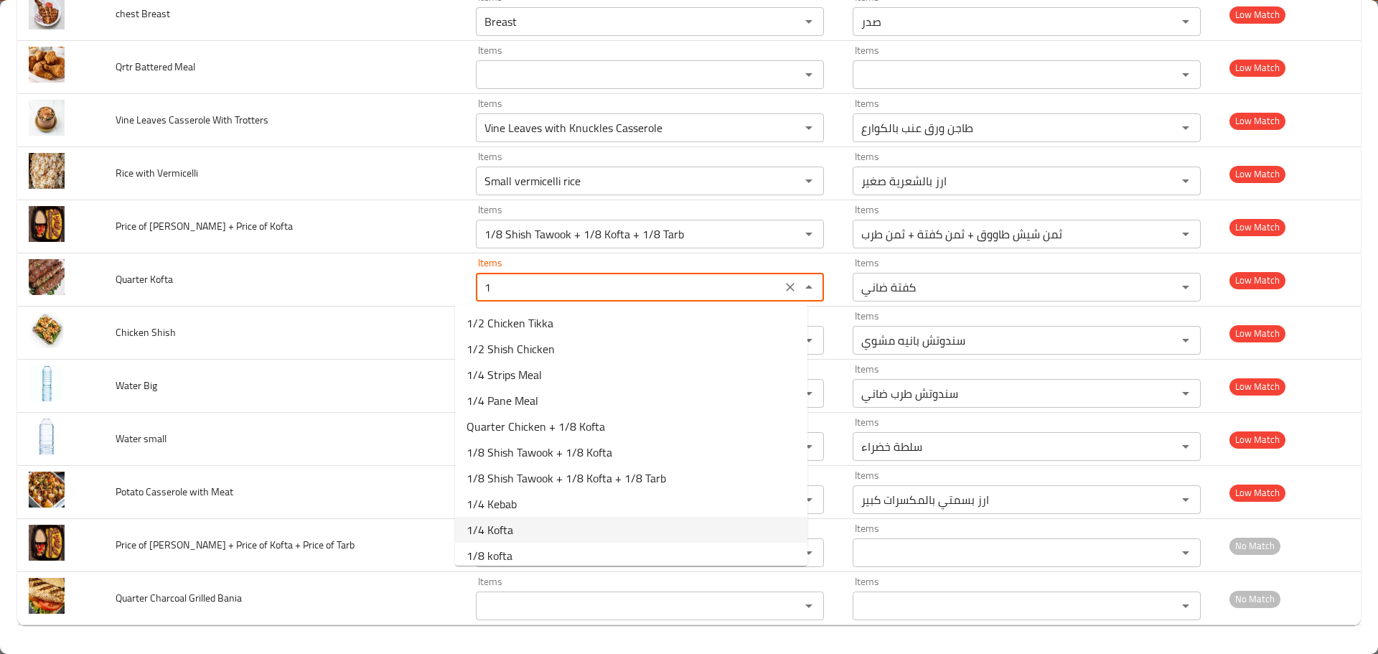
click at [505, 526] on span "1/4 Kofta" at bounding box center [490, 529] width 47 height 17
type Kofta "1/4 Kofta"
type Kofta-ar "ربع كفتة"
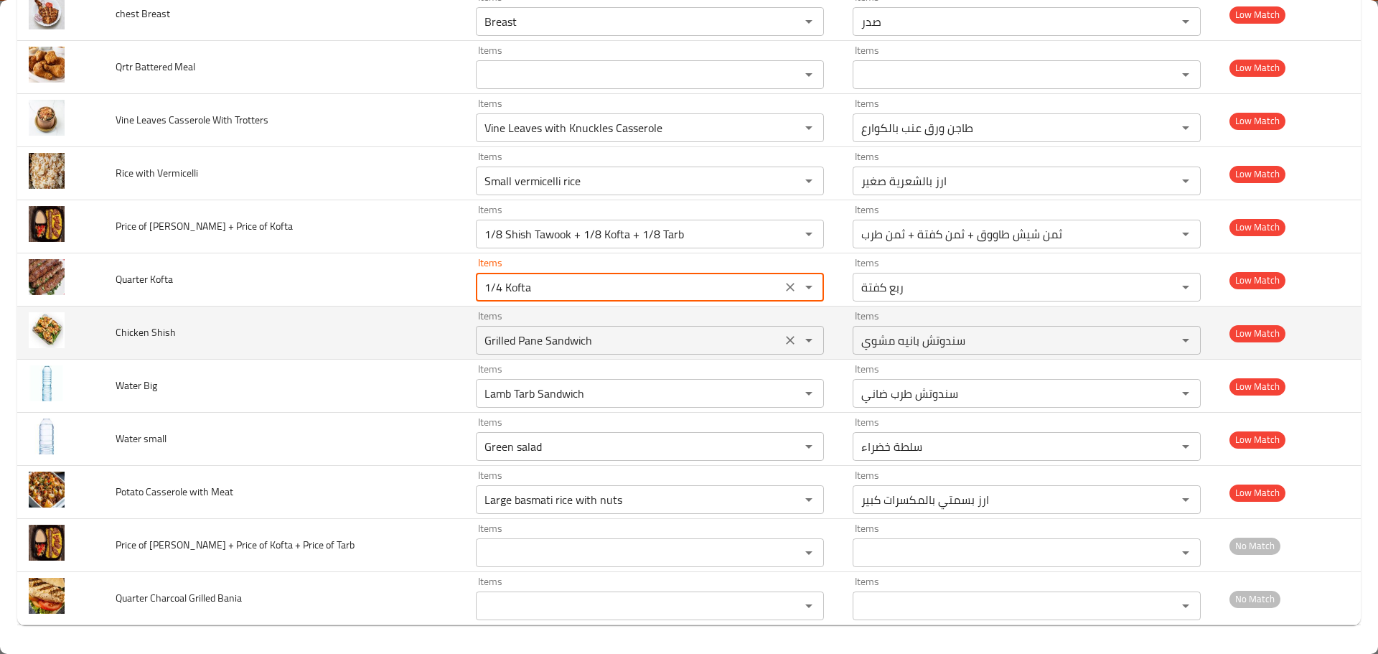
type Kofta "1/4 Kofta"
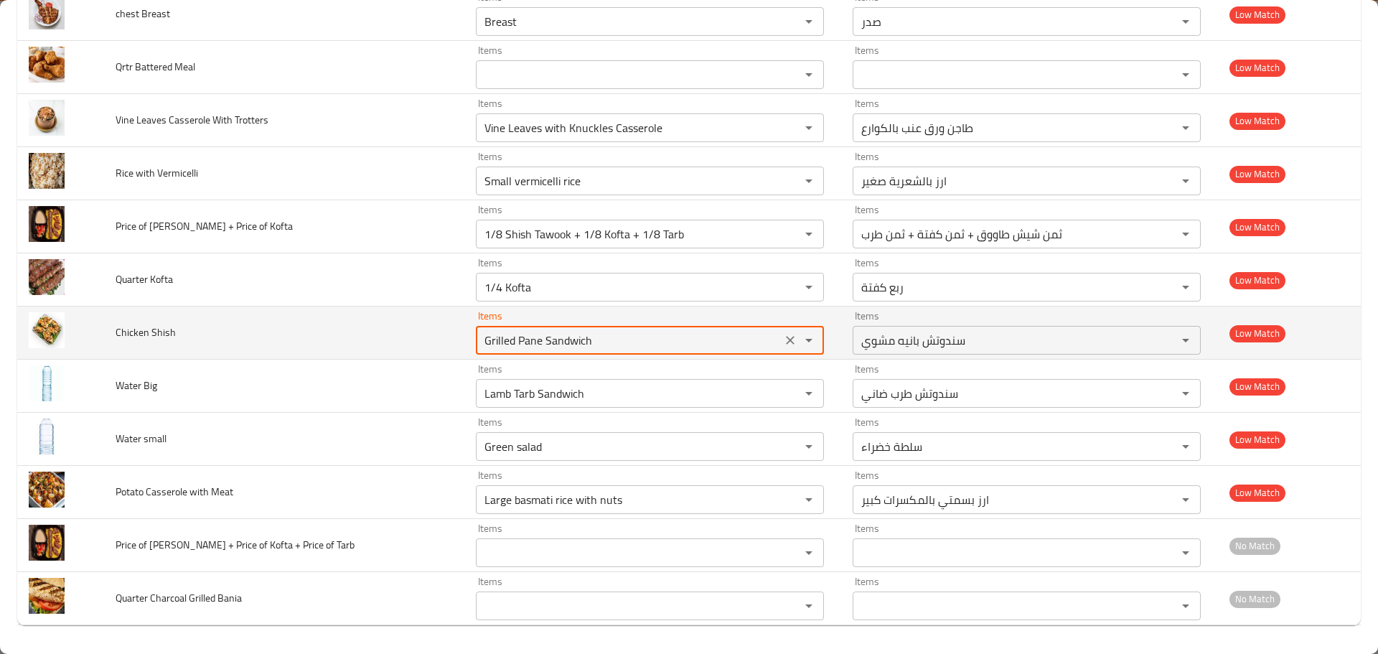
click at [487, 339] on Shish "Grilled Pane Sandwich" at bounding box center [628, 340] width 297 height 20
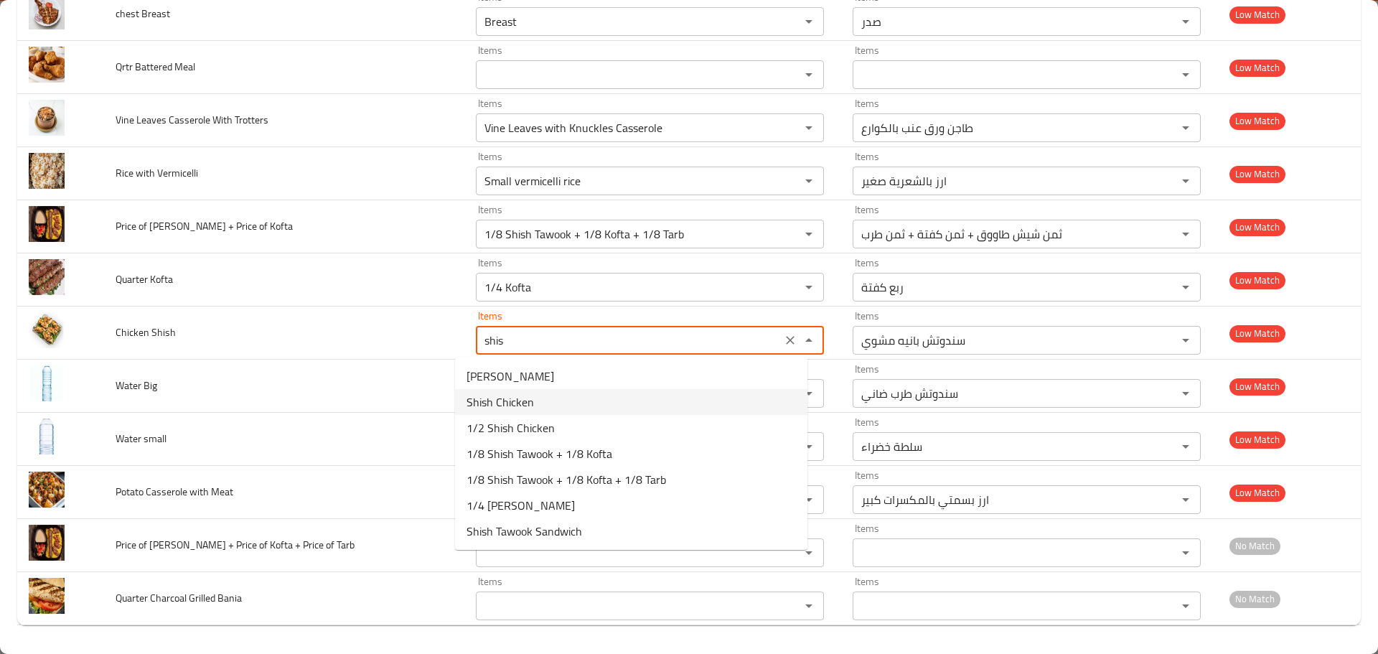
click at [515, 404] on span "Shish Chicken" at bounding box center [500, 401] width 67 height 17
type Shish "Shish Chicken"
type Shish-ar "فرخة شيش"
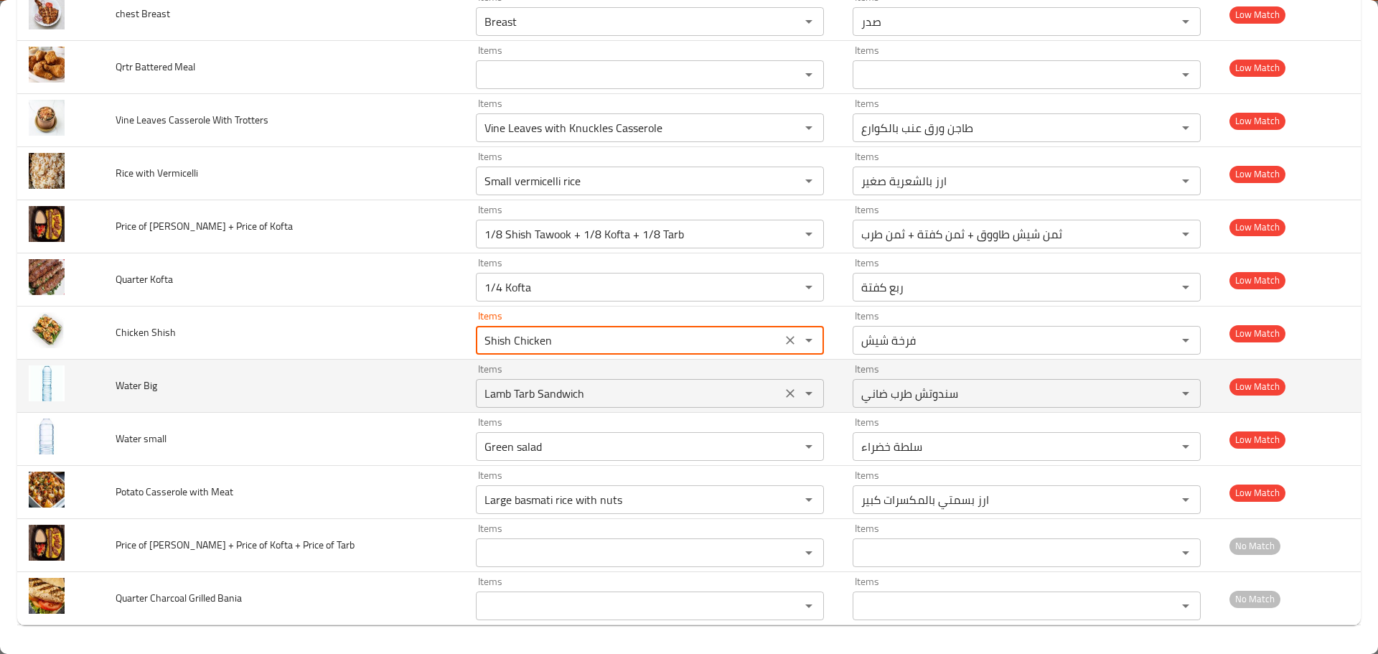
type Shish "Shish Chicken"
click at [525, 398] on Big "Lamb Tarb Sandwich" at bounding box center [628, 393] width 297 height 20
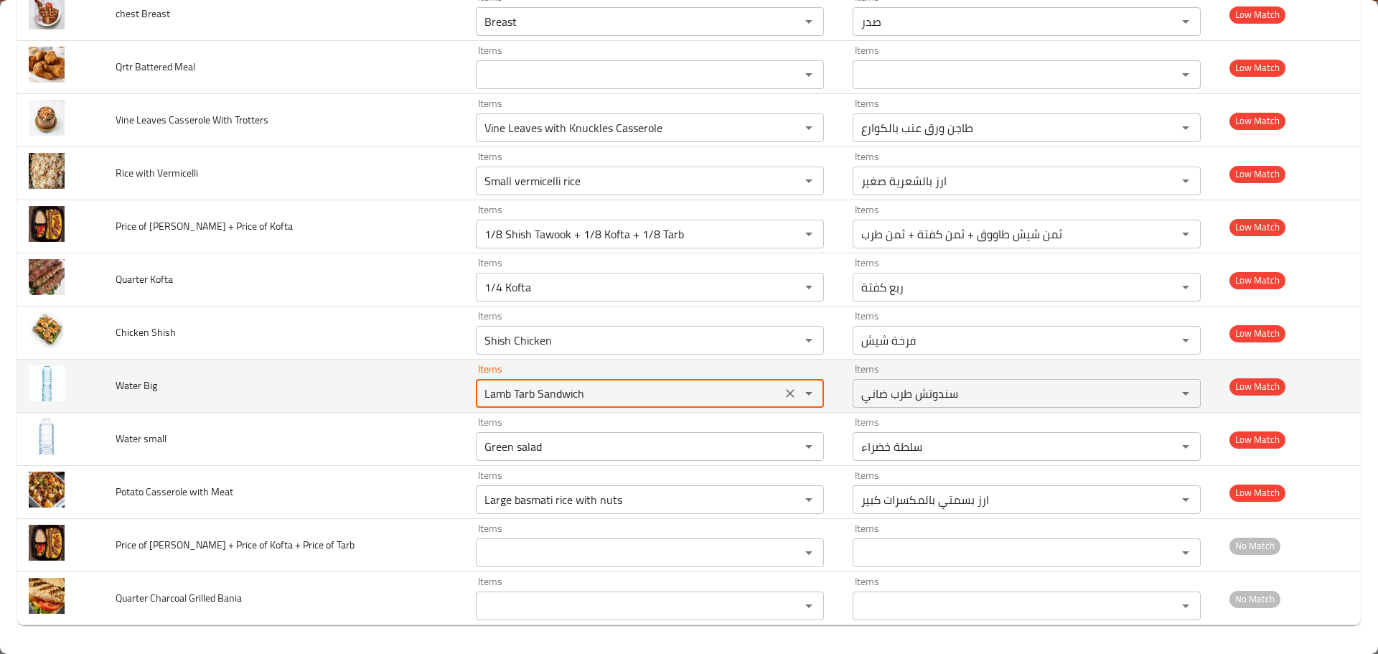
click at [525, 398] on Big "Lamb Tarb Sandwich" at bounding box center [628, 393] width 297 height 20
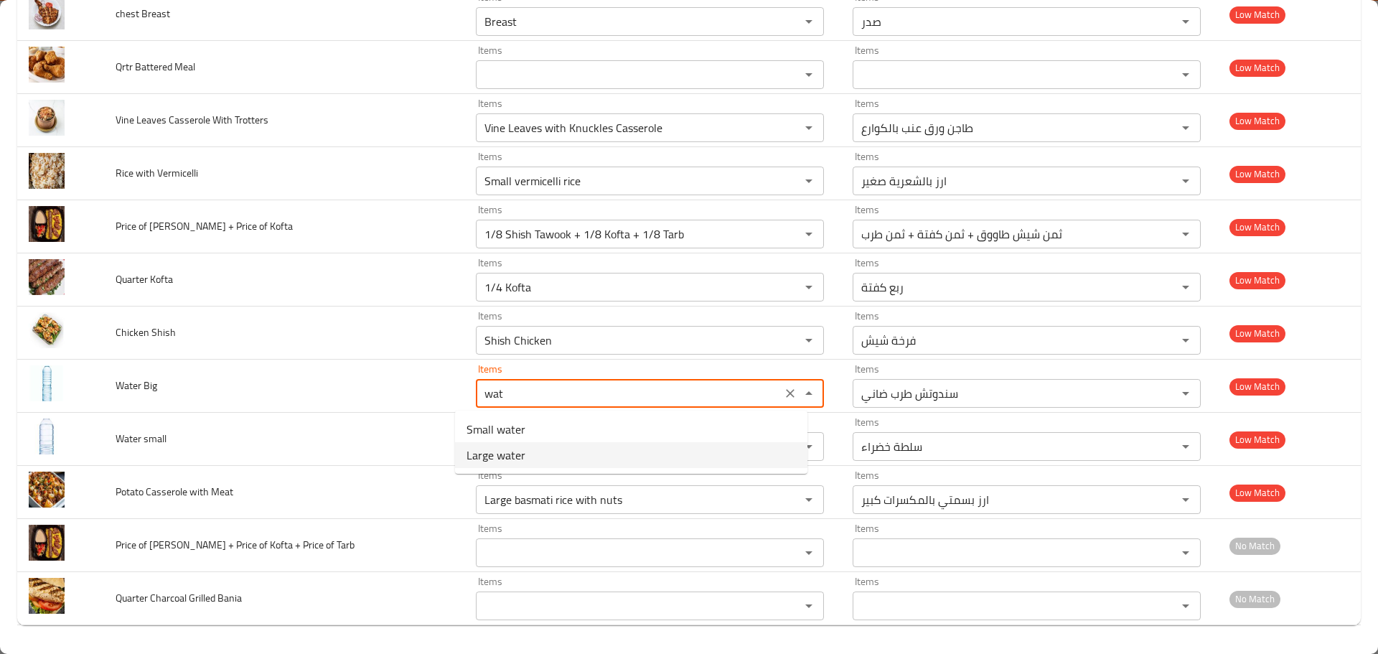
click at [510, 459] on span "Large water" at bounding box center [496, 454] width 59 height 17
type Big "Large water"
type Big-ar "مياه كبيرة"
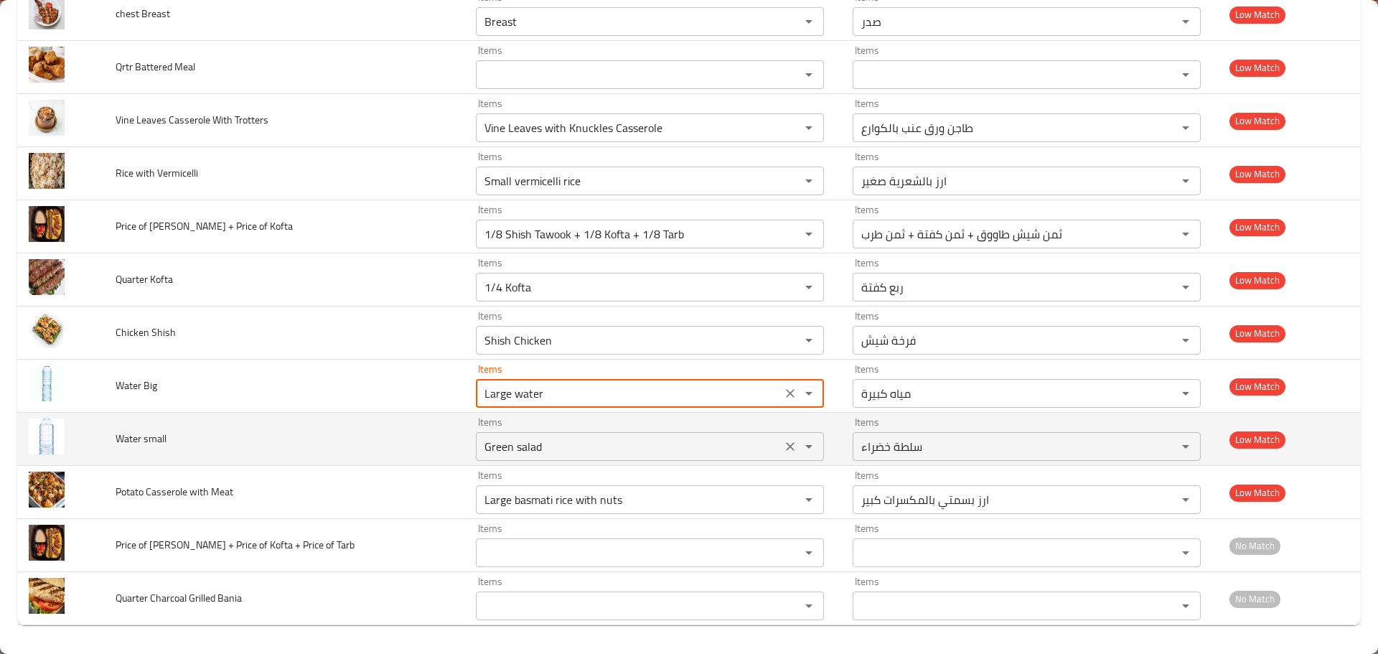
type Big "Large water"
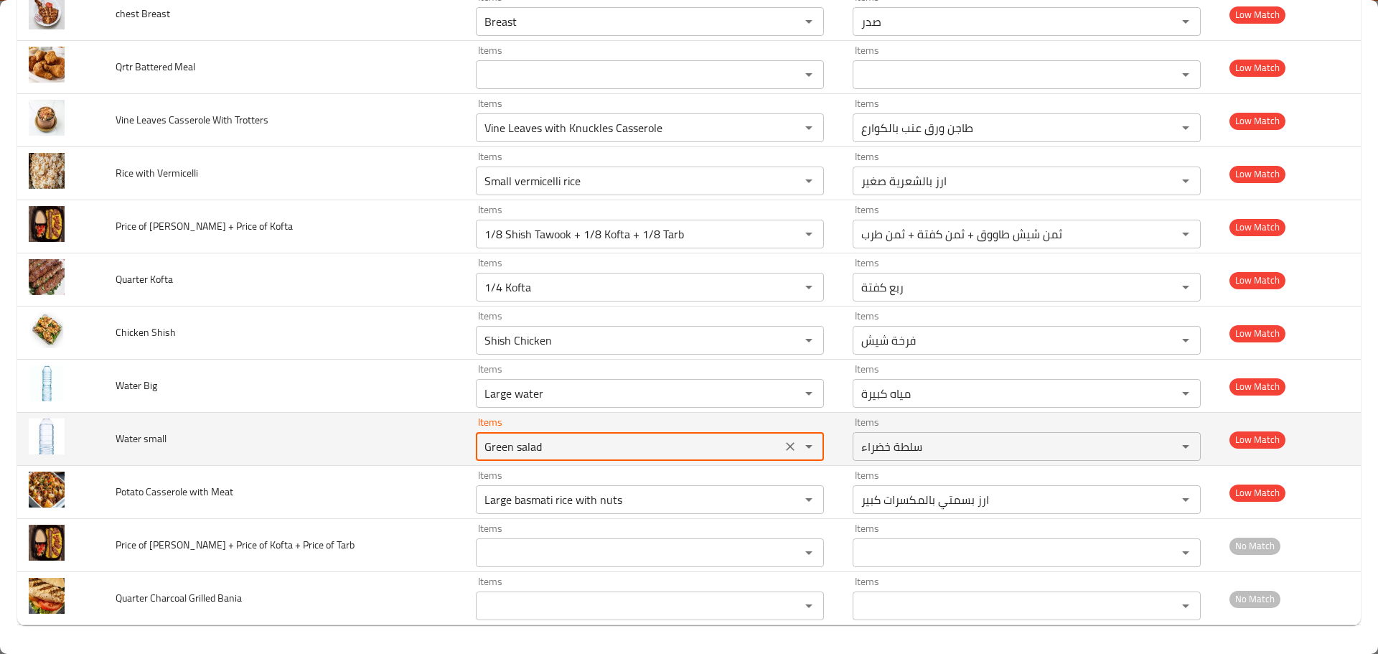
drag, startPoint x: 550, startPoint y: 453, endPoint x: 408, endPoint y: 423, distance: 144.4
click at [411, 429] on tr "Water small Items Green salad Items Items سلطة خضراء Items Low Match" at bounding box center [689, 439] width 1344 height 53
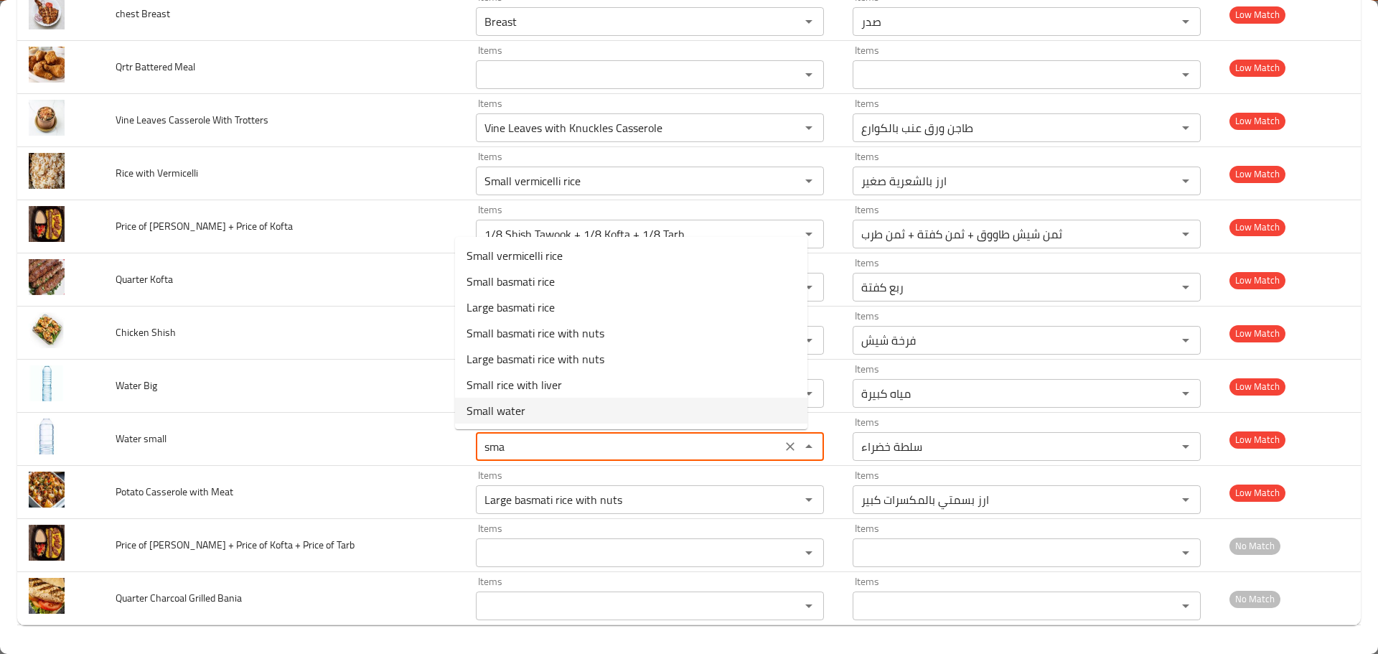
click at [510, 409] on span "Small water" at bounding box center [496, 410] width 59 height 17
type small "Small water"
type small-ar "مياه صغيرة"
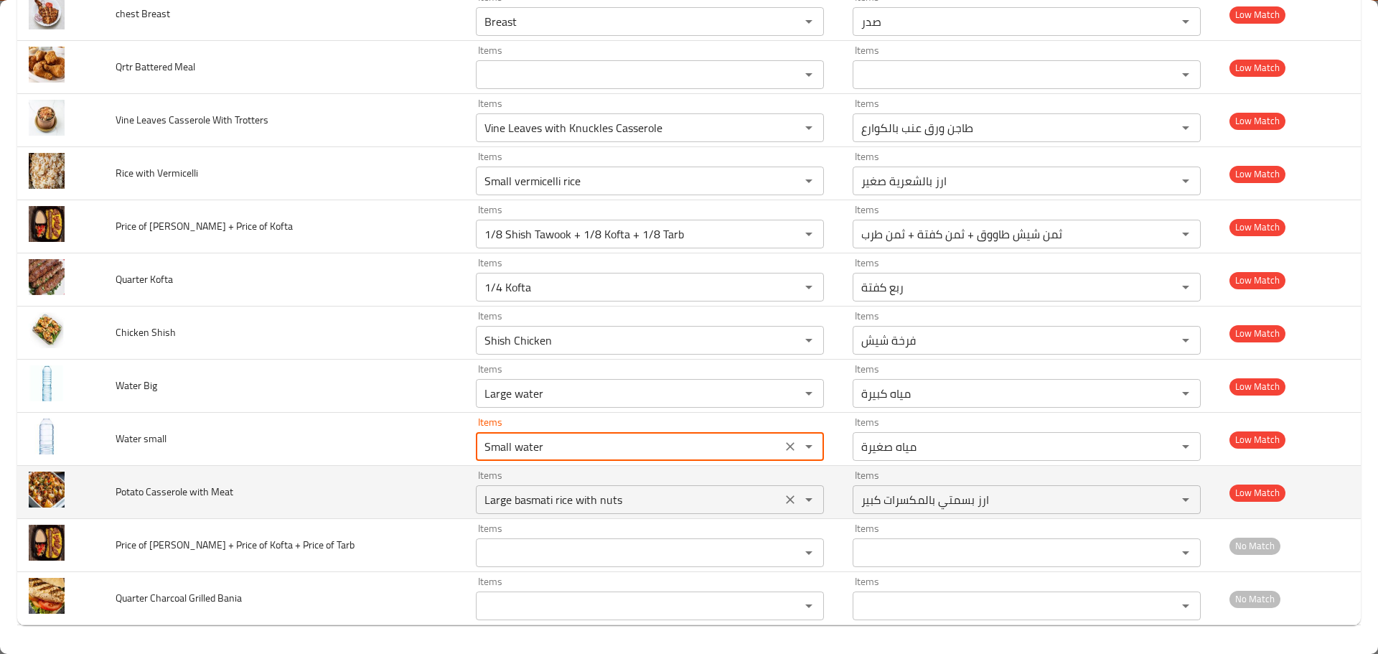
type small "Small water"
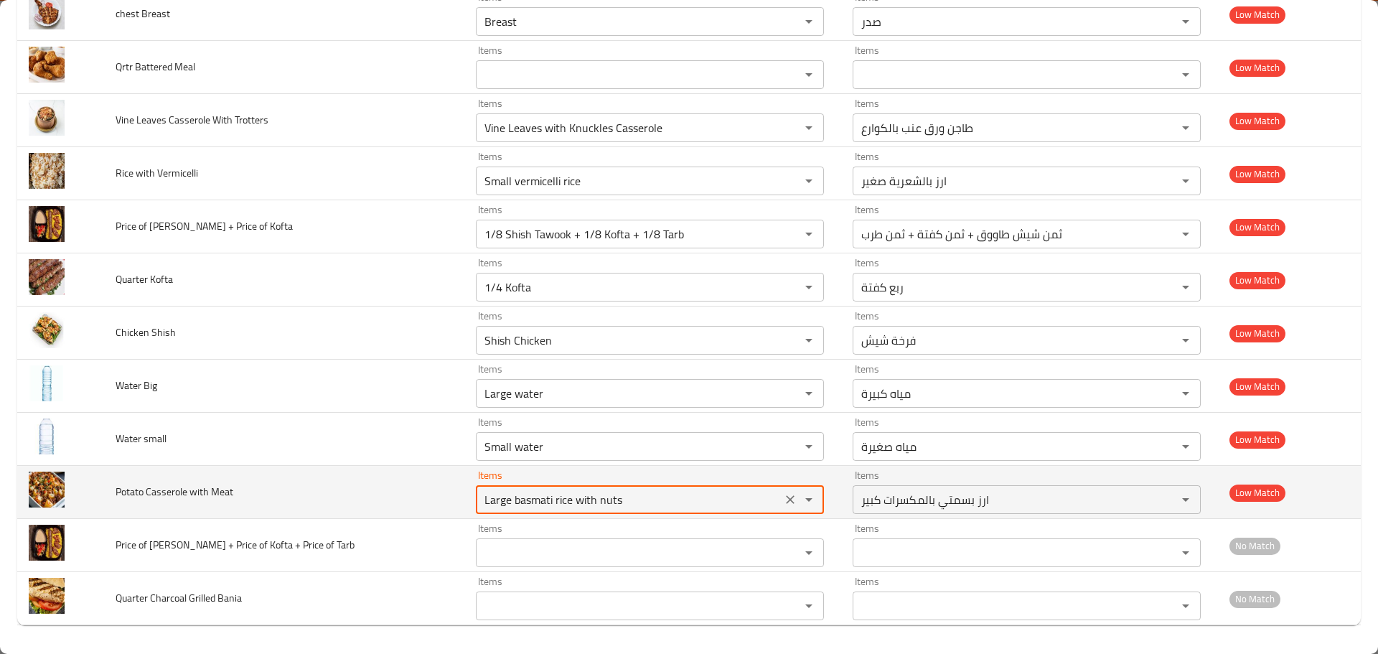
click at [484, 500] on Meat "Large basmati rice with nuts" at bounding box center [628, 500] width 297 height 20
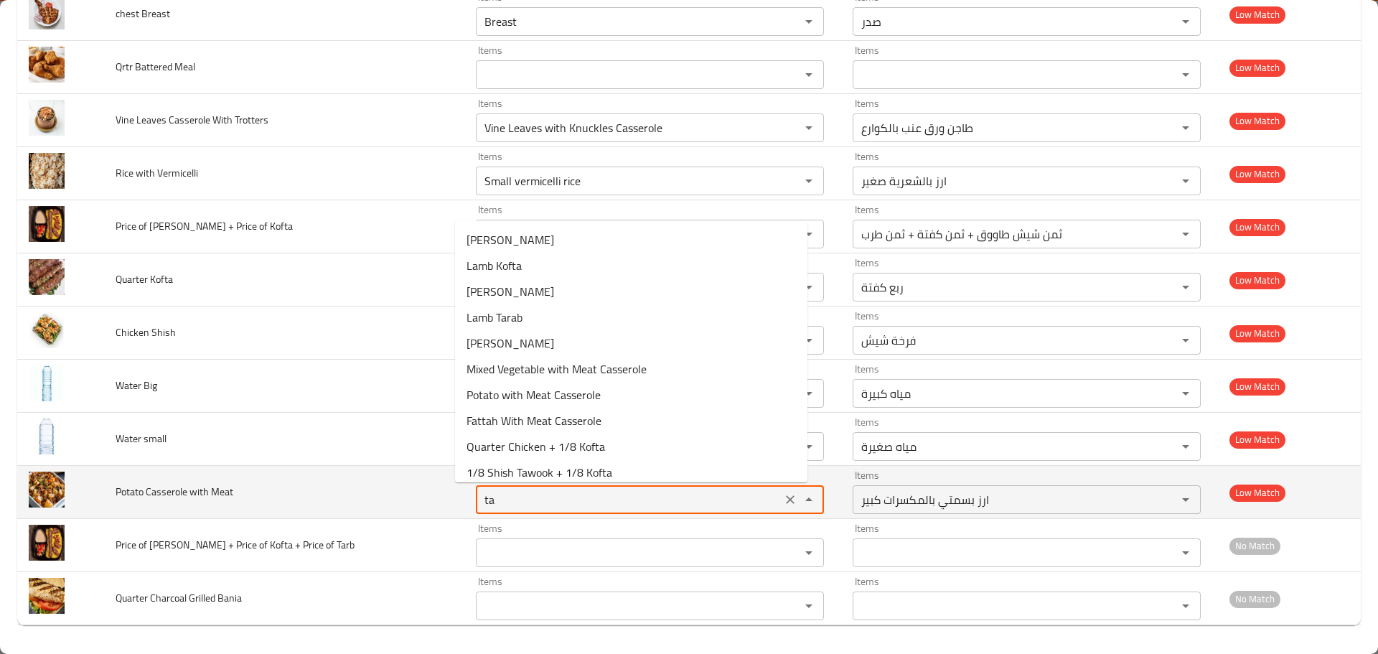
type Meat "t"
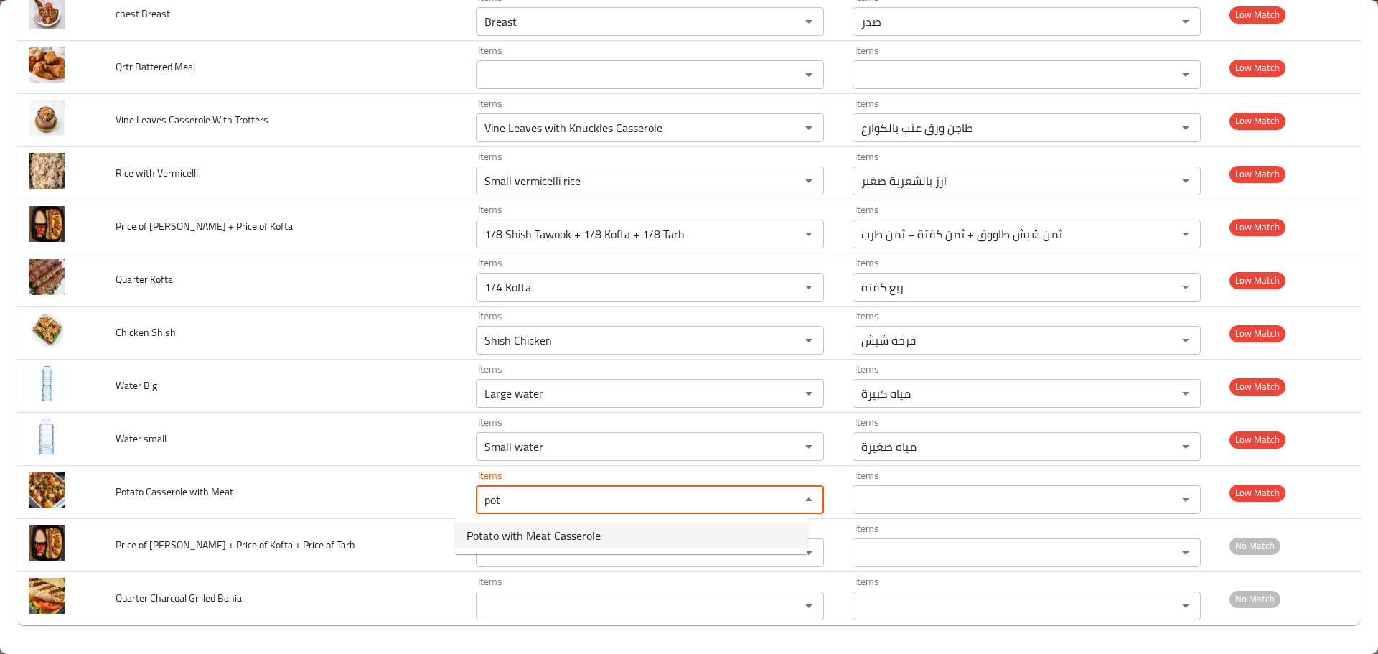
click at [517, 539] on span "Potato with Meat Casserole" at bounding box center [534, 535] width 134 height 17
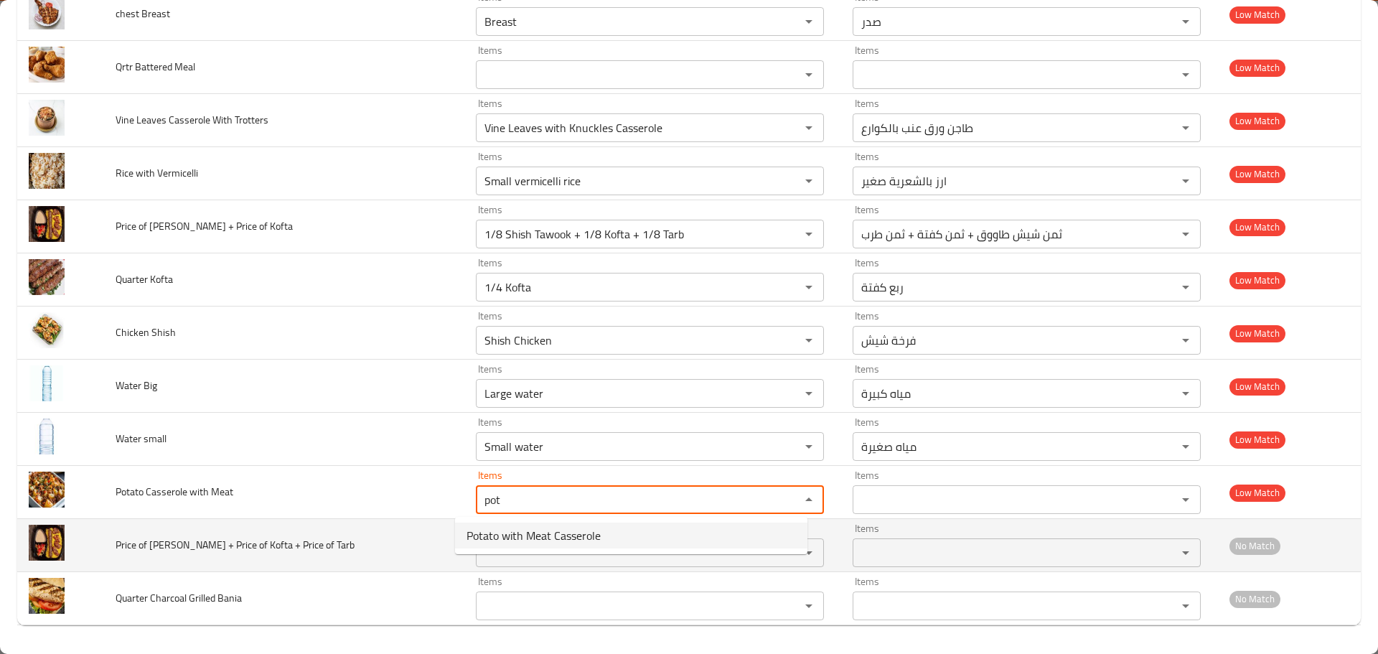
type Meat "Potato with Meat Casserole"
type Meat-ar "طاجن بطاطس باللحمه"
type Meat "Potato with Meat Casserole"
click at [504, 554] on Tarb "Items" at bounding box center [628, 553] width 297 height 20
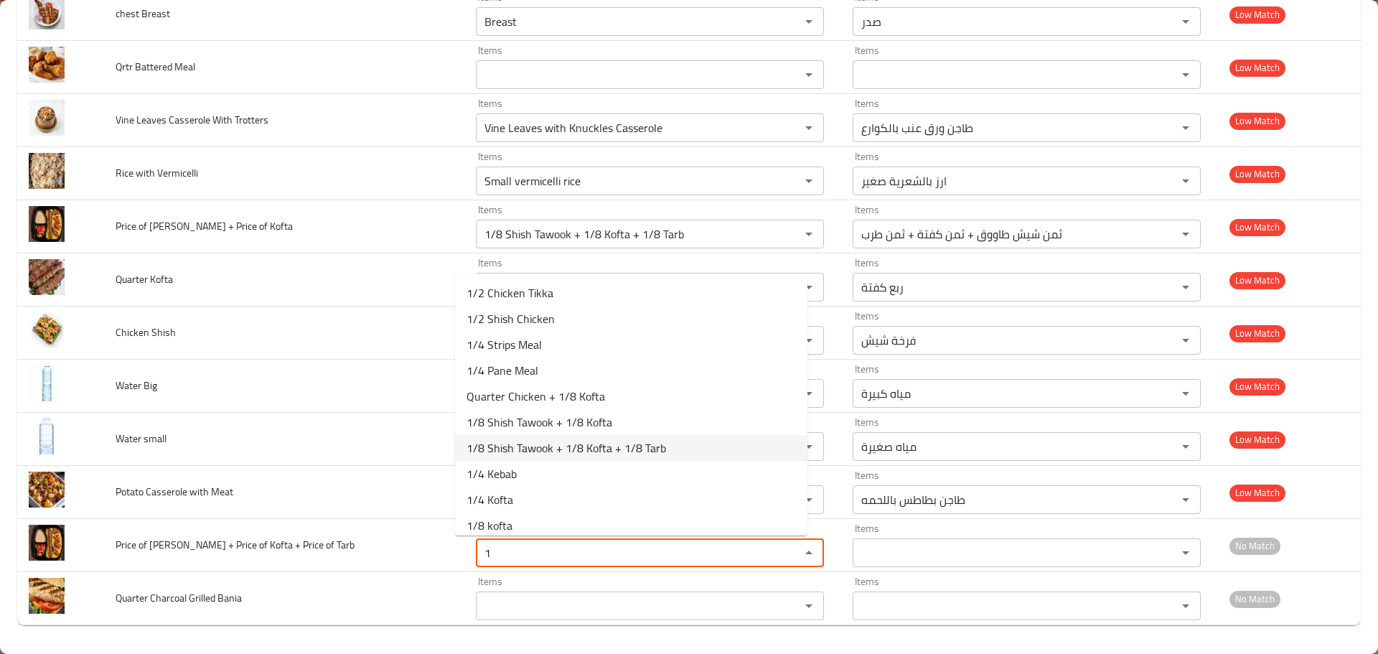
click at [529, 450] on span "1/8 Shish Tawook + 1/8 Kofta + 1/8 Tarb" at bounding box center [567, 447] width 200 height 17
type Tarb "1/8 Shish Tawook + 1/8 Kofta + 1/8 Tarb"
type Tarb-ar "ثمن شيش طاووق + ثمن كفتة + ثمن طرب"
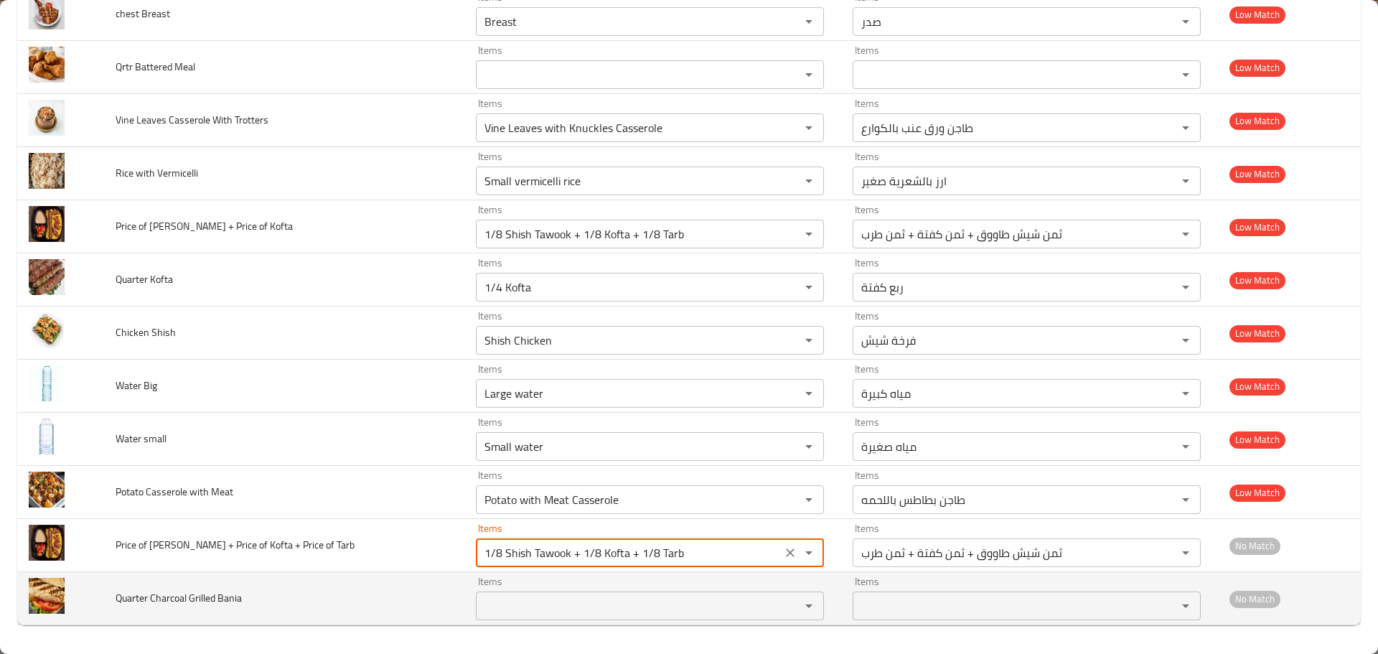
type Tarb "1/8 Shish Tawook + 1/8 Kofta + 1/8 Tarb"
click at [485, 604] on Bania "Items" at bounding box center [628, 606] width 297 height 20
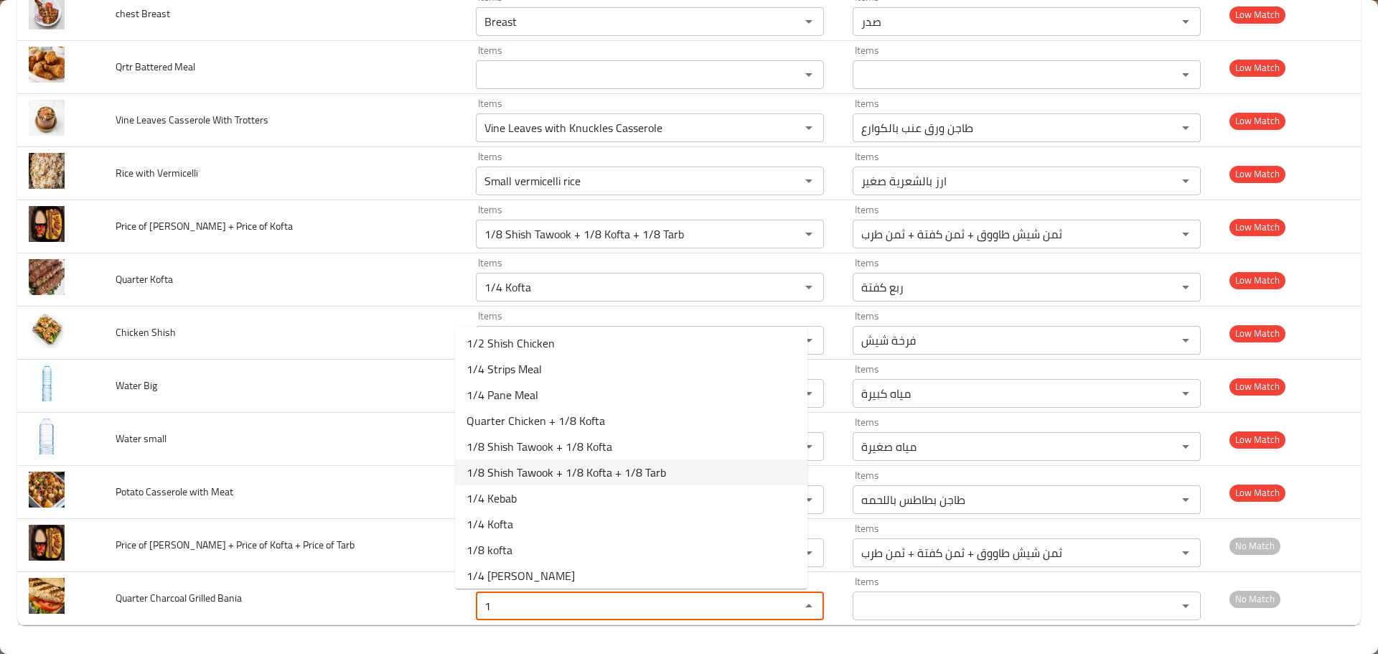
scroll to position [0, 0]
click at [509, 427] on span "1/4 Pane Meal" at bounding box center [503, 423] width 72 height 17
type Bania "1/4 Pane Meal"
type Bania-ar "وجبة 1/4 بانية"
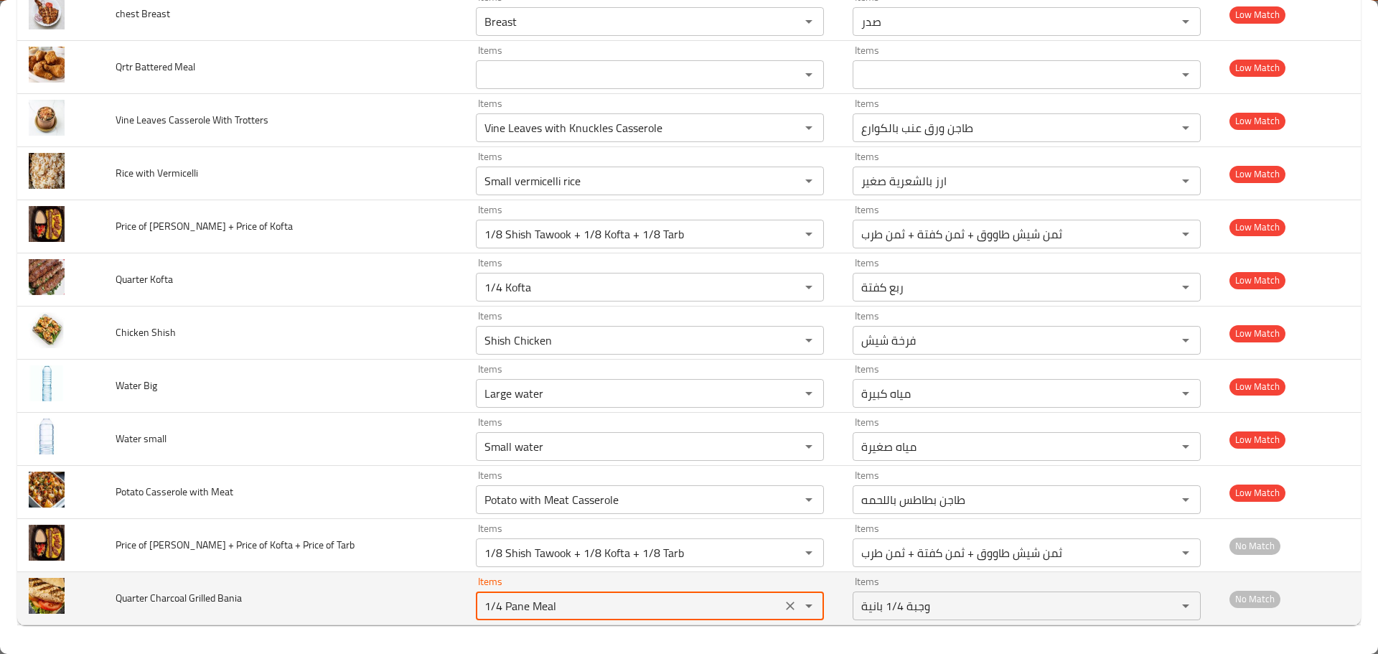
drag, startPoint x: 543, startPoint y: 602, endPoint x: 406, endPoint y: 596, distance: 137.2
click at [406, 596] on tr "Quarter Charcoal Grilled Bania Items 1/4 Pane Meal Items Items وجبة 1/4 بانية I…" at bounding box center [689, 598] width 1344 height 53
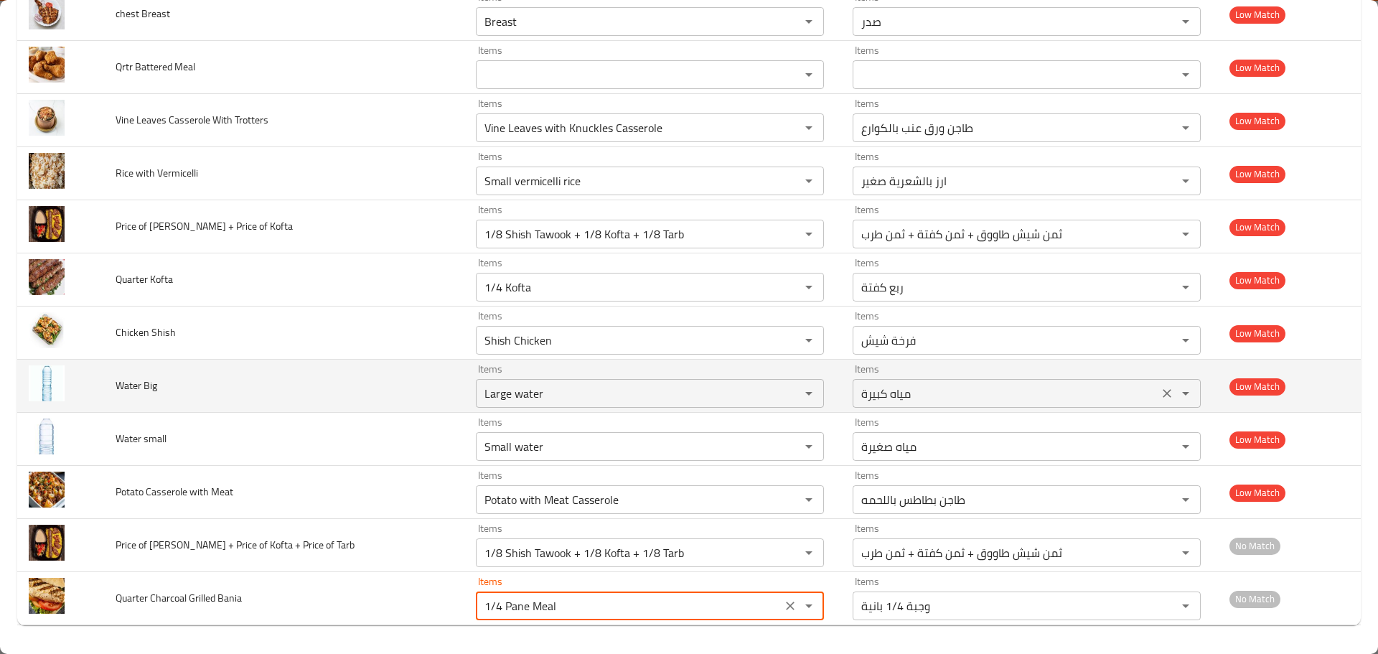
drag, startPoint x: 1372, startPoint y: 3, endPoint x: 1039, endPoint y: 379, distance: 501.9
click at [1039, 379] on div "مياه كبيرة Items" at bounding box center [1027, 393] width 348 height 29
type Bania "1/4 Pane Meal"
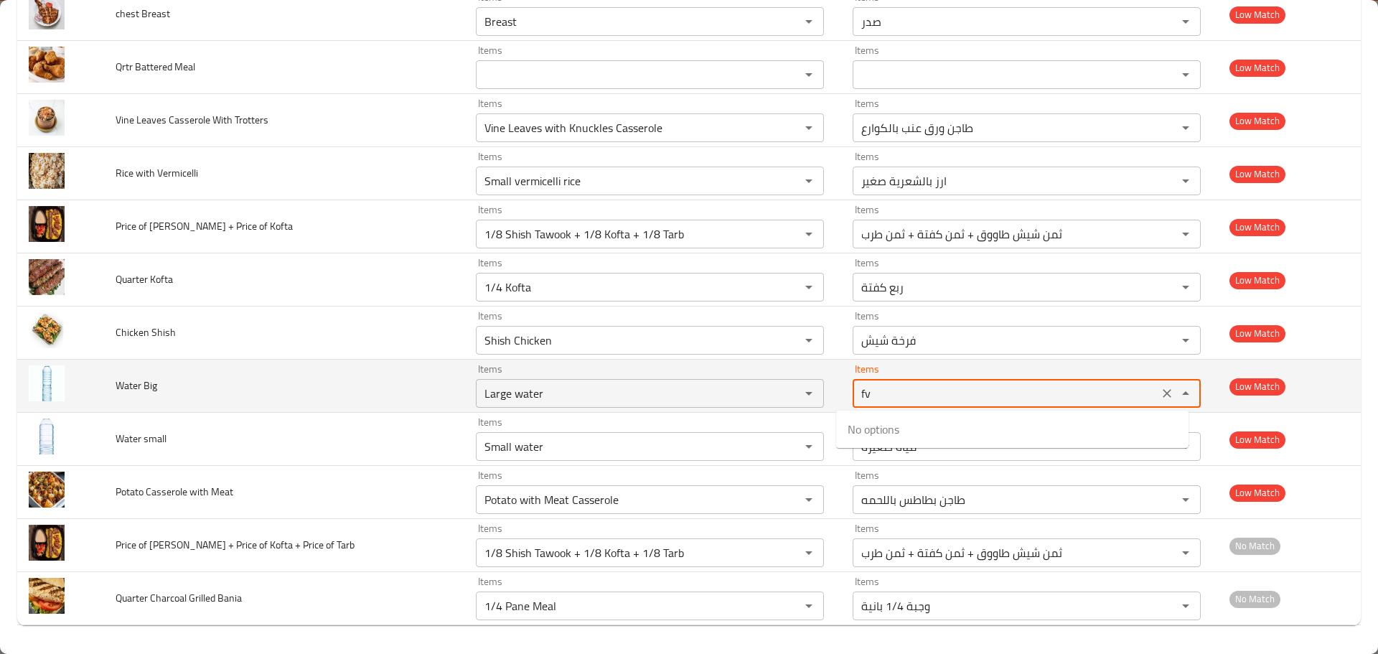
type Big-ar "f"
click at [823, 389] on td "Items Items" at bounding box center [652, 386] width 377 height 53
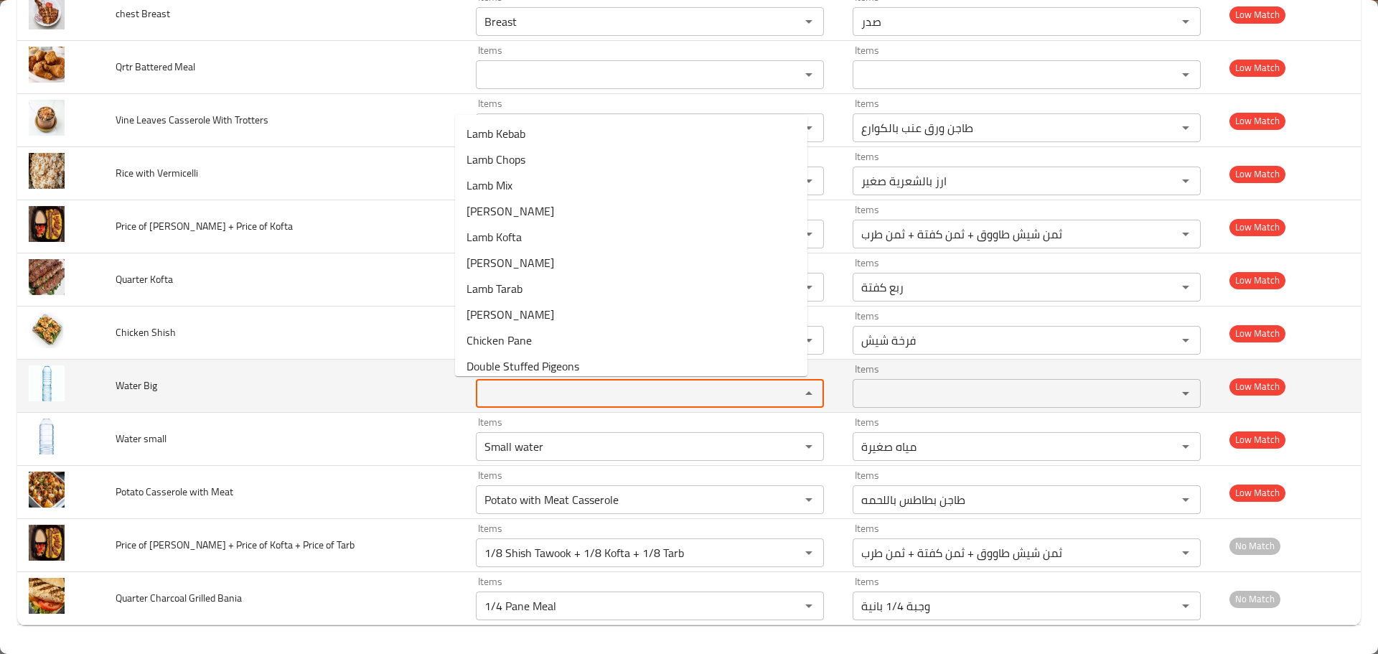
click at [721, 390] on Big "Items" at bounding box center [628, 393] width 297 height 20
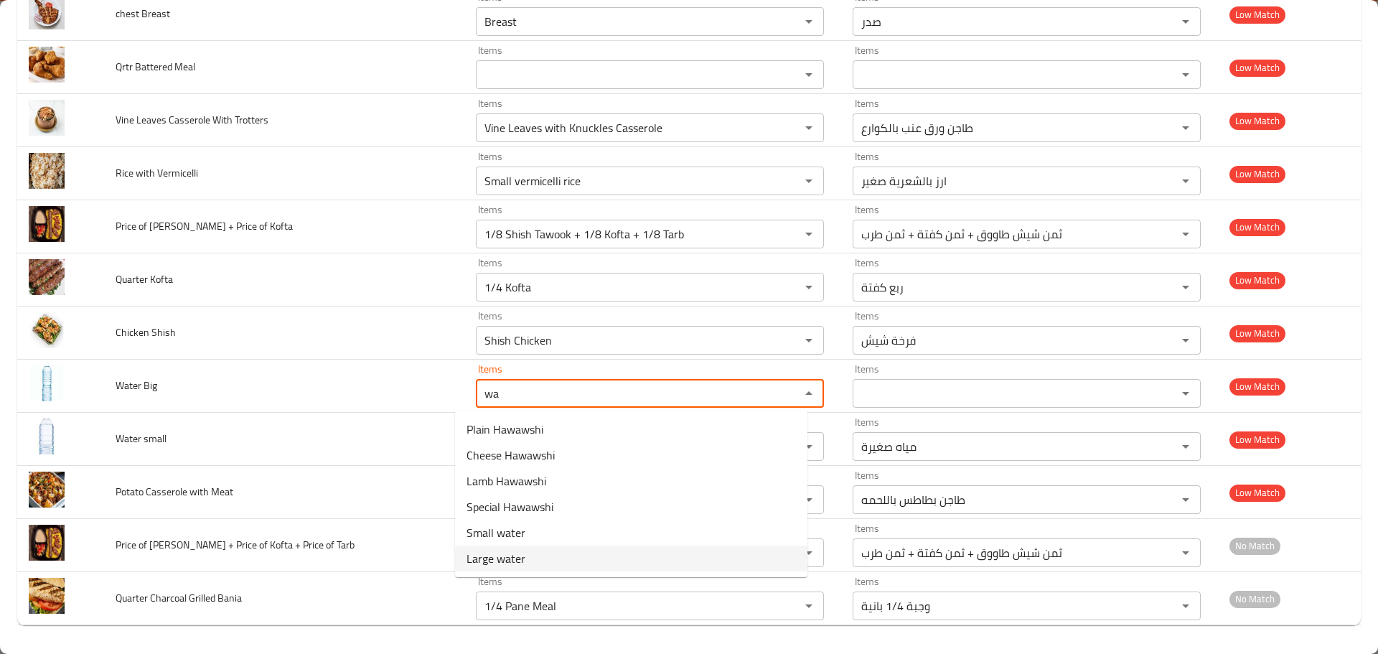
click at [492, 560] on span "Large water" at bounding box center [496, 558] width 59 height 17
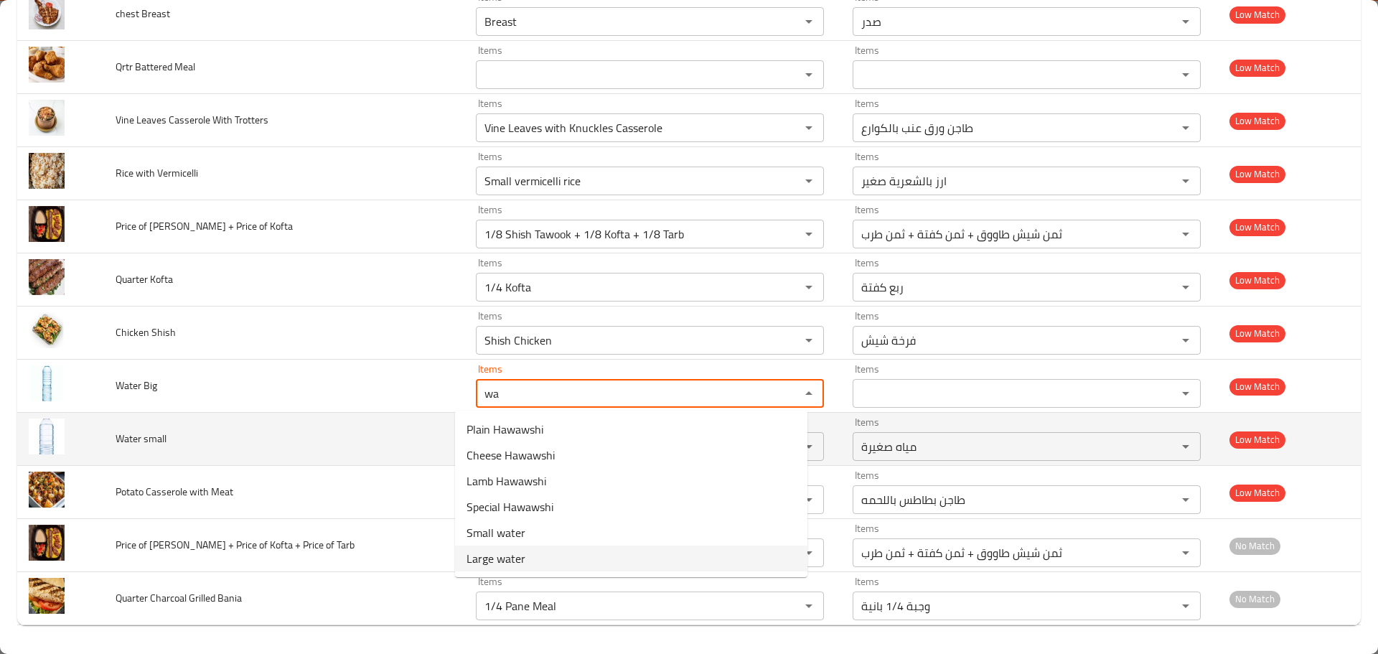
type Big "Large water"
type Big-ar "مياه كبيرة"
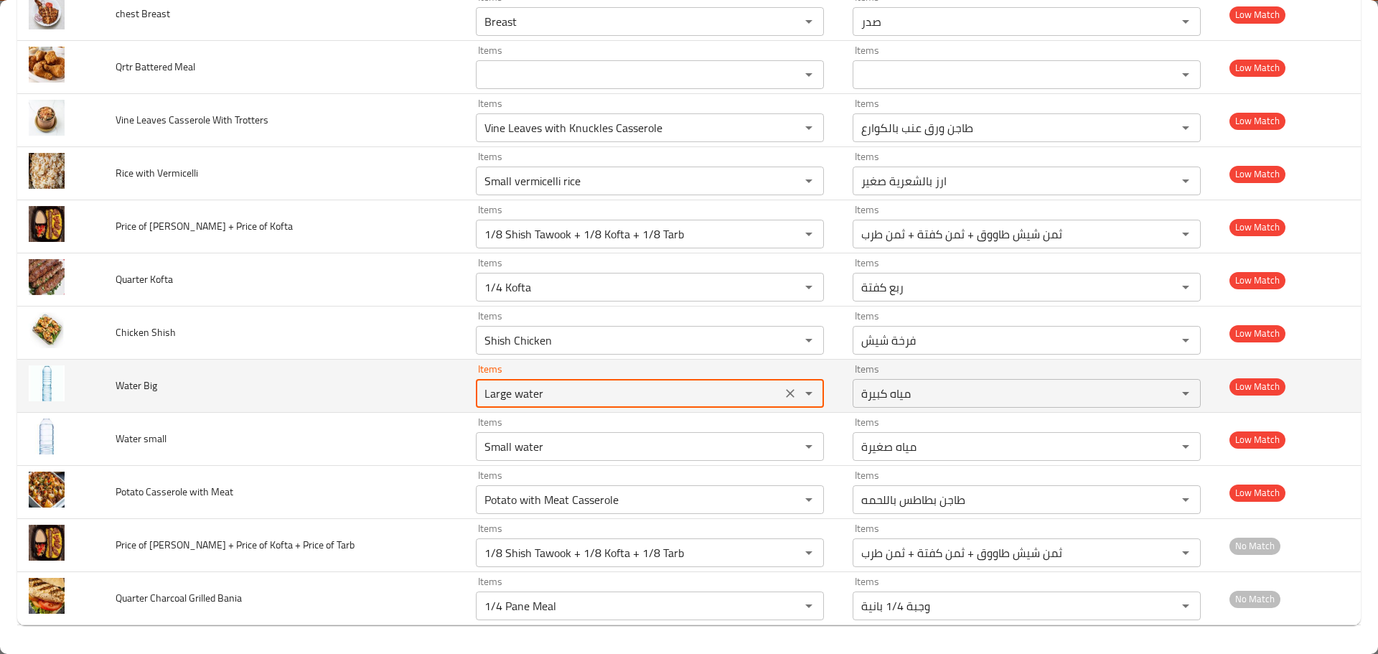
type Big "Large water"
click at [272, 398] on td "Water Big" at bounding box center [284, 386] width 360 height 53
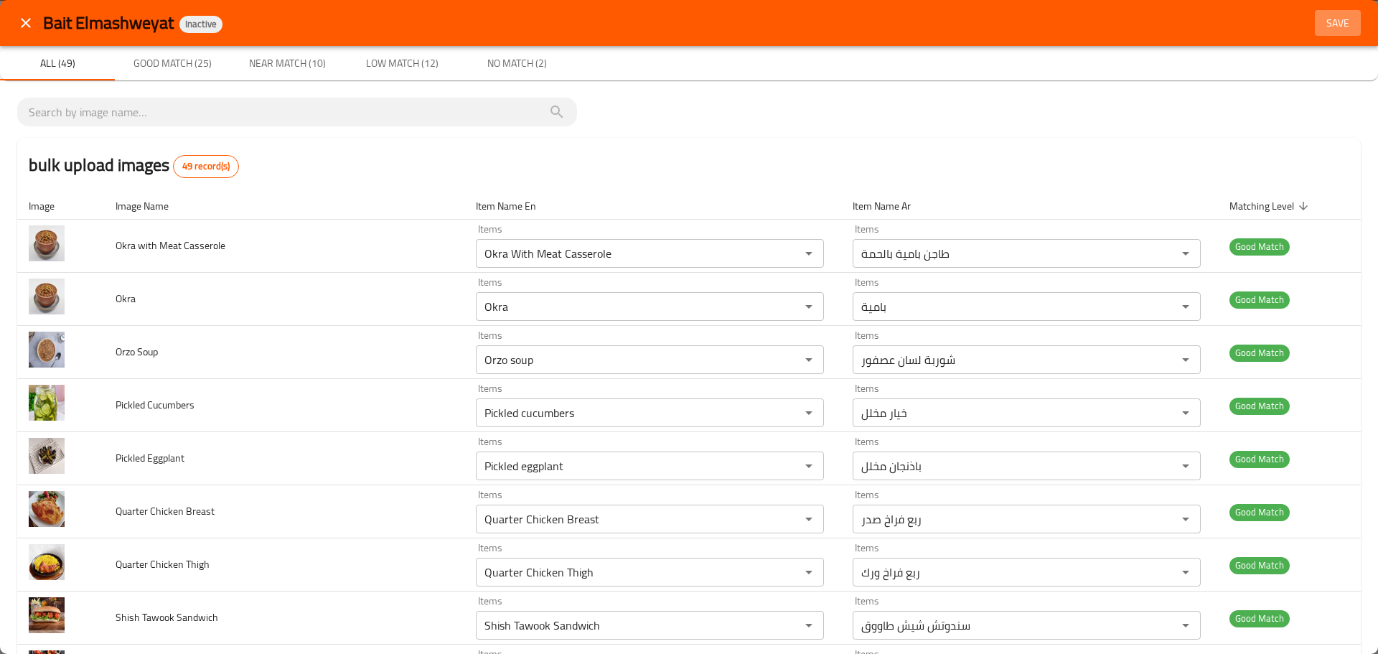
click at [1324, 20] on span "Save" at bounding box center [1338, 23] width 34 height 18
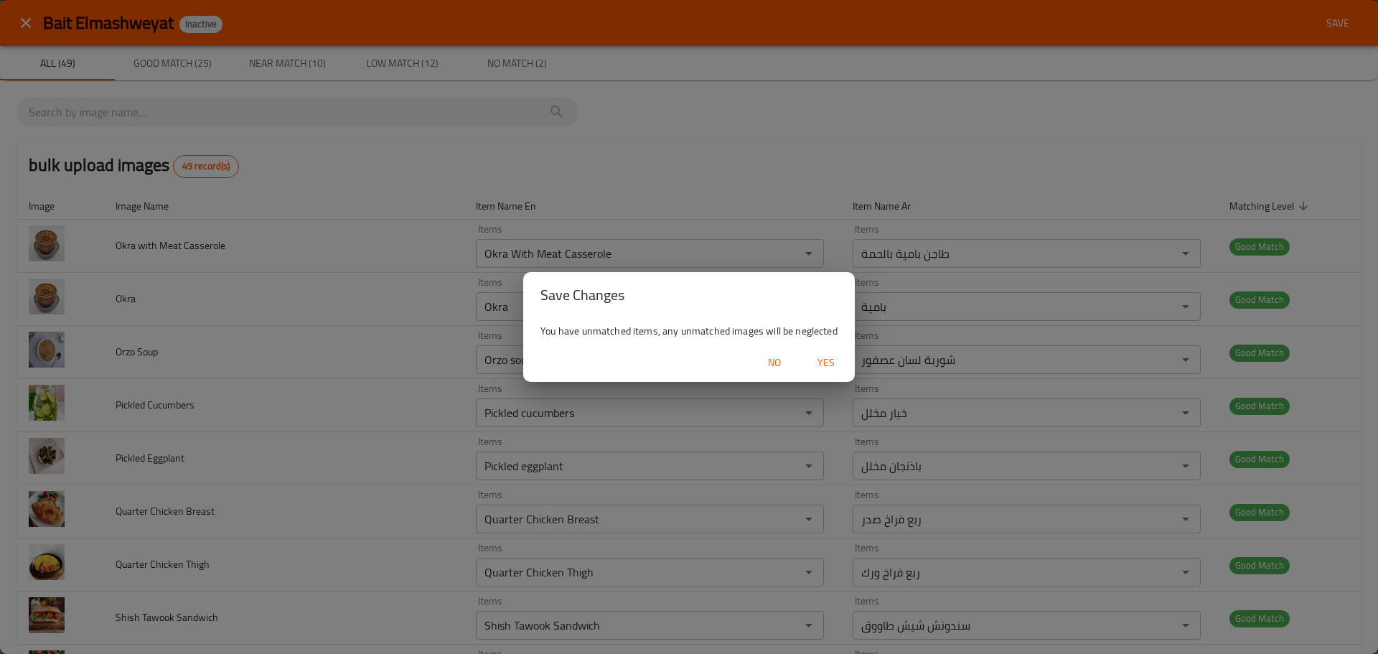
click at [823, 365] on span "Yes" at bounding box center [826, 363] width 34 height 18
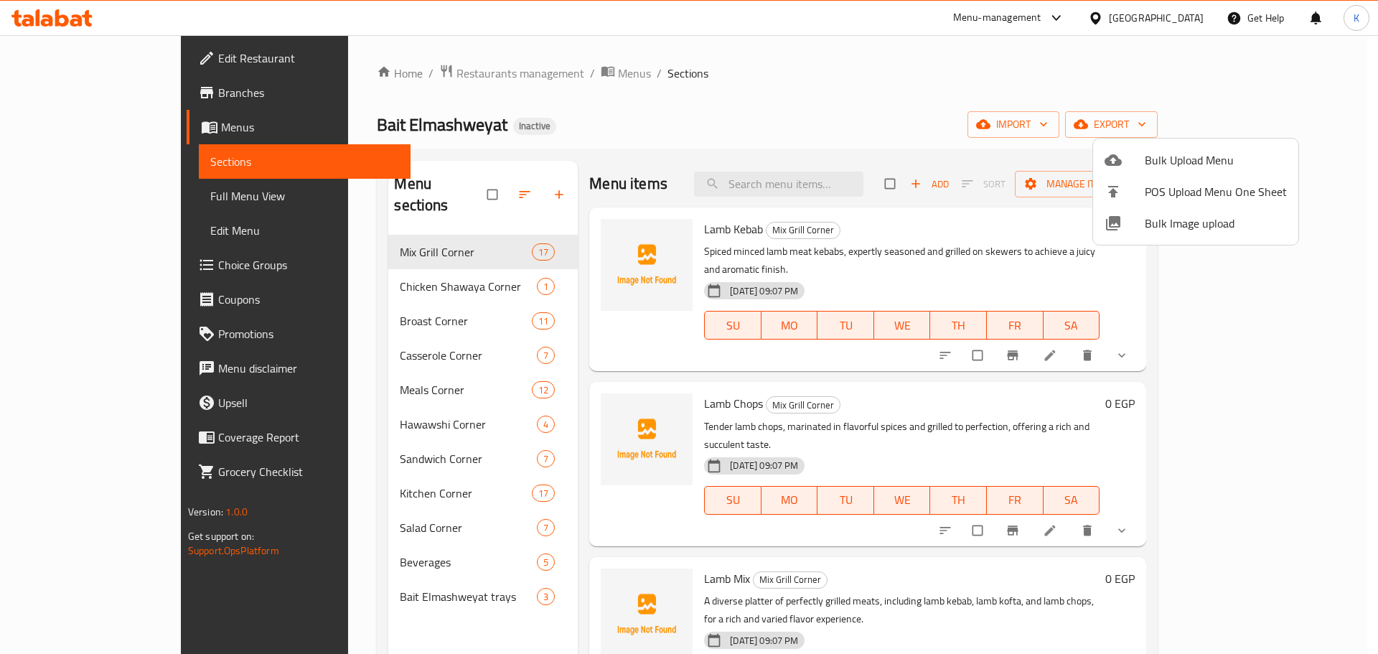
click at [722, 141] on div at bounding box center [689, 327] width 1378 height 654
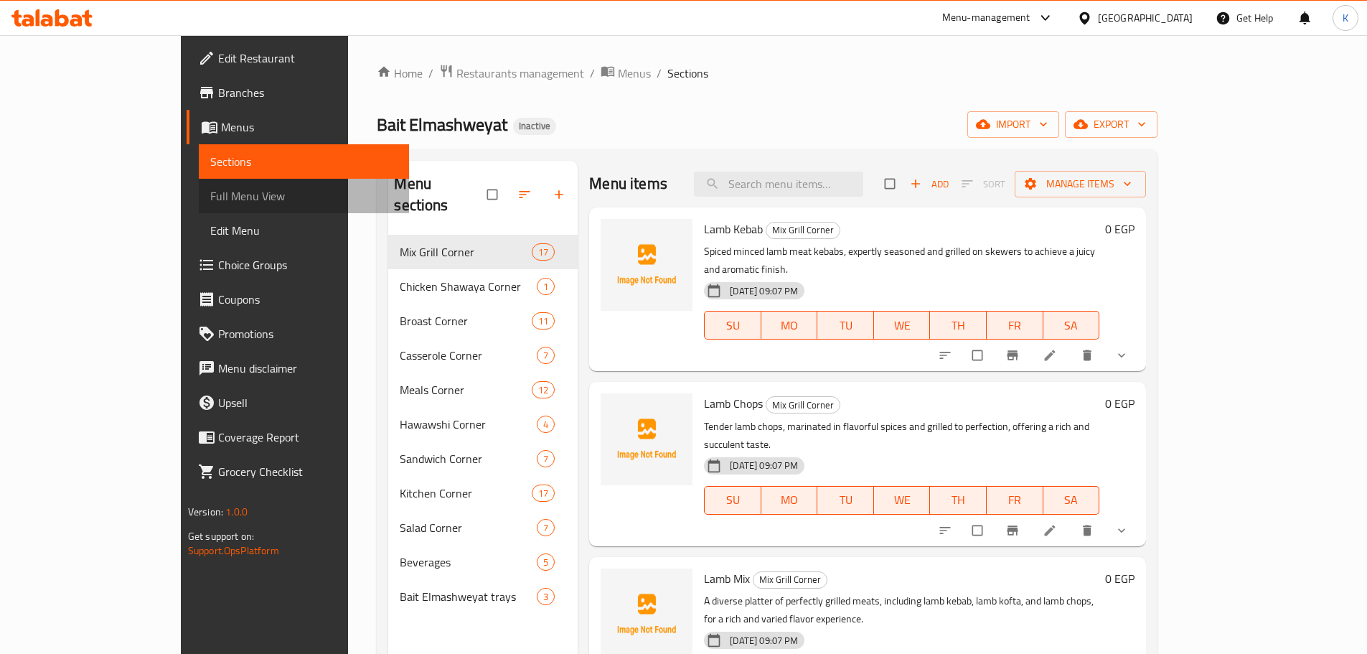
click at [210, 195] on span "Full Menu View" at bounding box center [303, 195] width 187 height 17
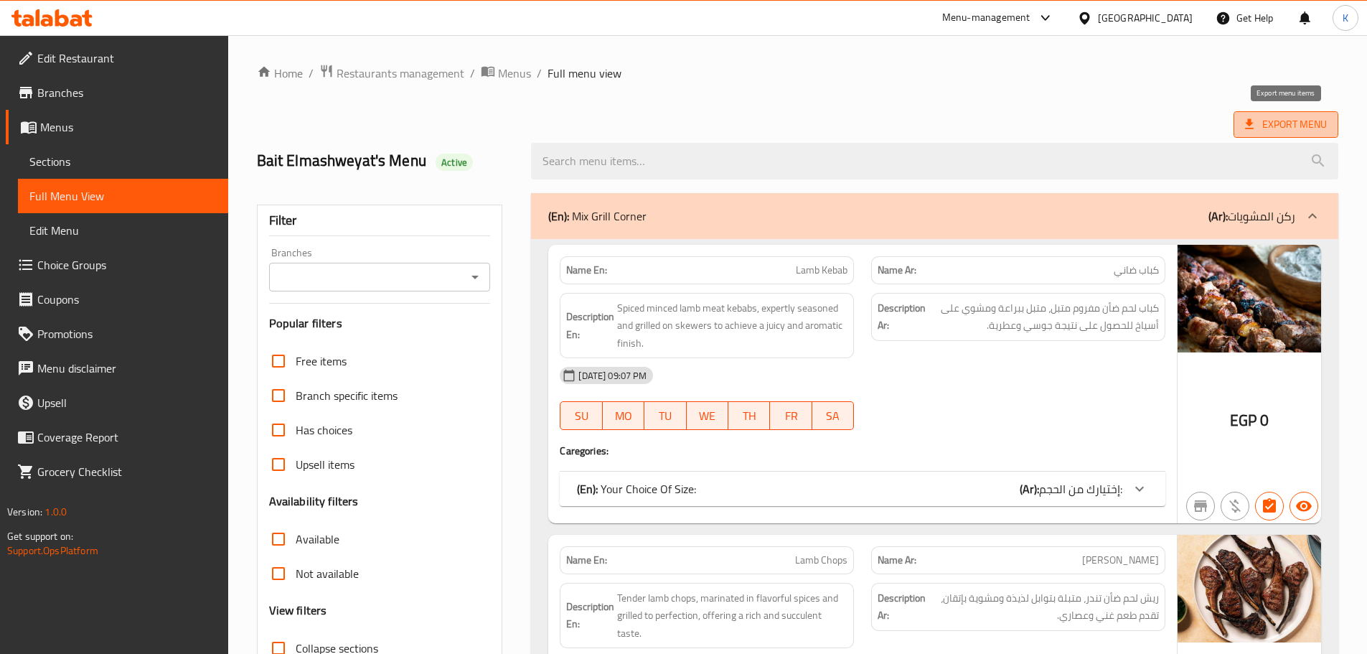
click at [1275, 130] on span "Export Menu" at bounding box center [1286, 125] width 82 height 18
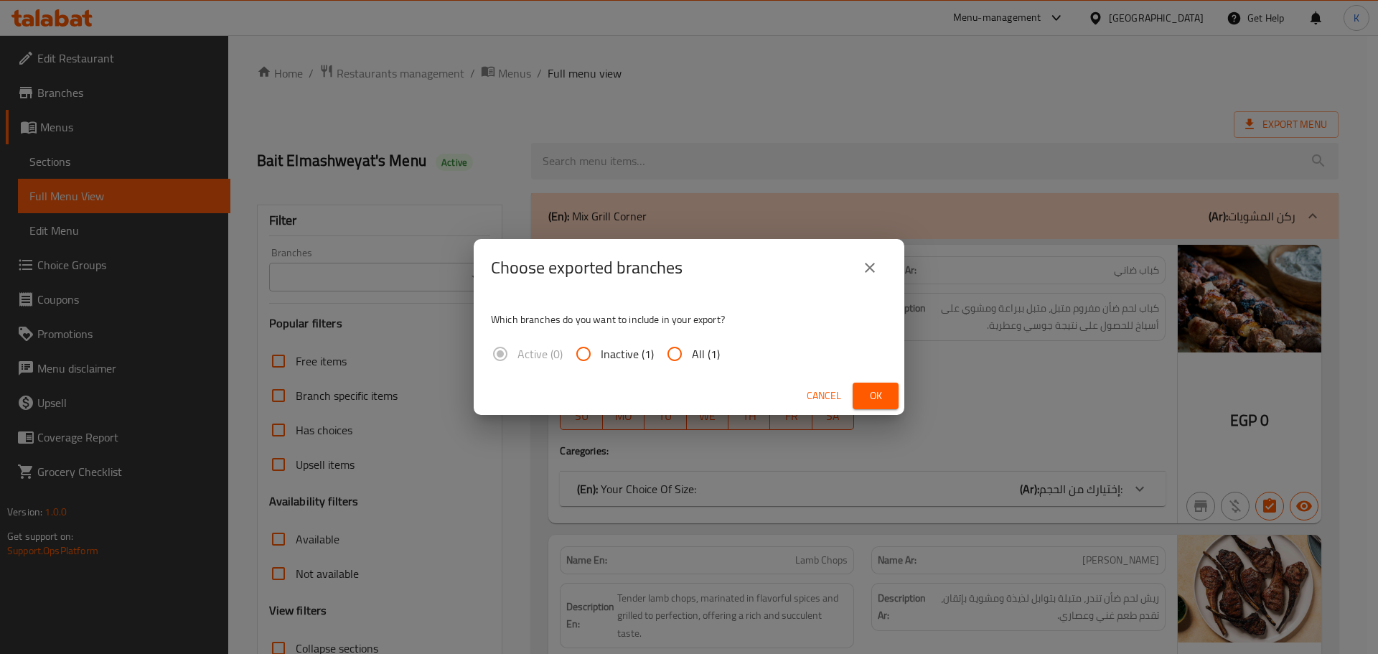
click at [673, 350] on input "All (1)" at bounding box center [674, 354] width 34 height 34
radio input "true"
click at [877, 396] on span "Ok" at bounding box center [875, 396] width 23 height 18
